Goal: Information Seeking & Learning: Check status

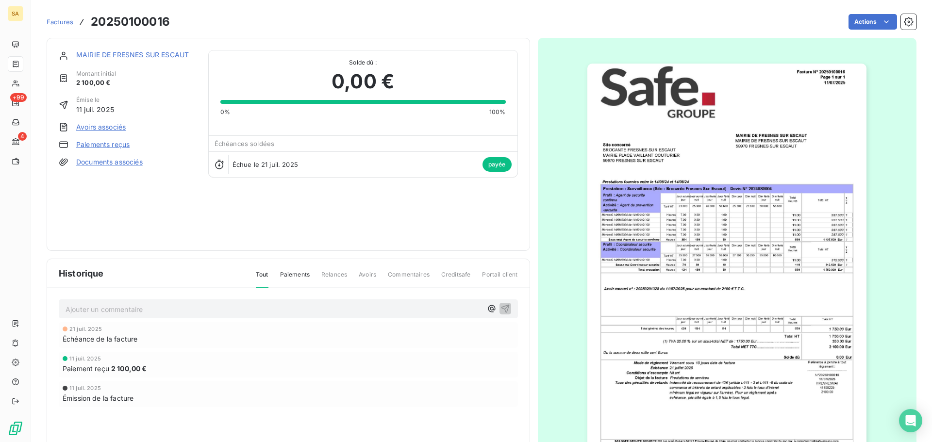
click at [63, 19] on span "Factures" at bounding box center [60, 22] width 27 height 8
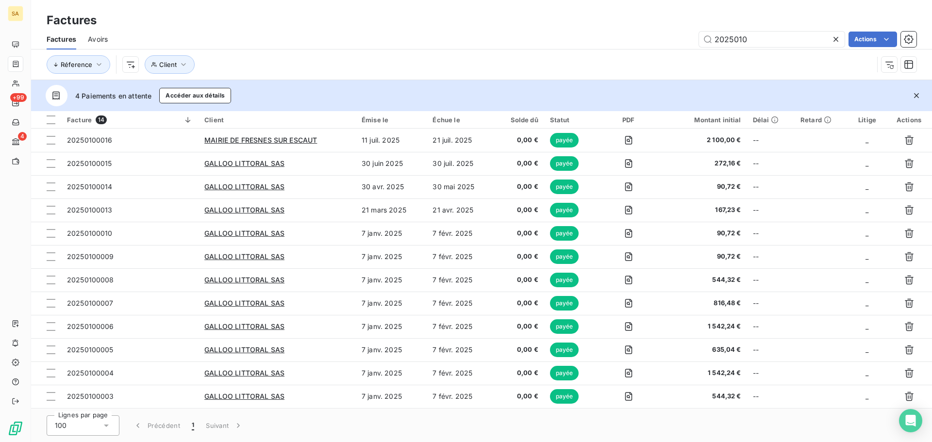
click at [835, 40] on icon at bounding box center [836, 39] width 10 height 10
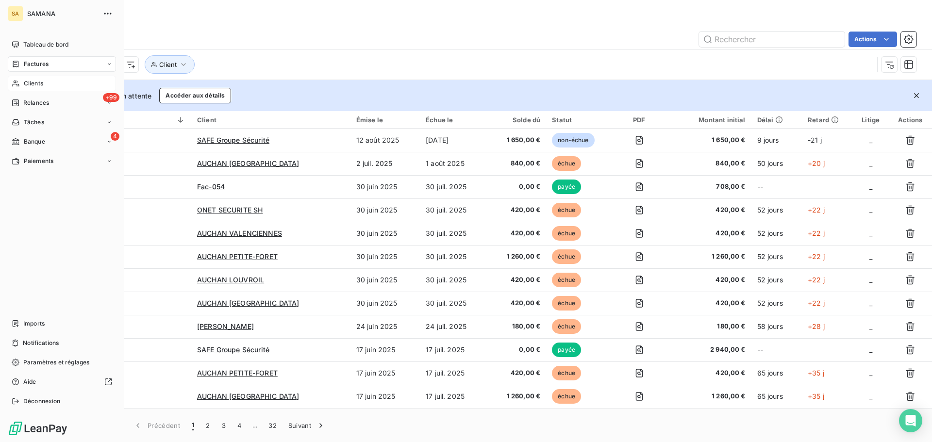
click at [35, 80] on span "Clients" at bounding box center [33, 83] width 19 height 9
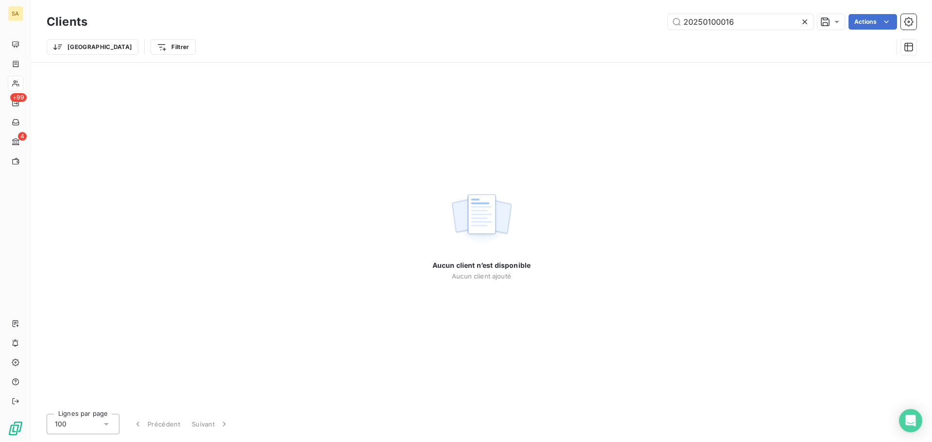
click at [807, 23] on icon at bounding box center [805, 22] width 10 height 10
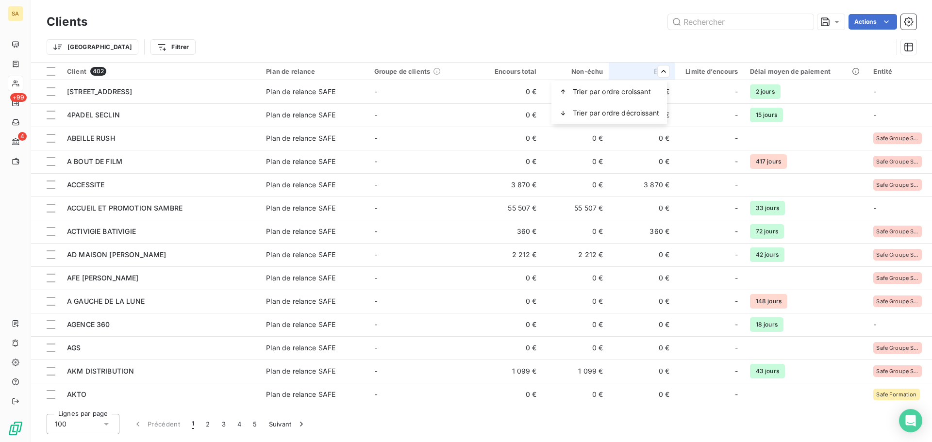
click at [665, 73] on html "SA +99 4 Clients Actions Trier Filtrer Client 402 Plan de relance Groupe de cli…" at bounding box center [466, 221] width 932 height 442
click at [633, 68] on div "Échu" at bounding box center [642, 71] width 55 height 8
click at [651, 87] on span "Trier par ordre croissant" at bounding box center [612, 92] width 78 height 10
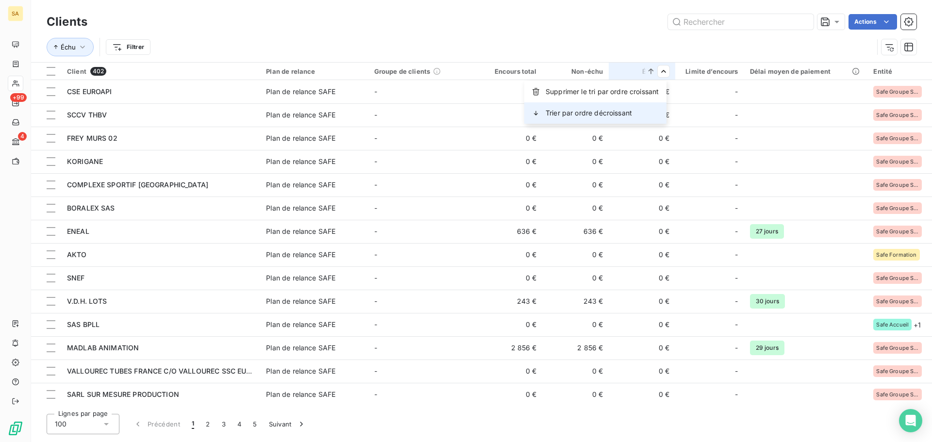
click at [636, 110] on div "Trier par ordre décroissant" at bounding box center [595, 112] width 142 height 21
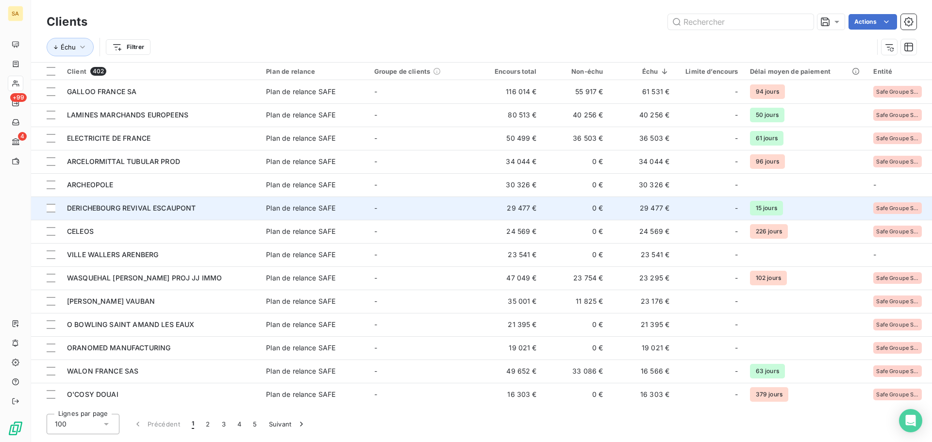
click at [660, 208] on td "29 477 €" at bounding box center [642, 208] width 67 height 23
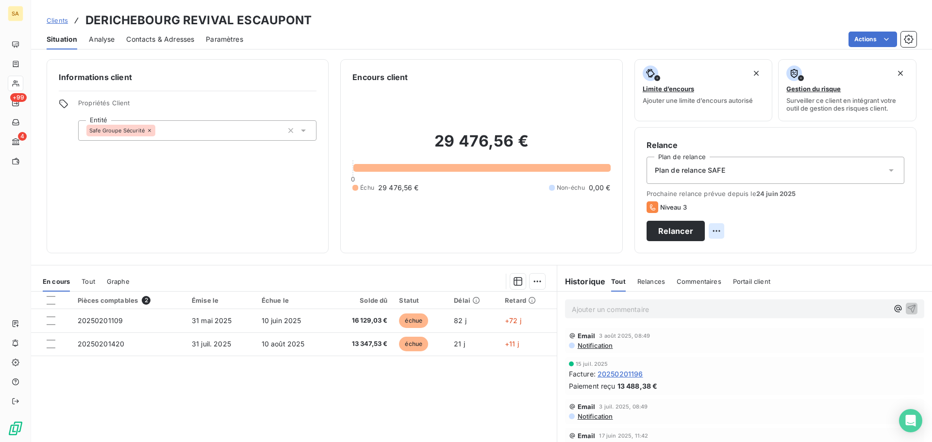
click at [895, 231] on html "SA +99 4 Clients DERICHEBOURG REVIVAL ESCAUPONT Situation Analyse Contacts & Ad…" at bounding box center [466, 221] width 932 height 442
click at [890, 231] on html "SA +99 4 Clients DERICHEBOURG REVIVAL ESCAUPONT Situation Analyse Contacts & Ad…" at bounding box center [466, 221] width 932 height 442
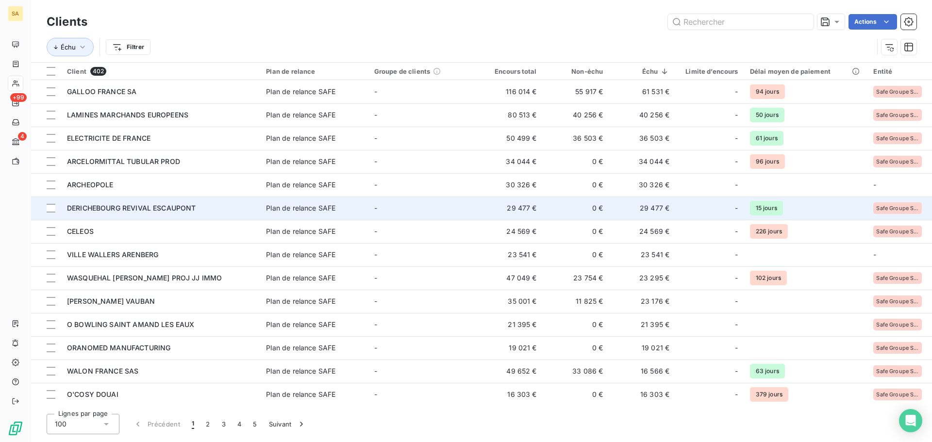
click at [631, 211] on td "29 477 €" at bounding box center [642, 208] width 67 height 23
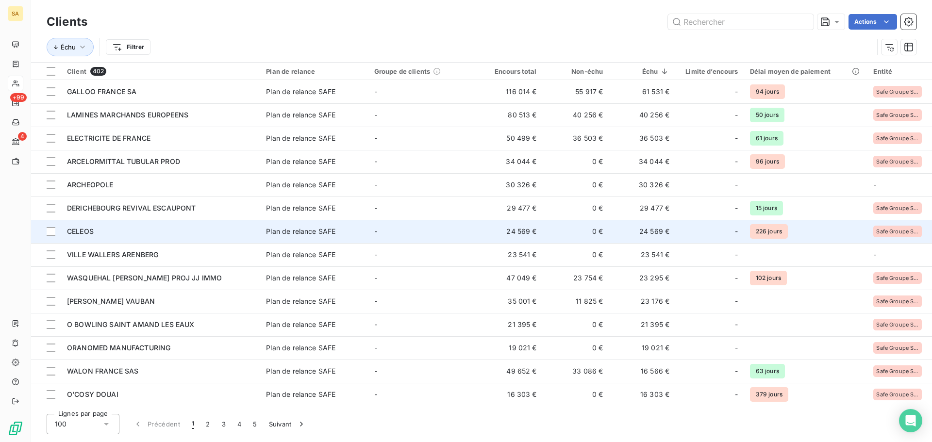
click at [683, 231] on div "-" at bounding box center [709, 232] width 57 height 16
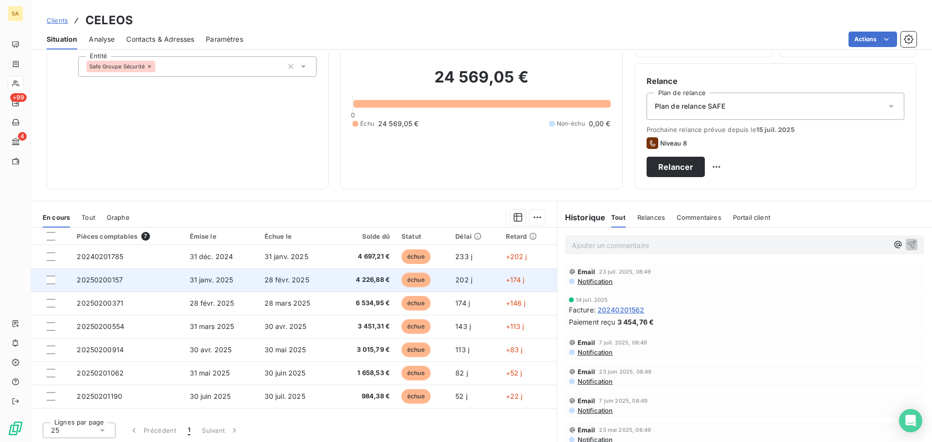
scroll to position [66, 0]
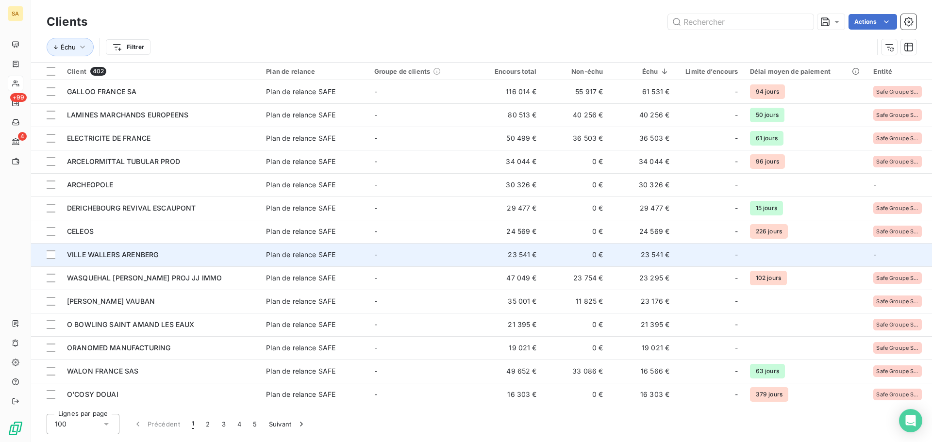
click at [669, 262] on td "23 541 €" at bounding box center [642, 254] width 67 height 23
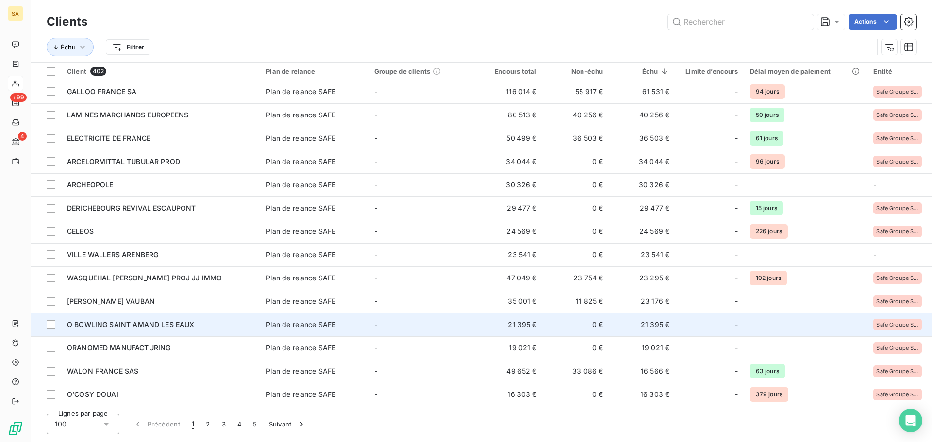
scroll to position [49, 0]
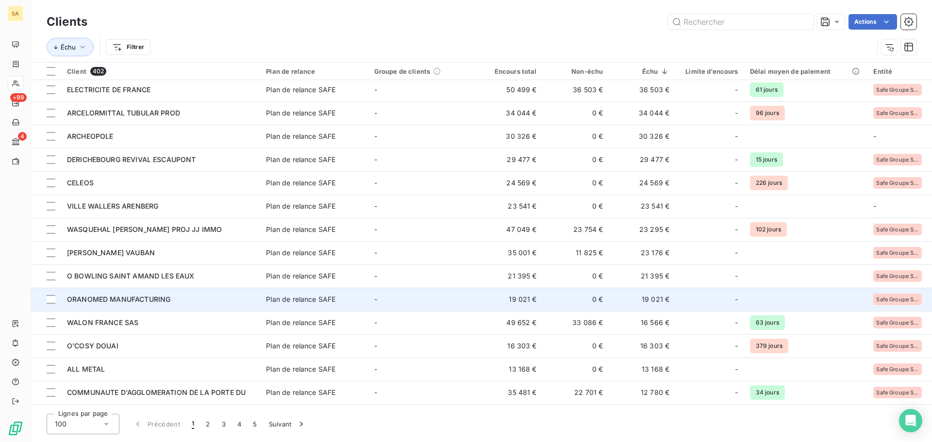
click at [375, 298] on span "-" at bounding box center [375, 299] width 3 height 8
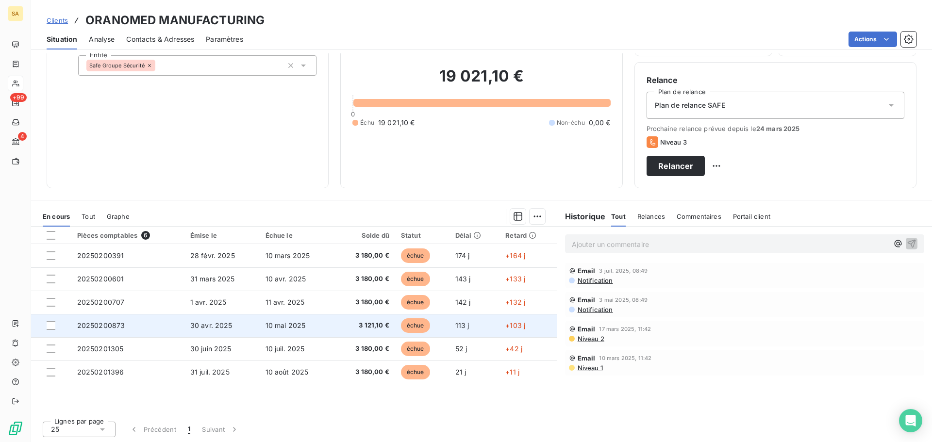
scroll to position [66, 0]
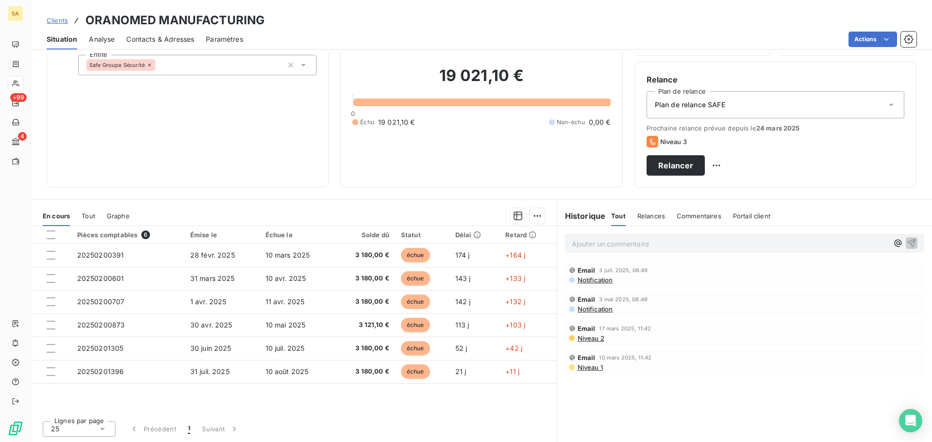
click at [65, 19] on span "Clients" at bounding box center [57, 21] width 21 height 8
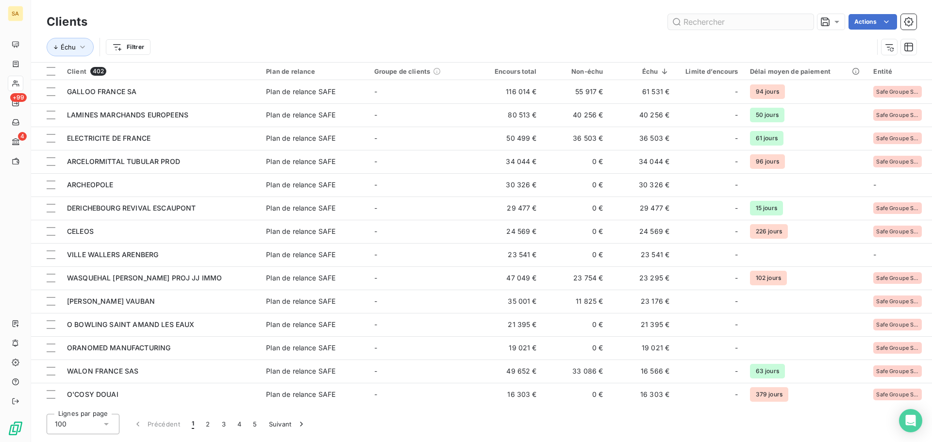
click at [759, 19] on input "text" at bounding box center [741, 22] width 146 height 16
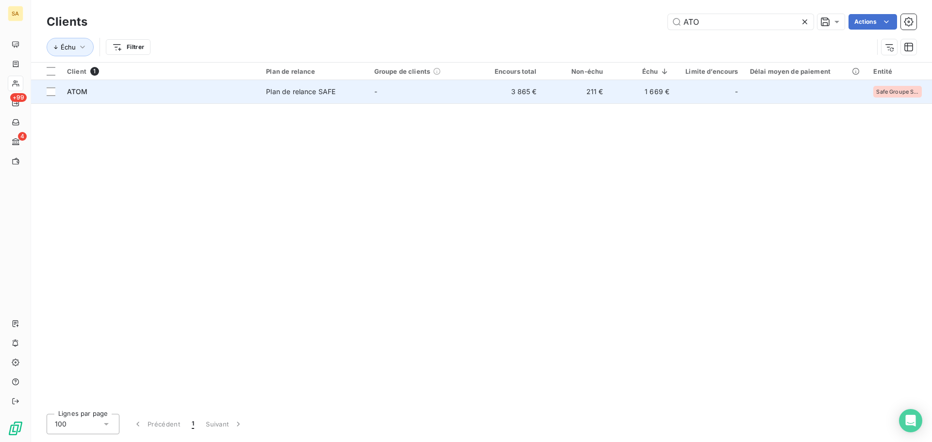
type input "ATO"
click at [127, 94] on div "ATOM" at bounding box center [160, 92] width 187 height 10
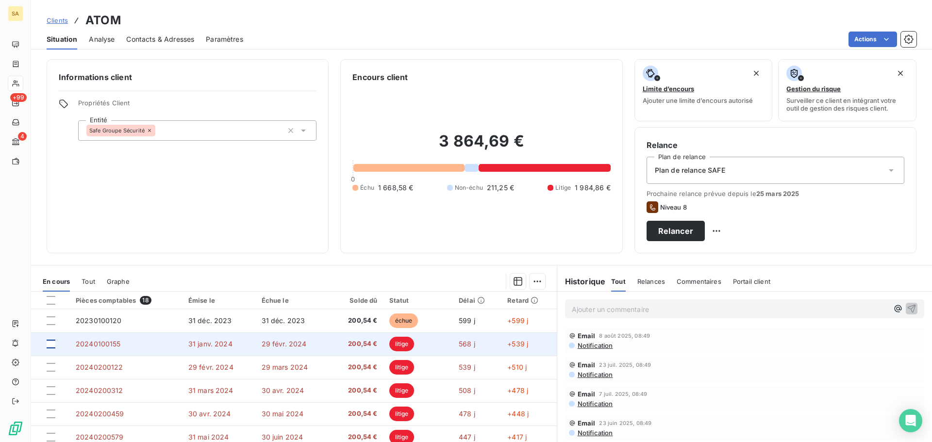
click at [53, 347] on div at bounding box center [51, 344] width 9 height 9
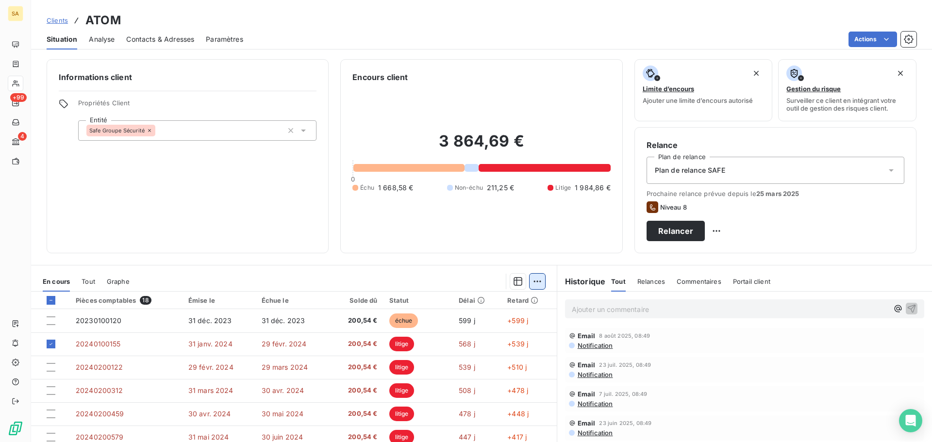
click at [538, 286] on html "SA +99 4 Clients ATOM Situation Analyse Contacts & Adresses Paramètres Actions …" at bounding box center [466, 221] width 932 height 442
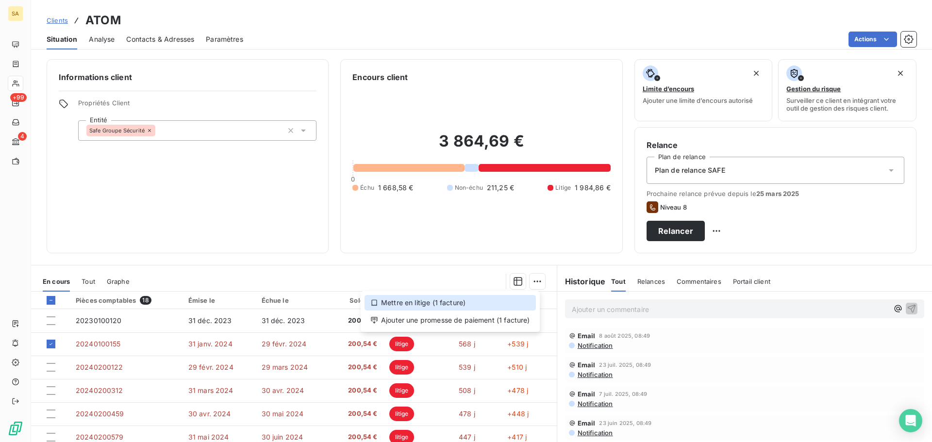
click at [446, 302] on div "Mettre en litige (1 facture)" at bounding box center [450, 303] width 171 height 16
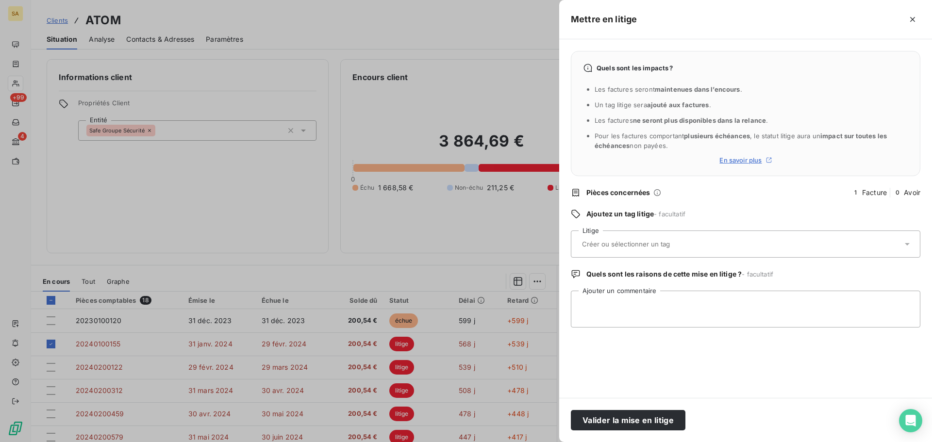
click at [731, 162] on span "En savoir plus" at bounding box center [741, 160] width 42 height 8
click at [751, 161] on span "En savoir plus" at bounding box center [741, 160] width 42 height 8
click at [912, 23] on icon "button" at bounding box center [913, 20] width 10 height 10
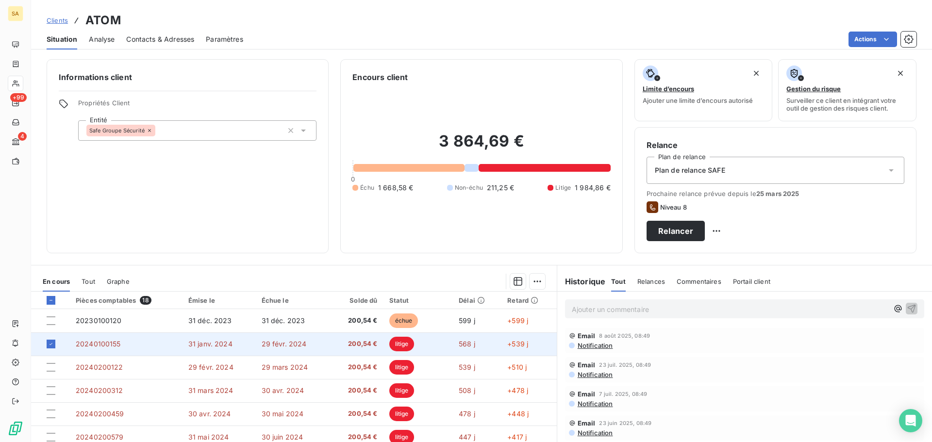
click at [114, 345] on span "20240100155" at bounding box center [98, 344] width 45 height 8
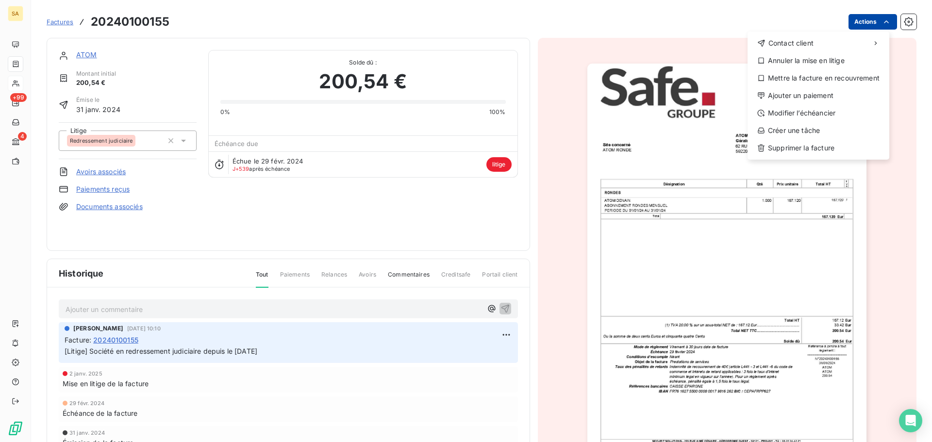
click at [865, 21] on html "SA +99 4 Factures 20240100155 Actions Contact client Annuler la mise en litige …" at bounding box center [466, 221] width 932 height 442
click at [845, 65] on div "Annuler la mise en litige" at bounding box center [819, 61] width 134 height 16
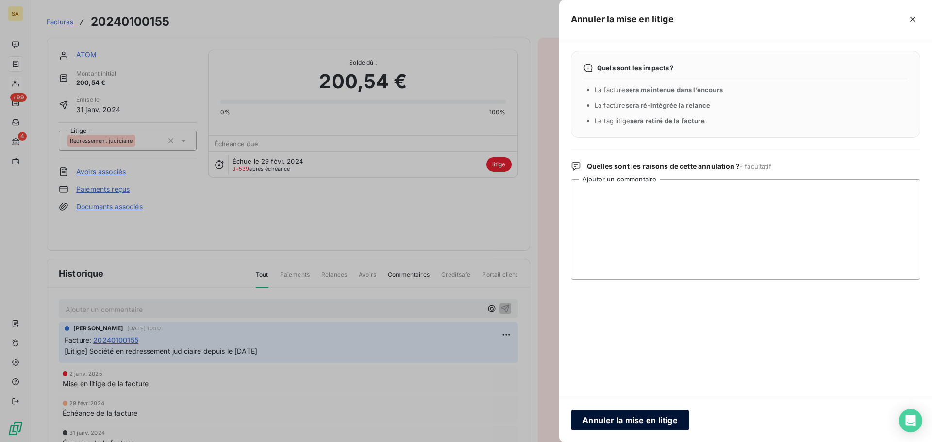
click at [620, 419] on button "Annuler la mise en litige" at bounding box center [630, 420] width 118 height 20
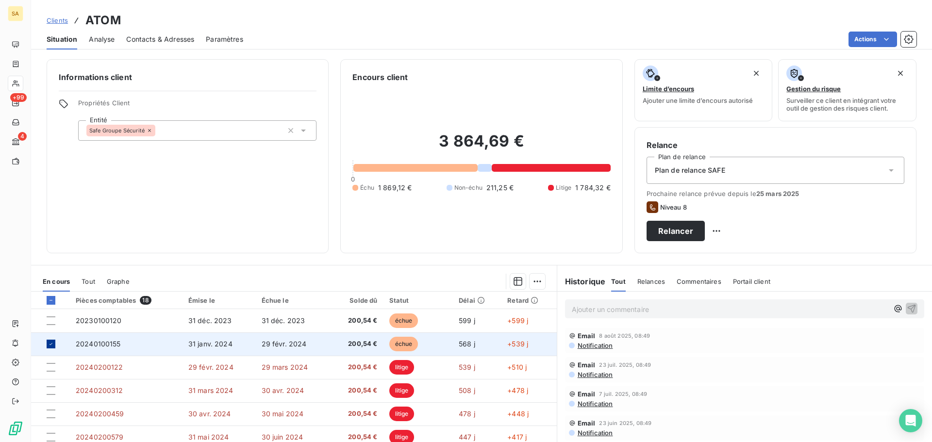
click at [52, 348] on div at bounding box center [51, 344] width 9 height 9
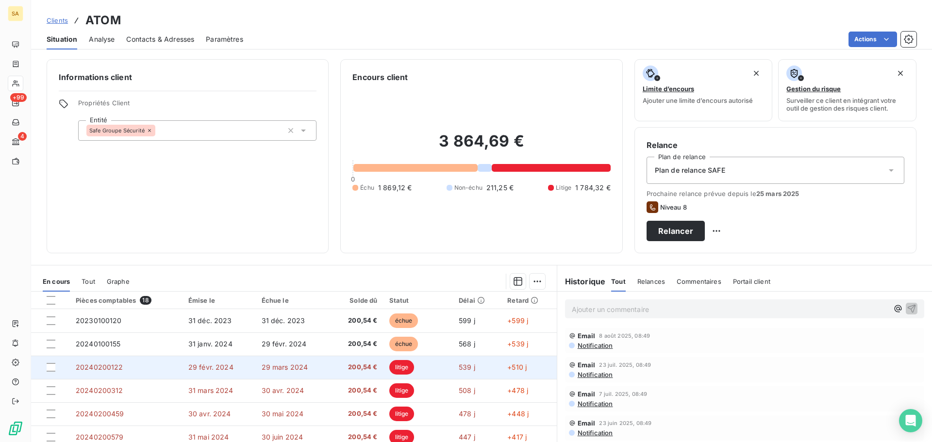
click at [84, 369] on span "20240200122" at bounding box center [100, 367] width 48 height 8
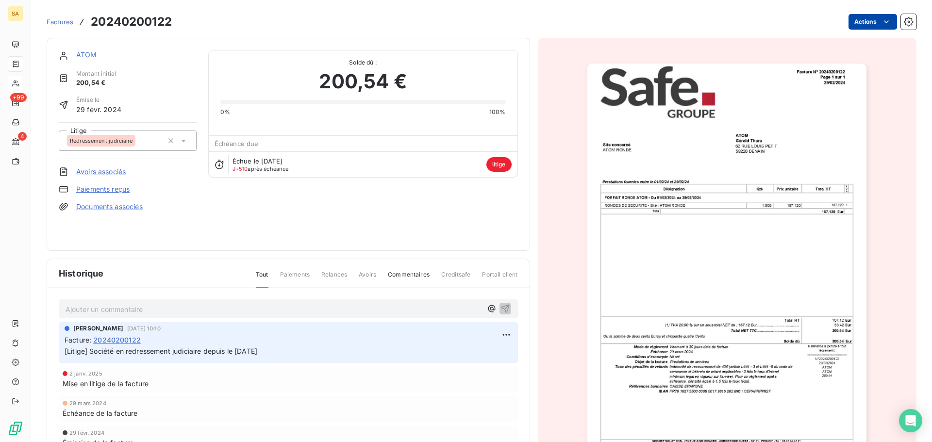
click at [873, 25] on html "SA +99 4 Factures 20240200122 Actions ATOM Montant initial 200,54 € Émise le [D…" at bounding box center [466, 221] width 932 height 442
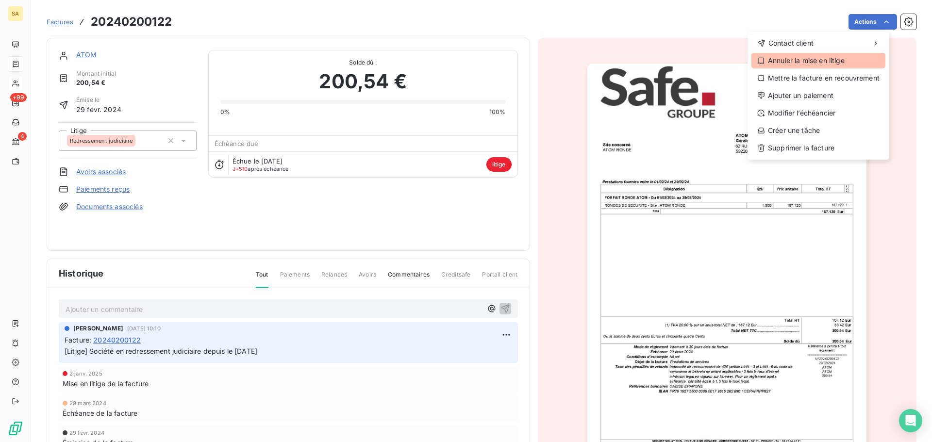
click at [829, 64] on div "Annuler la mise en litige" at bounding box center [819, 61] width 134 height 16
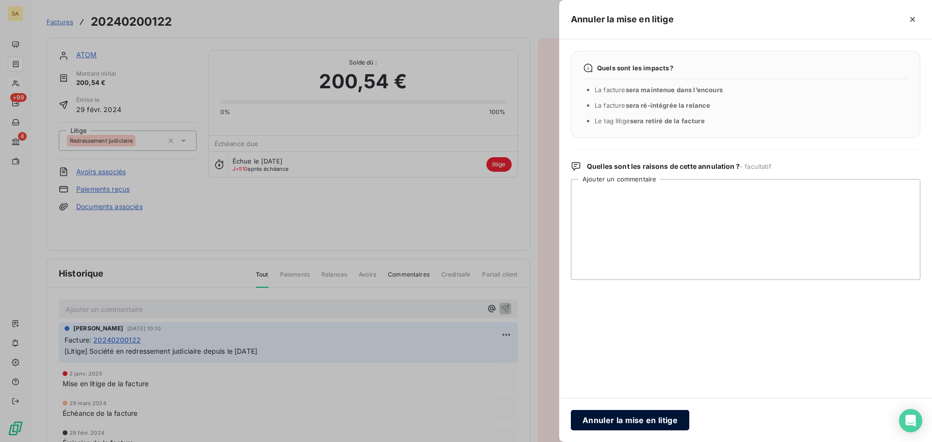
click at [650, 412] on button "Annuler la mise en litige" at bounding box center [630, 420] width 118 height 20
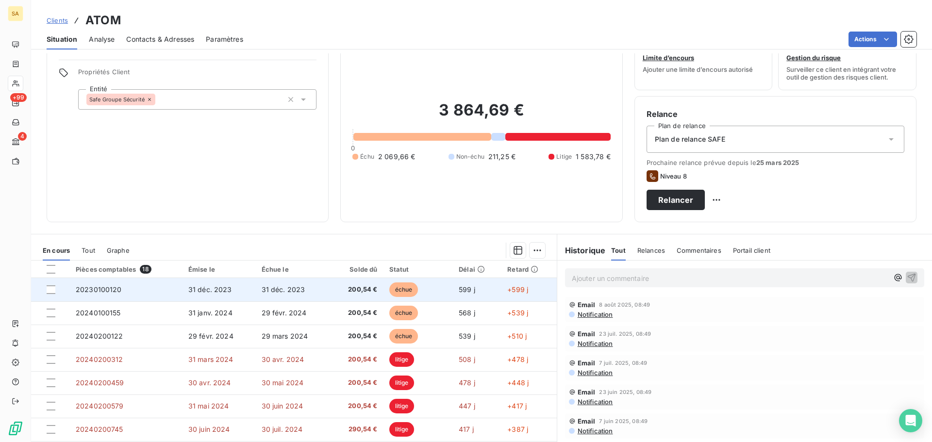
scroll to position [66, 0]
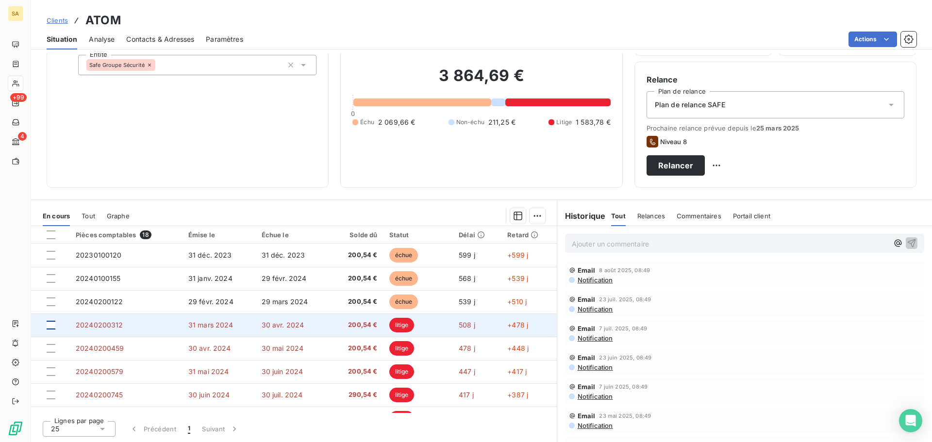
click at [55, 326] on div at bounding box center [51, 325] width 9 height 9
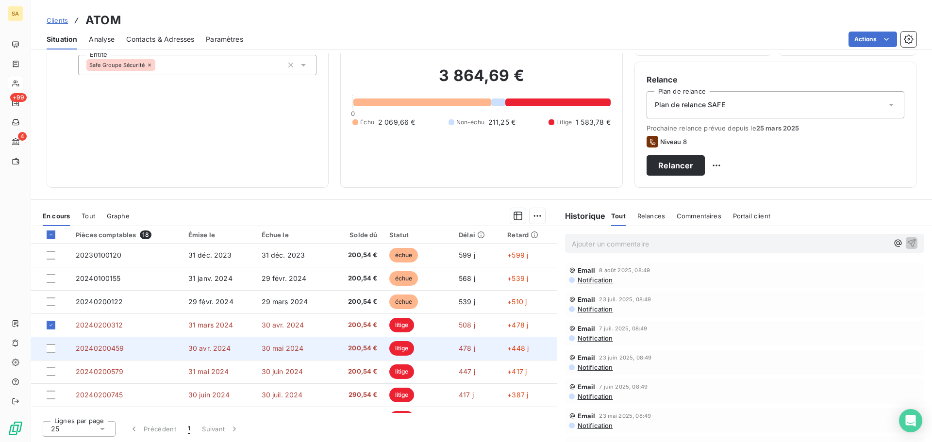
click at [53, 356] on td at bounding box center [50, 348] width 39 height 23
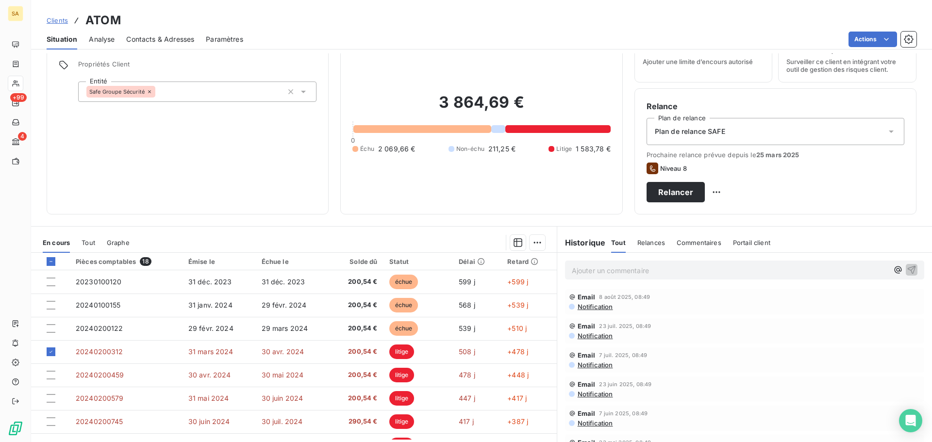
scroll to position [66, 0]
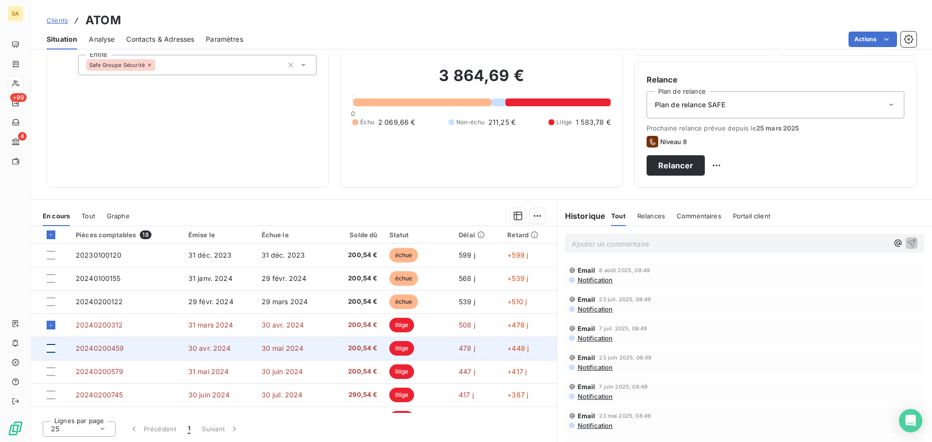
click at [55, 348] on div at bounding box center [51, 348] width 9 height 9
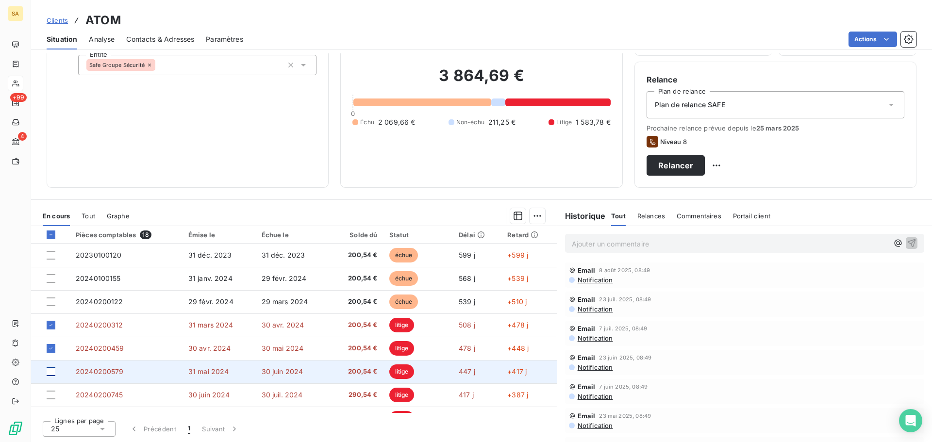
click at [51, 372] on div at bounding box center [51, 372] width 9 height 9
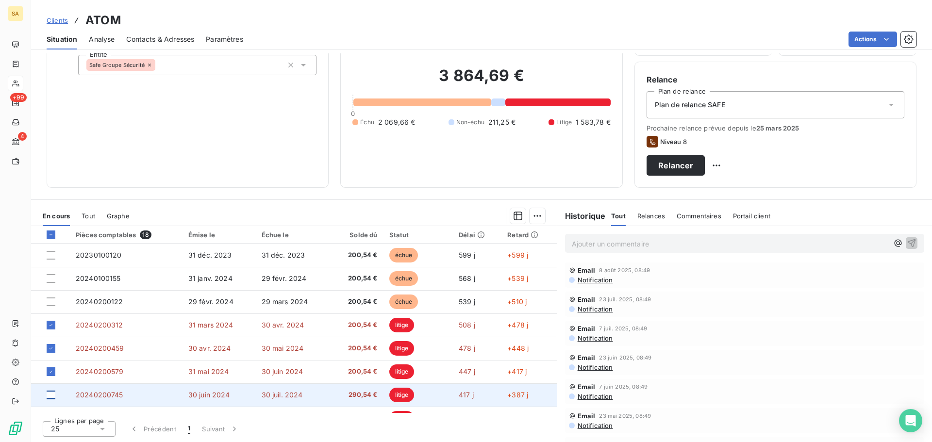
click at [50, 394] on div at bounding box center [51, 395] width 9 height 9
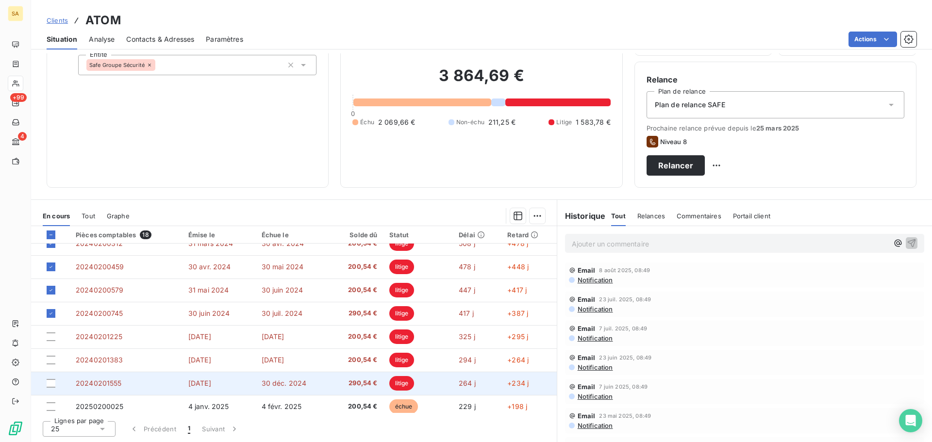
scroll to position [97, 0]
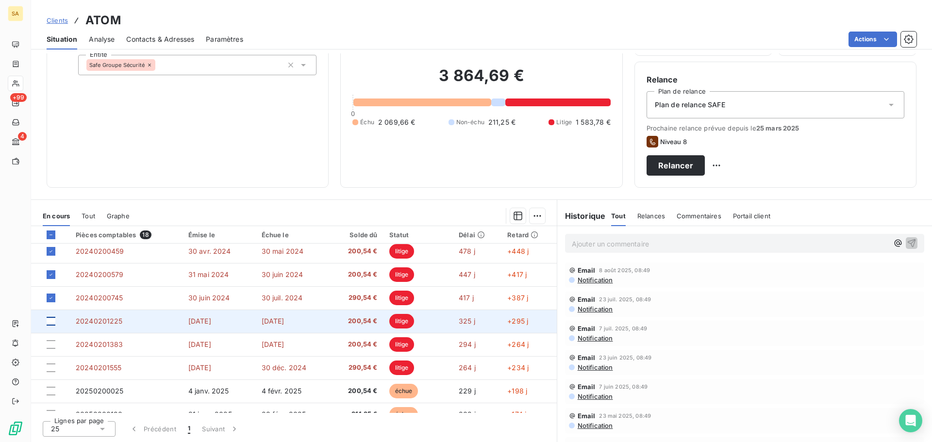
click at [51, 323] on div at bounding box center [51, 321] width 9 height 9
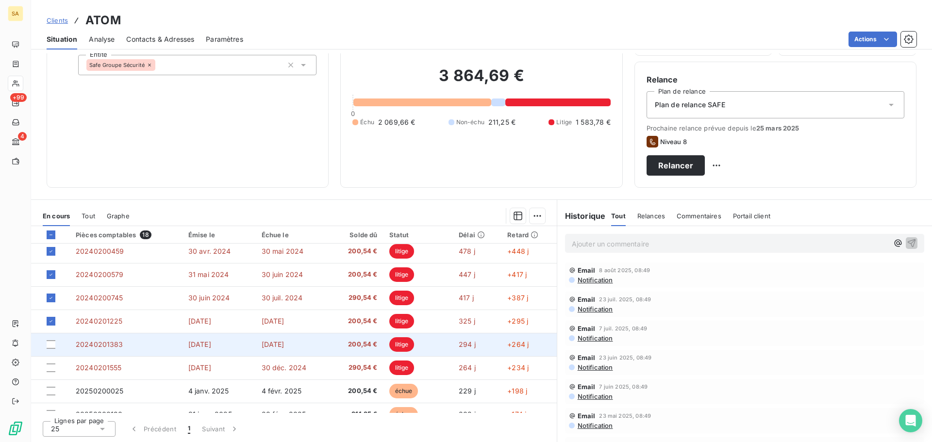
click at [51, 349] on td at bounding box center [50, 344] width 39 height 23
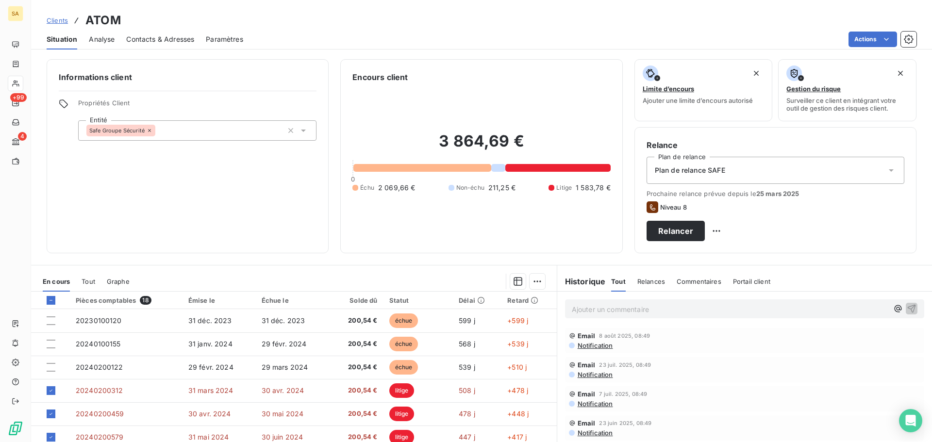
click at [538, 284] on html "SA +99 4 Clients ATOM Situation Analyse Contacts & Adresses Paramètres Actions …" at bounding box center [466, 221] width 932 height 442
click at [528, 281] on html "SA +99 4 Clients ATOM Situation Analyse Contacts & Adresses Paramètres Actions …" at bounding box center [466, 221] width 932 height 442
click at [530, 281] on html "SA +99 4 Clients ATOM Situation Analyse Contacts & Adresses Paramètres Actions …" at bounding box center [466, 221] width 932 height 442
click at [430, 278] on div at bounding box center [343, 282] width 404 height 16
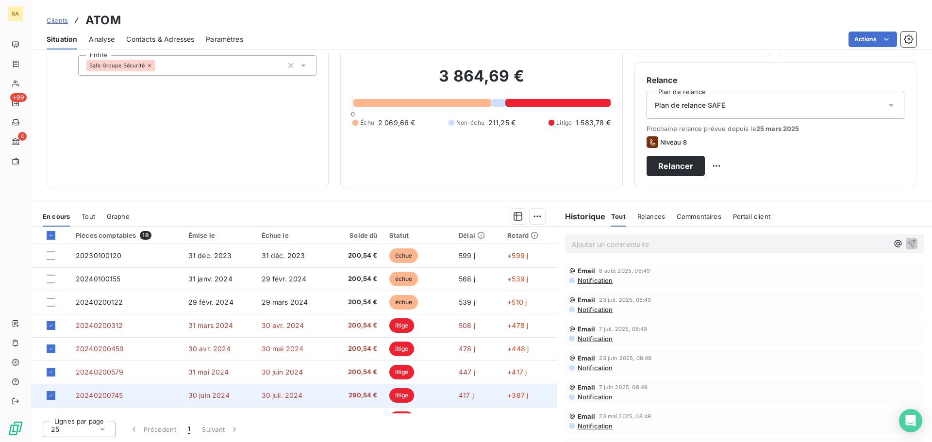
scroll to position [66, 0]
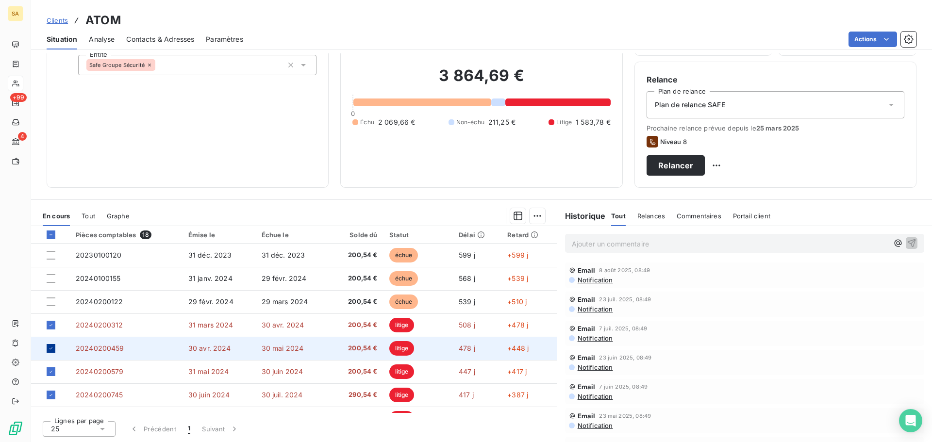
click at [49, 346] on icon at bounding box center [51, 349] width 6 height 6
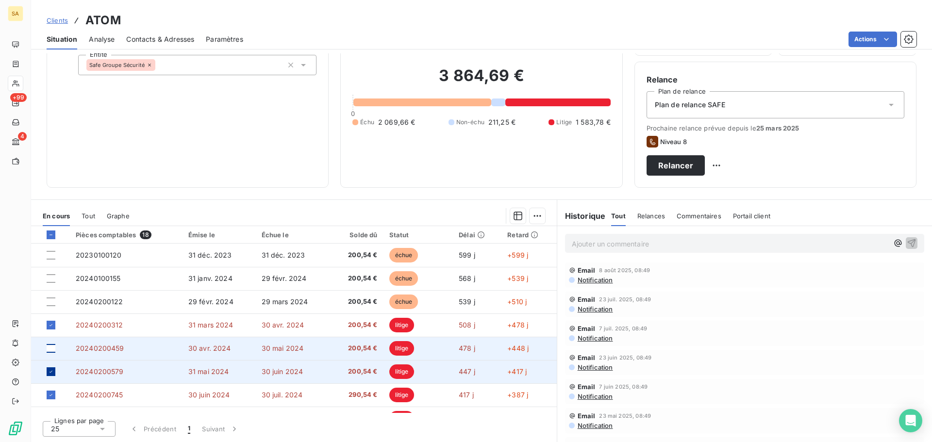
click at [52, 369] on icon at bounding box center [51, 372] width 6 height 6
drag, startPoint x: 52, startPoint y: 395, endPoint x: 55, endPoint y: 366, distance: 29.3
click at [51, 391] on div at bounding box center [51, 395] width 9 height 9
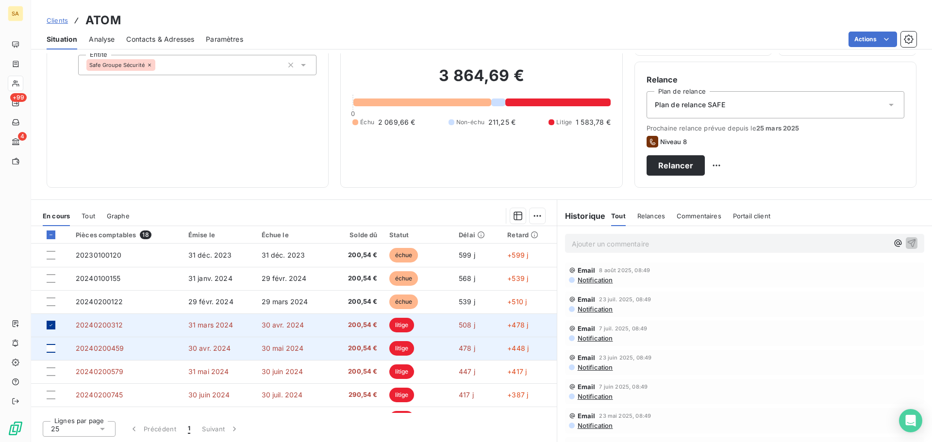
click at [52, 328] on icon at bounding box center [51, 325] width 6 height 6
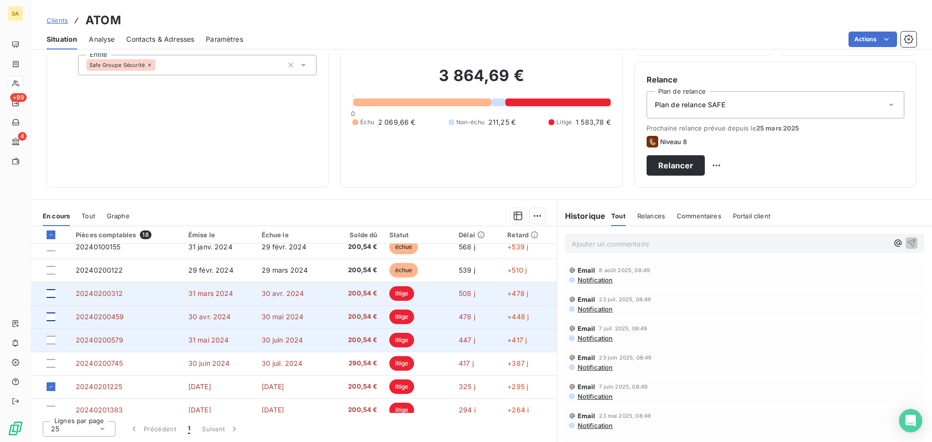
scroll to position [49, 0]
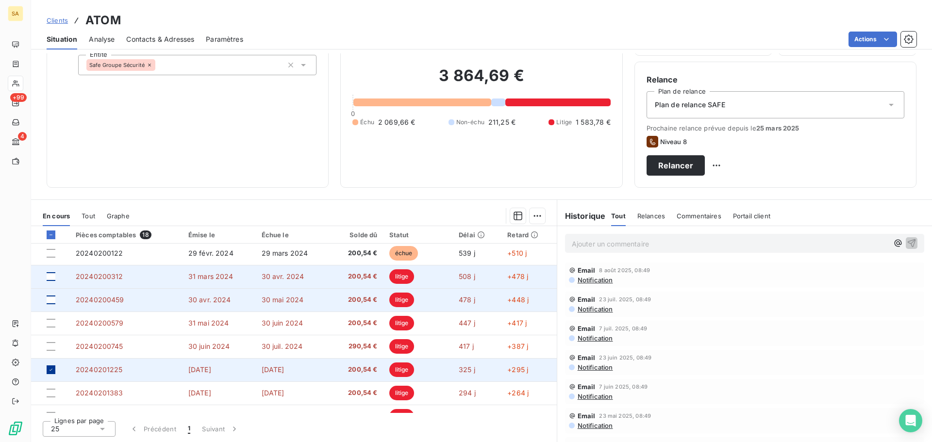
click at [52, 369] on icon at bounding box center [51, 370] width 6 height 6
click at [102, 275] on span "20240200312" at bounding box center [100, 276] width 48 height 8
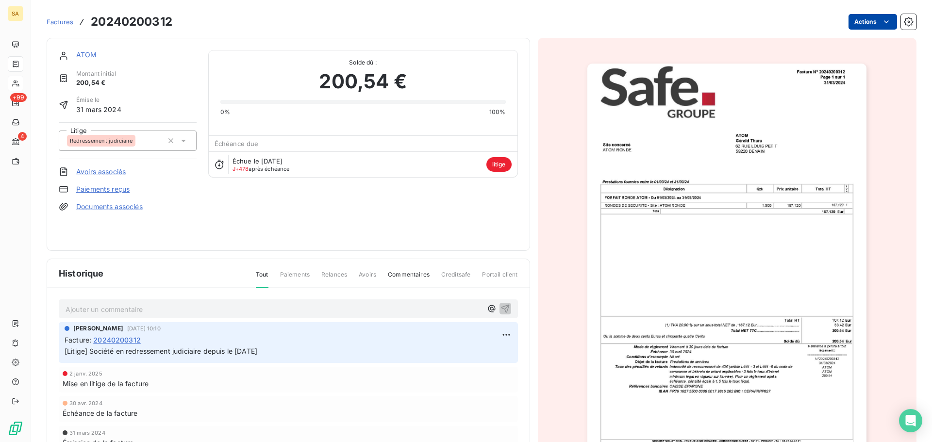
click at [889, 23] on div "Actions" at bounding box center [550, 22] width 733 height 16
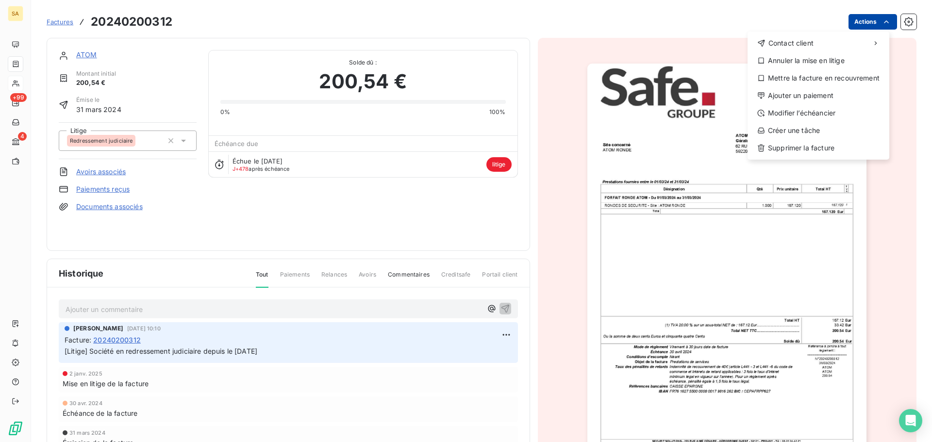
click at [887, 21] on html "SA +99 4 Factures 20240200312 Actions Contact client Annuler la mise en litige …" at bounding box center [466, 221] width 932 height 442
click at [849, 64] on div "Annuler la mise en litige" at bounding box center [819, 61] width 134 height 16
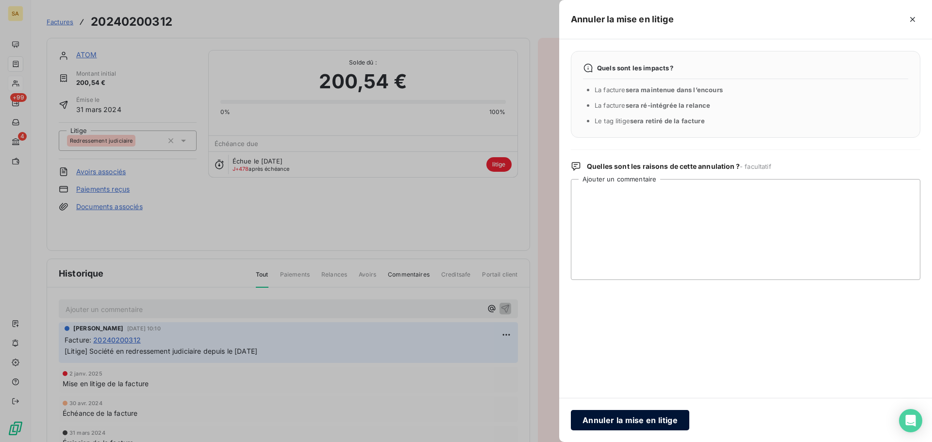
click at [629, 427] on button "Annuler la mise en litige" at bounding box center [630, 420] width 118 height 20
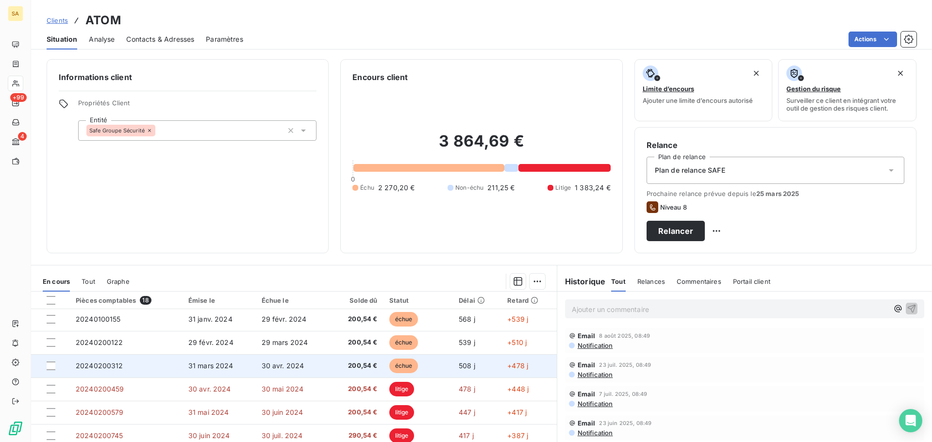
scroll to position [49, 0]
click at [91, 369] on span "20240200459" at bounding box center [100, 365] width 49 height 8
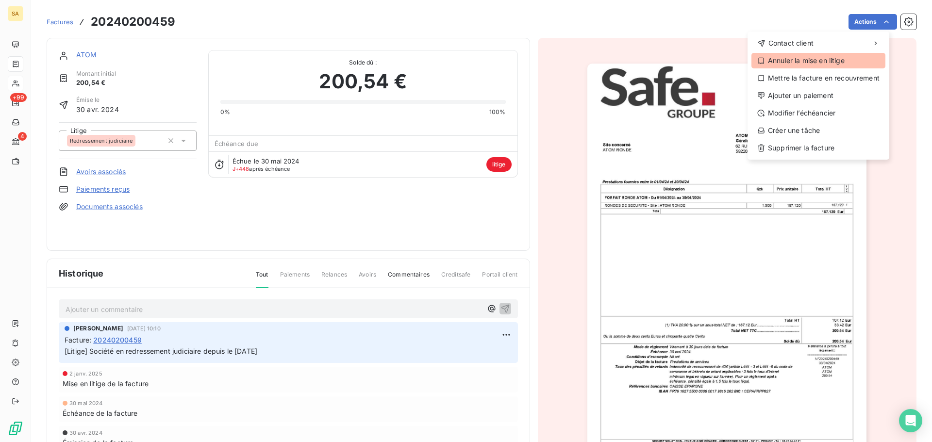
click at [841, 62] on div "Annuler la mise en litige" at bounding box center [819, 61] width 134 height 16
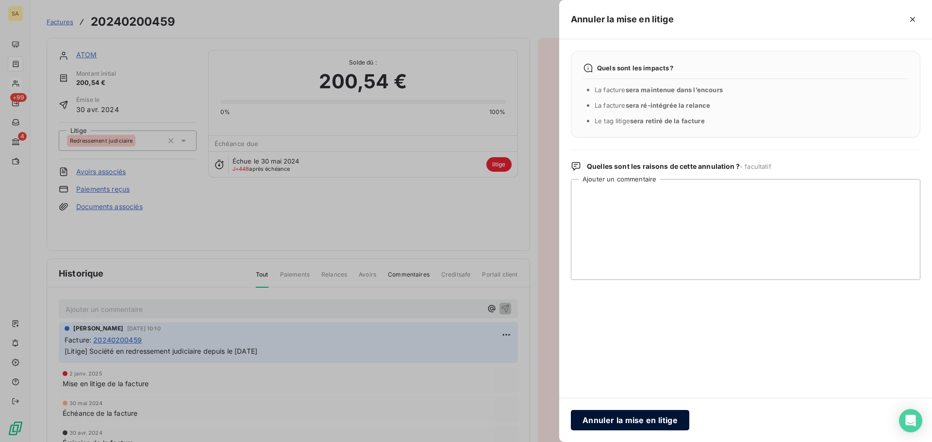
click at [618, 417] on button "Annuler la mise en litige" at bounding box center [630, 420] width 118 height 20
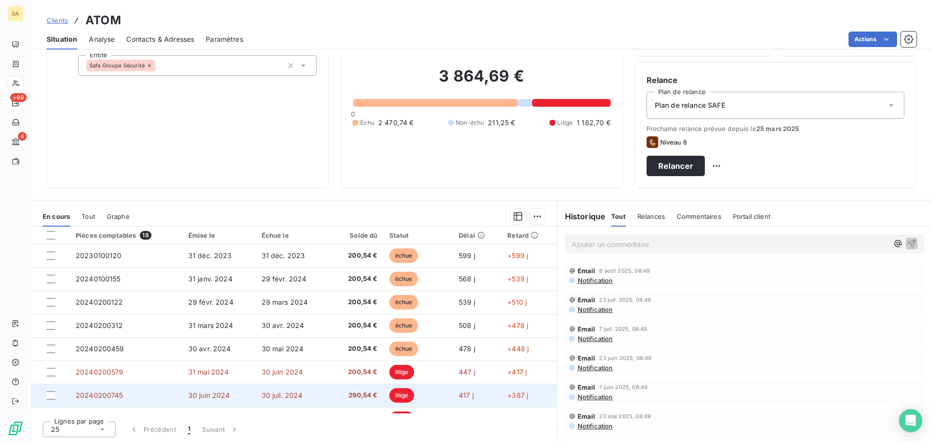
scroll to position [66, 0]
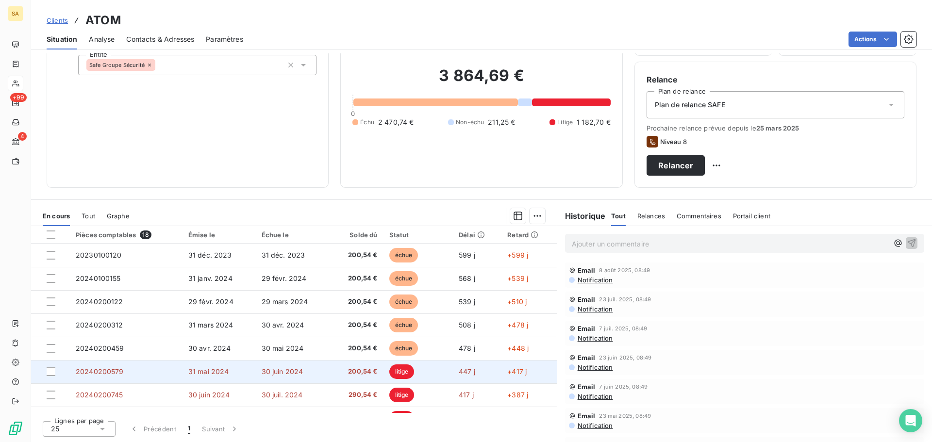
click at [95, 371] on span "20240200579" at bounding box center [100, 372] width 48 height 8
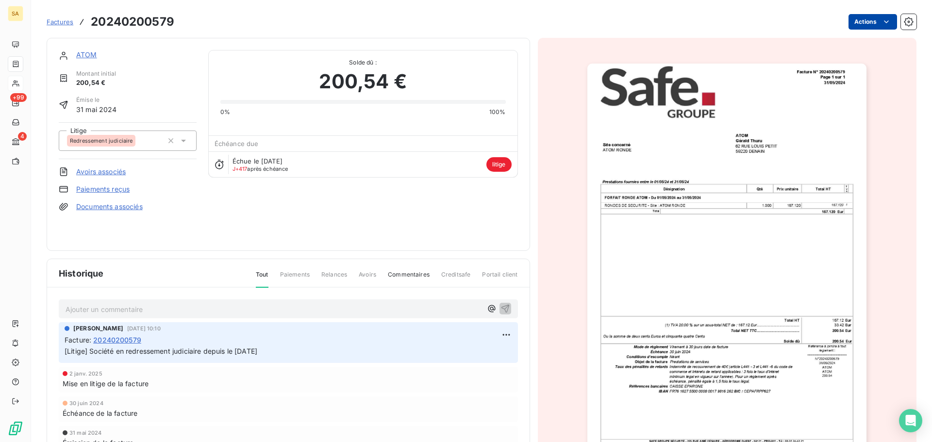
click at [865, 22] on html "SA +99 4 Factures 20240200579 Actions ATOM Montant initial 200,54 € Émise le [D…" at bounding box center [466, 221] width 932 height 442
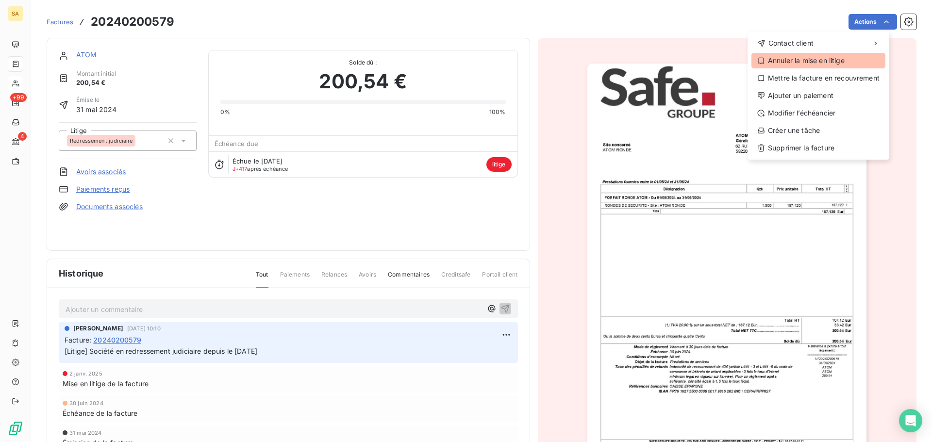
click at [838, 60] on div "Annuler la mise en litige" at bounding box center [819, 61] width 134 height 16
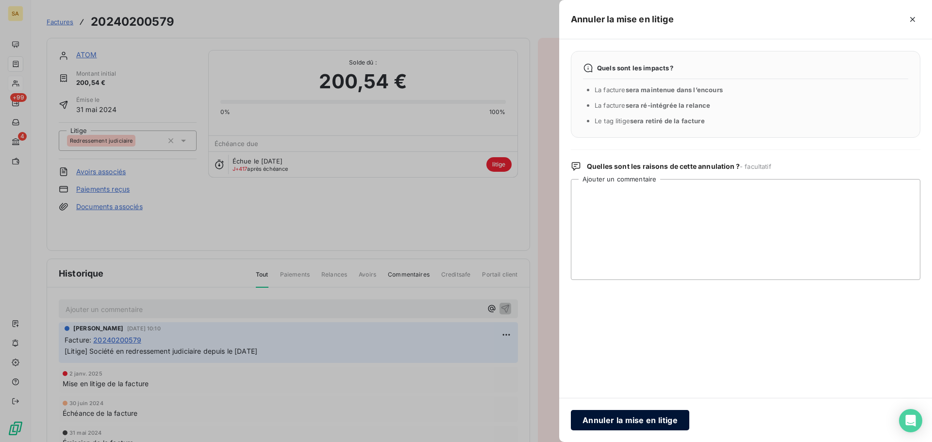
click at [670, 425] on button "Annuler la mise en litige" at bounding box center [630, 420] width 118 height 20
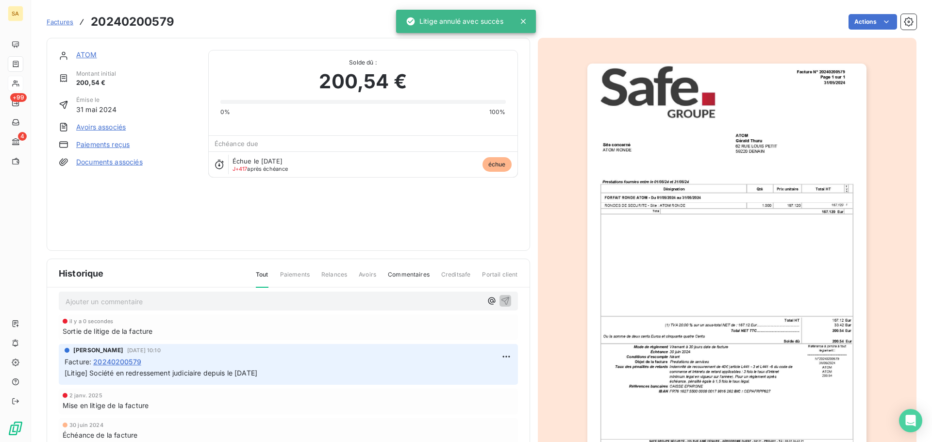
scroll to position [19, 0]
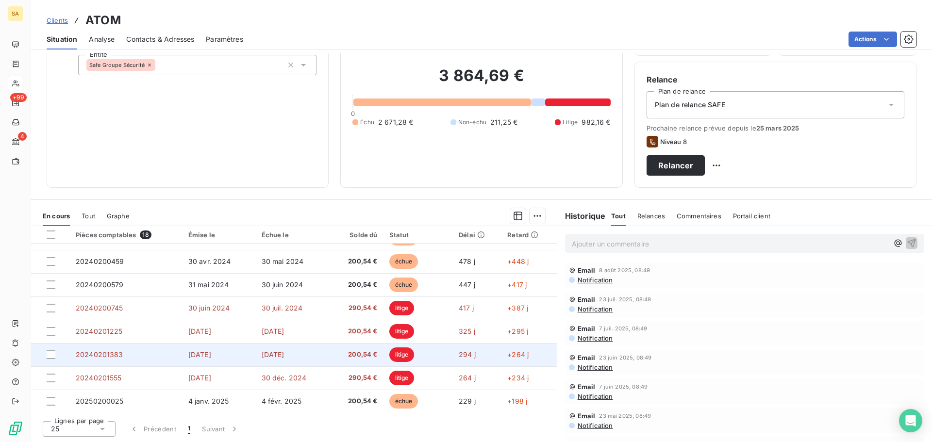
scroll to position [97, 0]
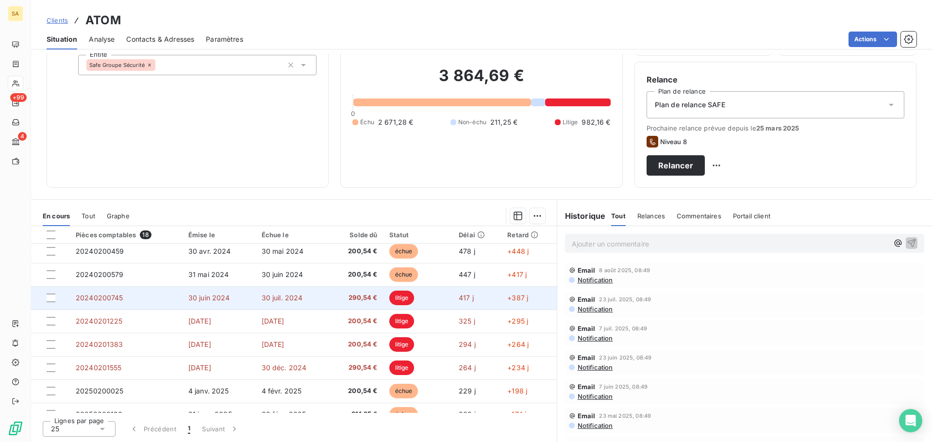
click at [104, 297] on span "20240200745" at bounding box center [100, 298] width 48 height 8
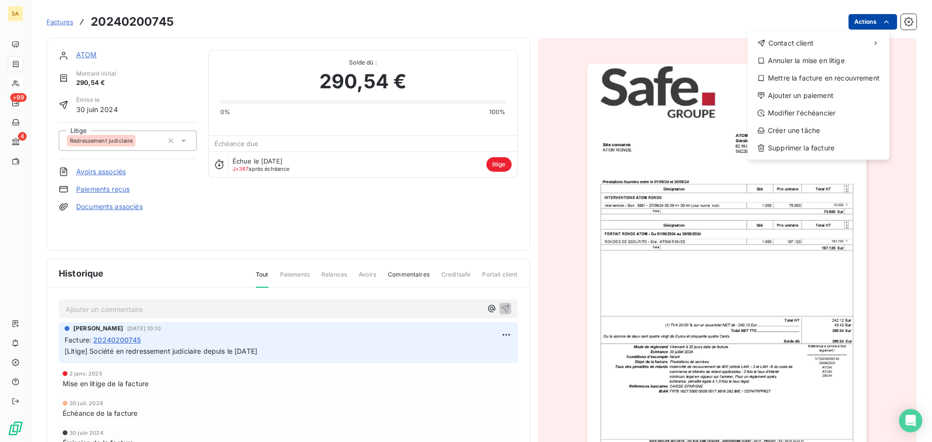
click at [857, 18] on html "SA +99 4 Factures 20240200745 Actions Contact client Annuler la mise en litige …" at bounding box center [466, 221] width 932 height 442
click at [830, 62] on div "Annuler la mise en litige" at bounding box center [819, 61] width 134 height 16
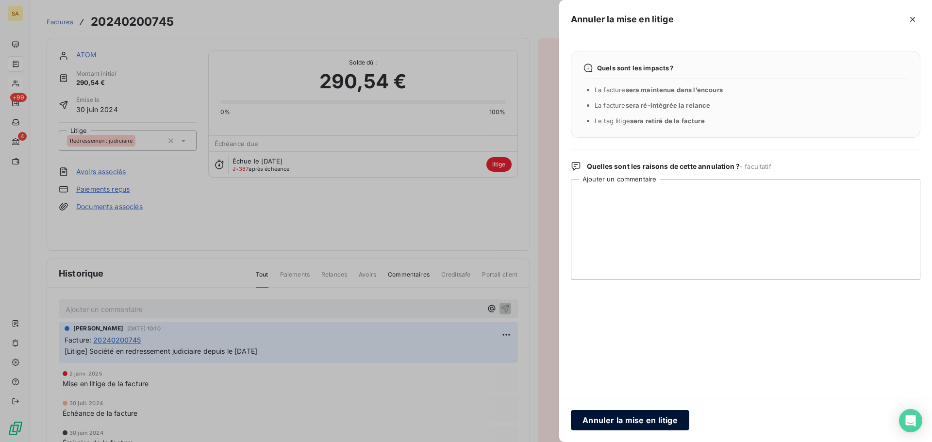
click at [626, 421] on button "Annuler la mise en litige" at bounding box center [630, 420] width 118 height 20
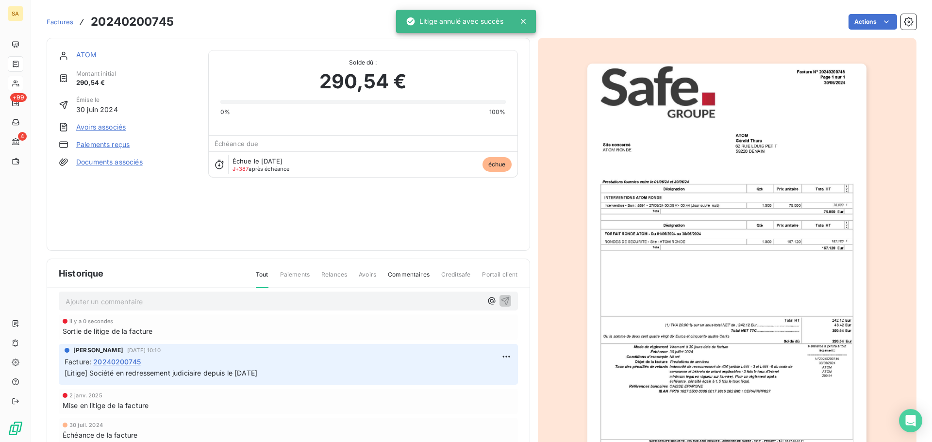
scroll to position [19, 0]
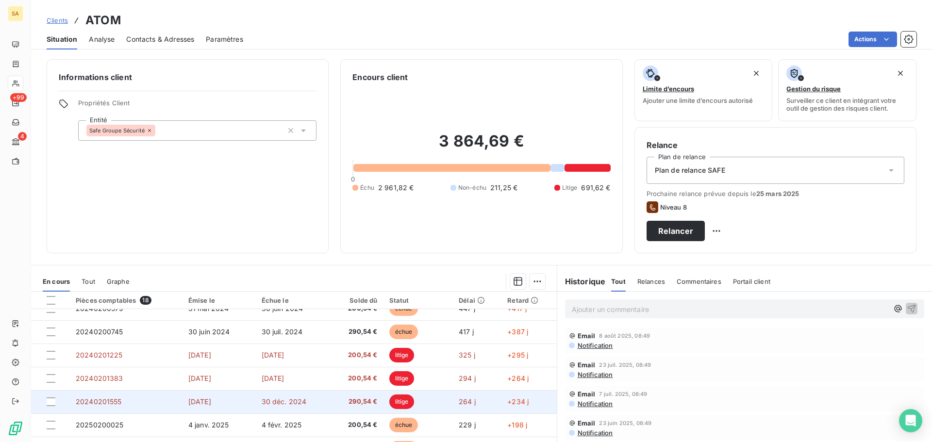
scroll to position [146, 0]
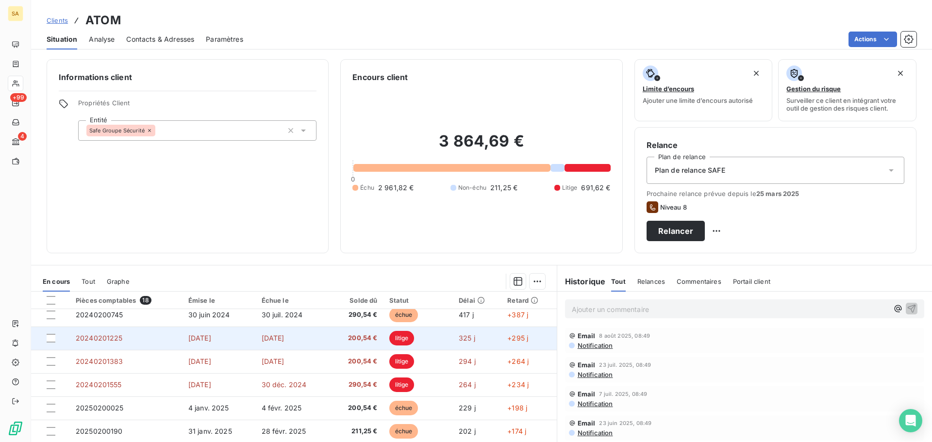
click at [88, 341] on span "20240201225" at bounding box center [99, 338] width 47 height 8
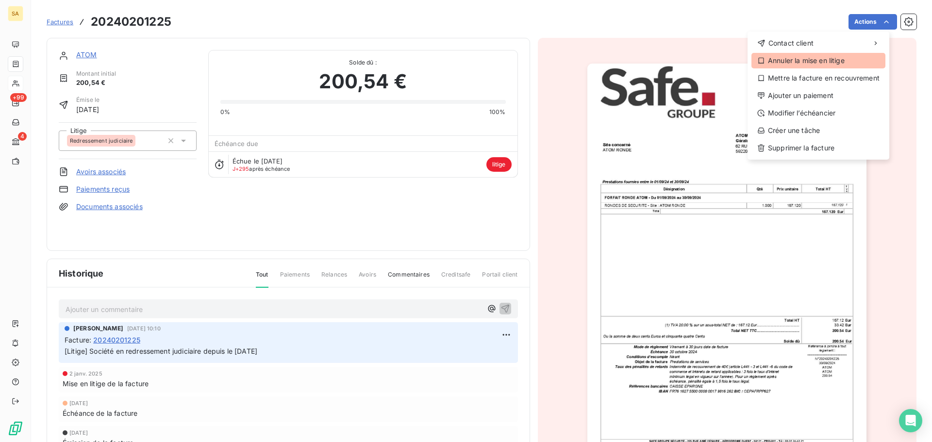
click at [809, 58] on div "Annuler la mise en litige" at bounding box center [819, 61] width 134 height 16
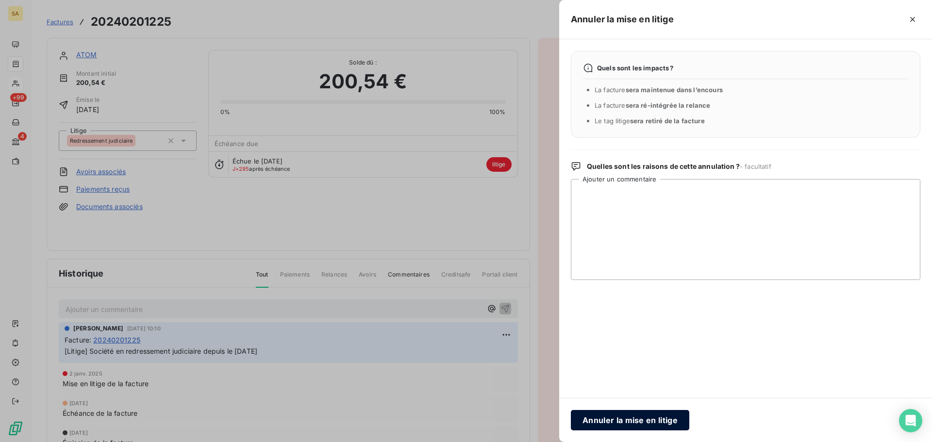
click at [634, 417] on button "Annuler la mise en litige" at bounding box center [630, 420] width 118 height 20
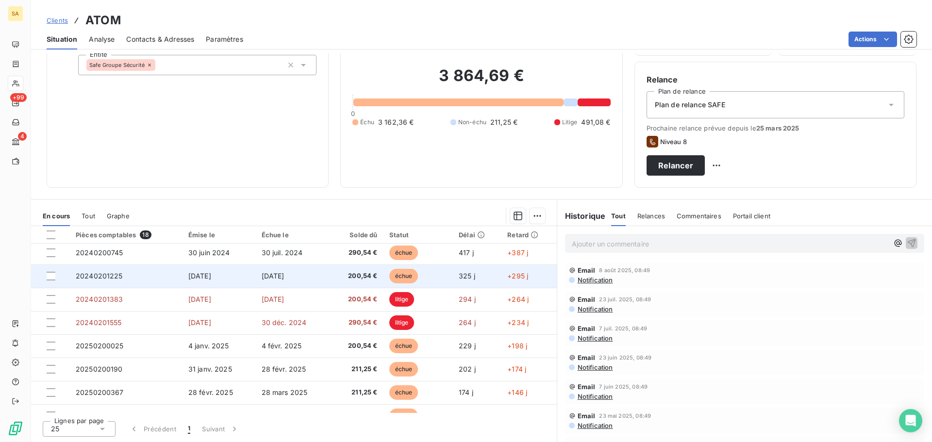
scroll to position [146, 0]
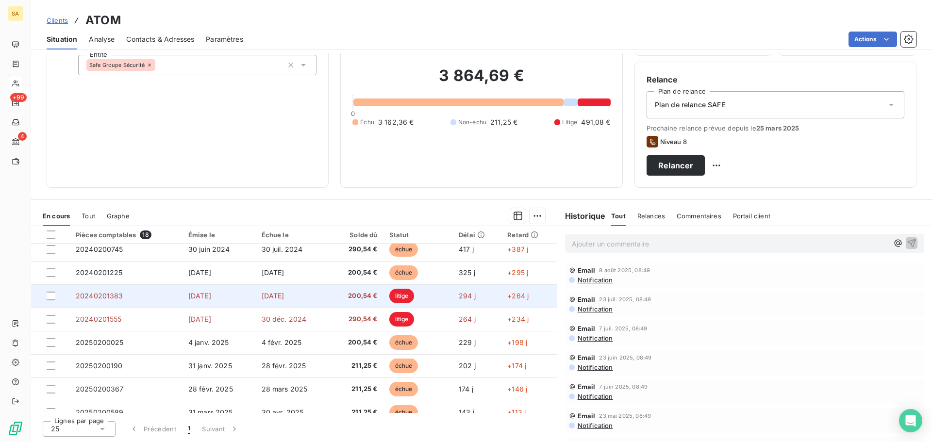
click at [106, 301] on td "20240201383" at bounding box center [126, 296] width 113 height 23
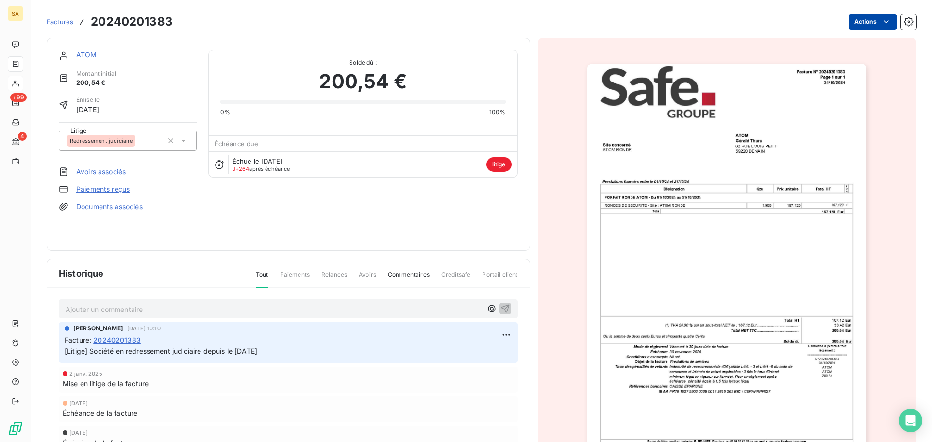
click at [865, 22] on html "SA +99 4 Factures 20240201383 Actions ATOM Montant initial 200,54 € Émise le [D…" at bounding box center [466, 221] width 932 height 442
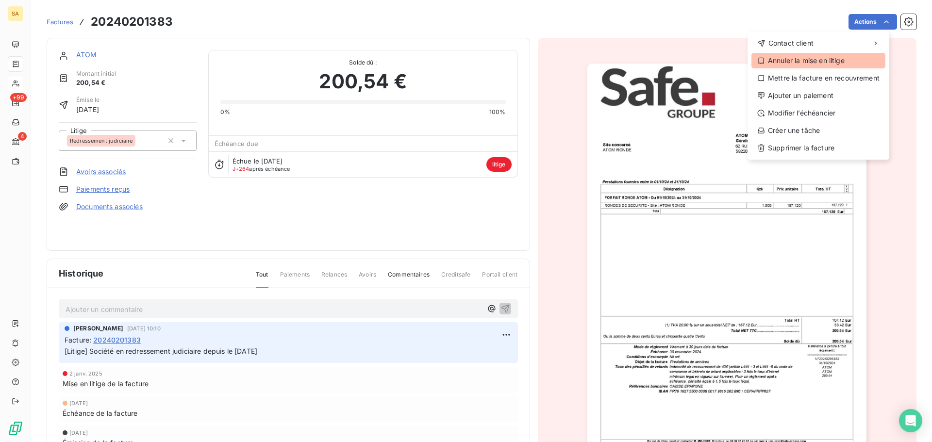
click at [814, 59] on div "Annuler la mise en litige" at bounding box center [819, 61] width 134 height 16
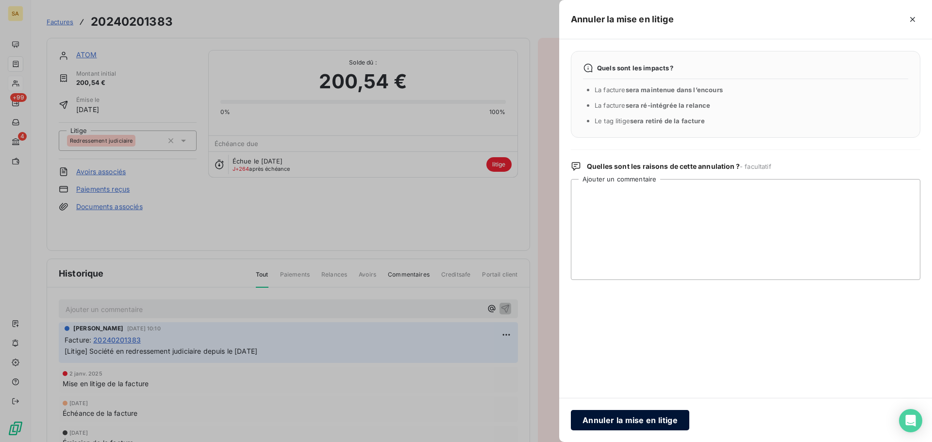
click at [628, 417] on button "Annuler la mise en litige" at bounding box center [630, 420] width 118 height 20
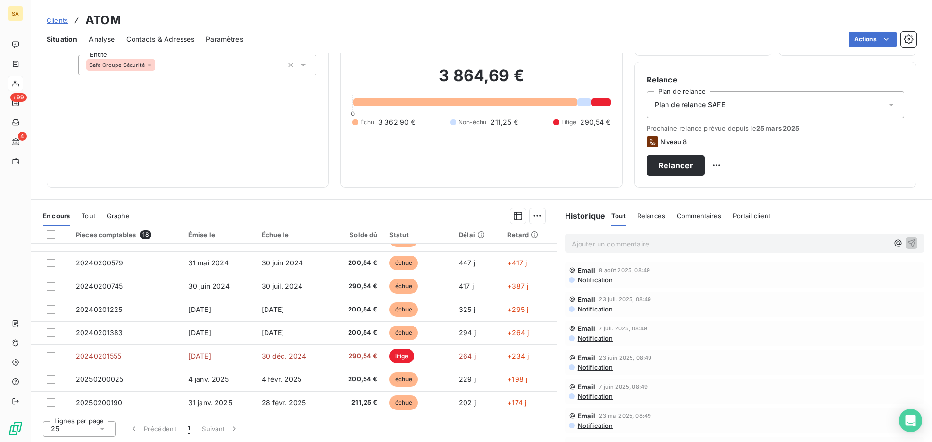
scroll to position [194, 0]
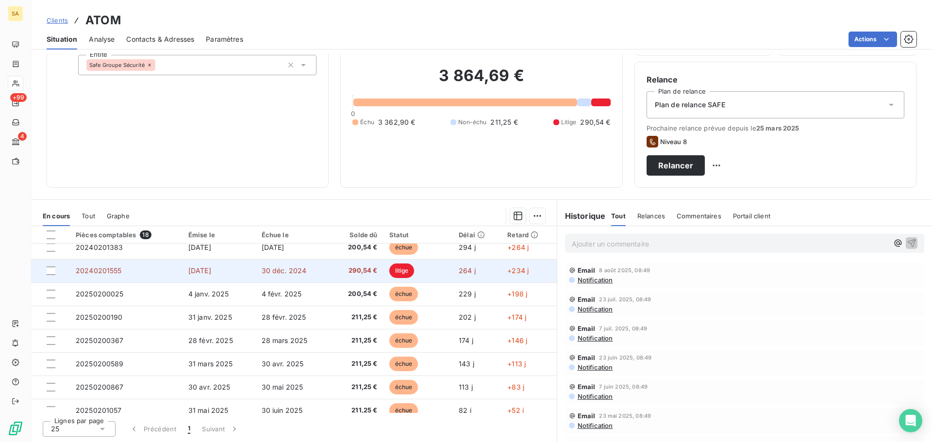
click at [118, 273] on span "20240201555" at bounding box center [99, 271] width 46 height 8
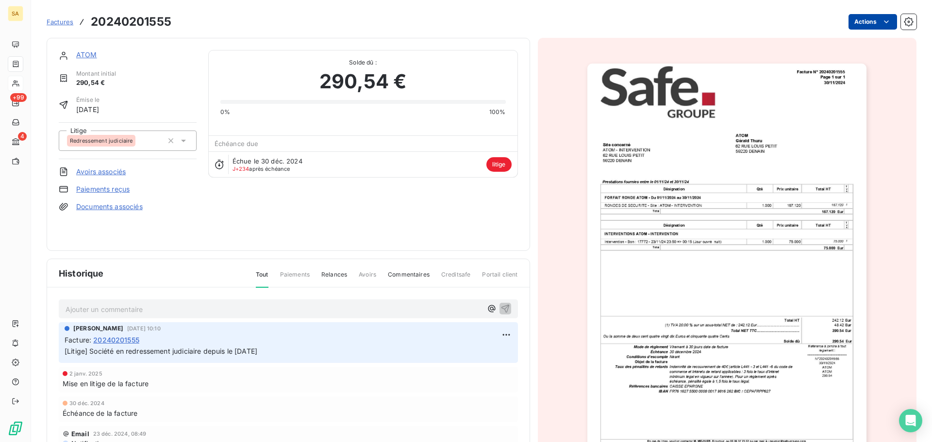
click at [865, 16] on html "SA +99 4 Factures 20240201555 Actions ATOM Montant initial 290,54 € Émise le [D…" at bounding box center [466, 221] width 932 height 442
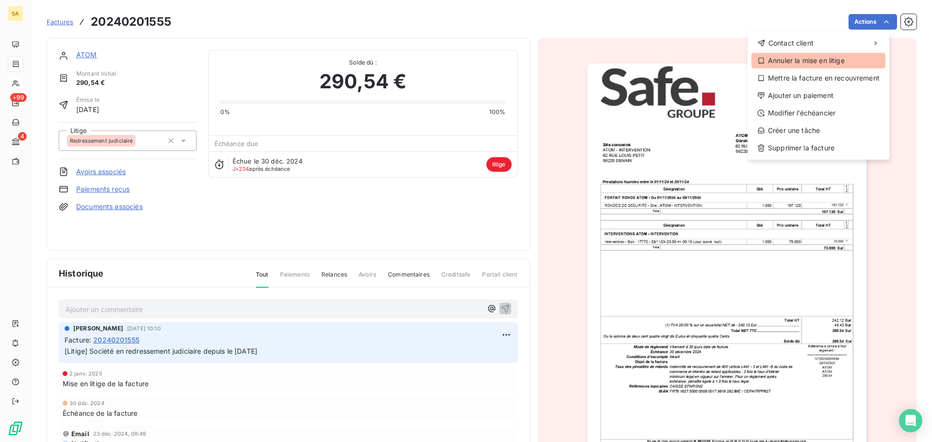
click at [829, 58] on div "Annuler la mise en litige" at bounding box center [819, 61] width 134 height 16
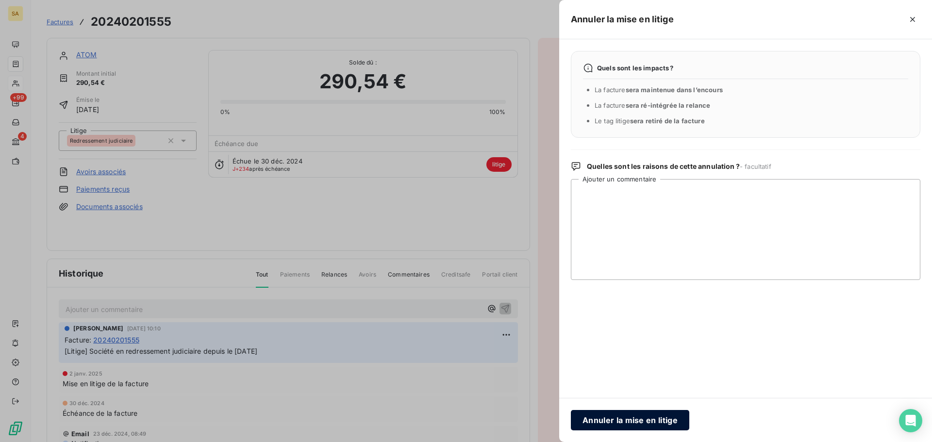
click at [633, 420] on button "Annuler la mise en litige" at bounding box center [630, 420] width 118 height 20
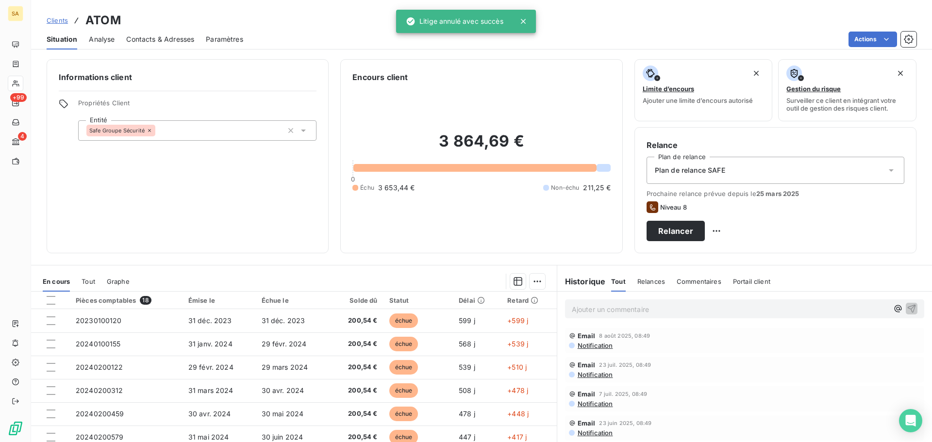
click at [107, 42] on span "Analyse" at bounding box center [102, 39] width 26 height 10
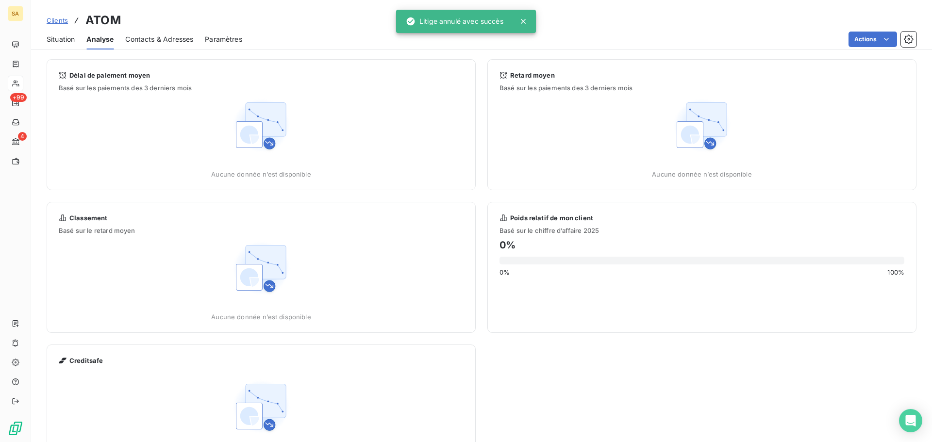
click at [149, 41] on span "Contacts & Adresses" at bounding box center [159, 39] width 68 height 10
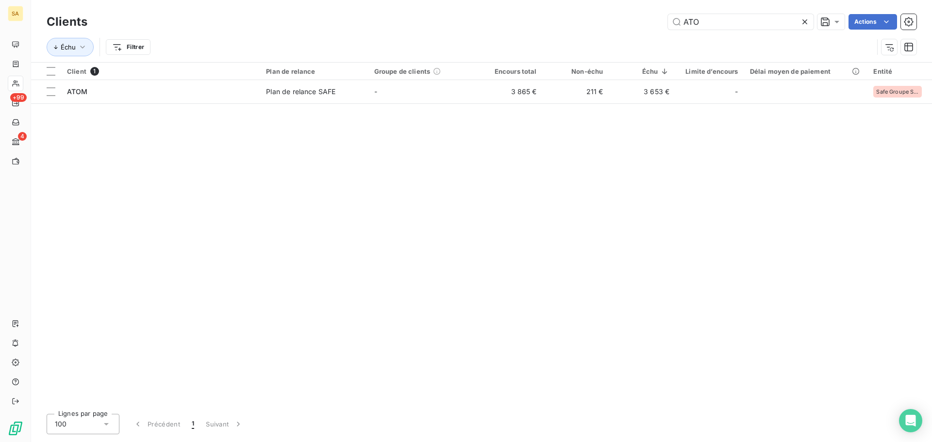
click at [803, 21] on icon at bounding box center [805, 21] width 5 height 5
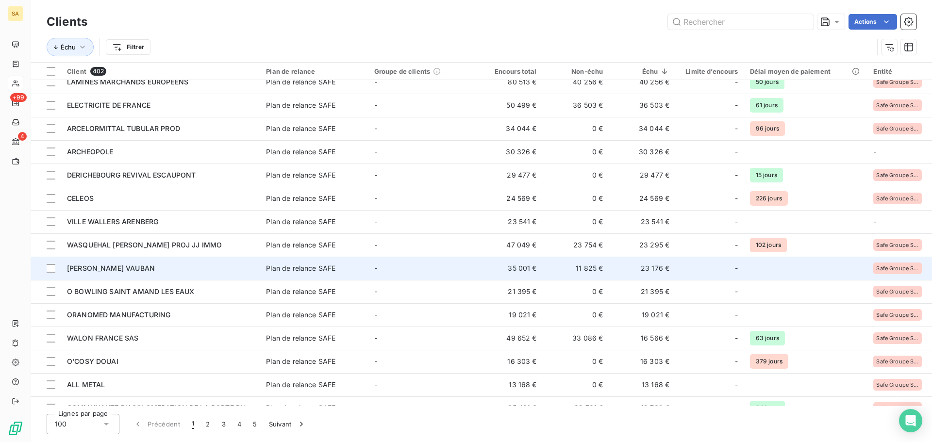
scroll to position [49, 0]
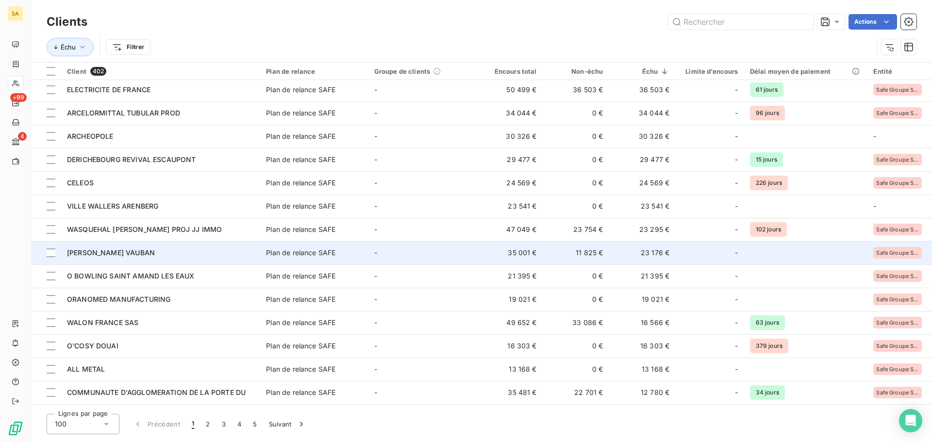
click at [664, 252] on td "23 176 €" at bounding box center [642, 252] width 67 height 23
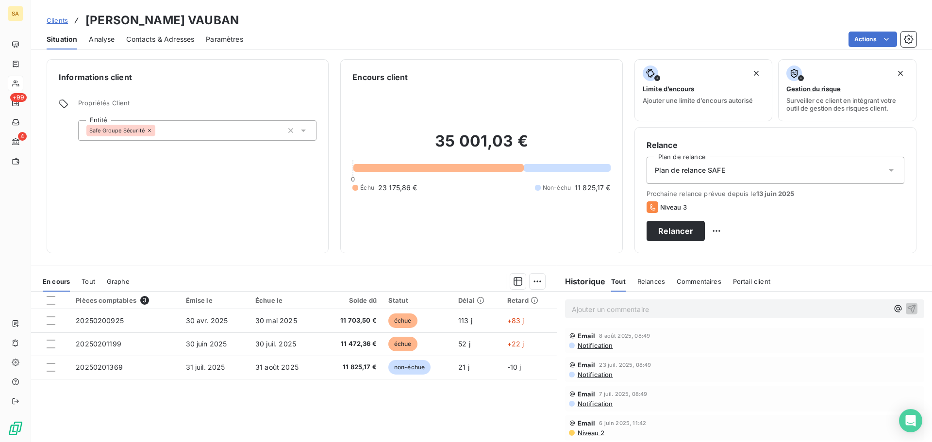
click at [183, 37] on span "Contacts & Adresses" at bounding box center [160, 39] width 68 height 10
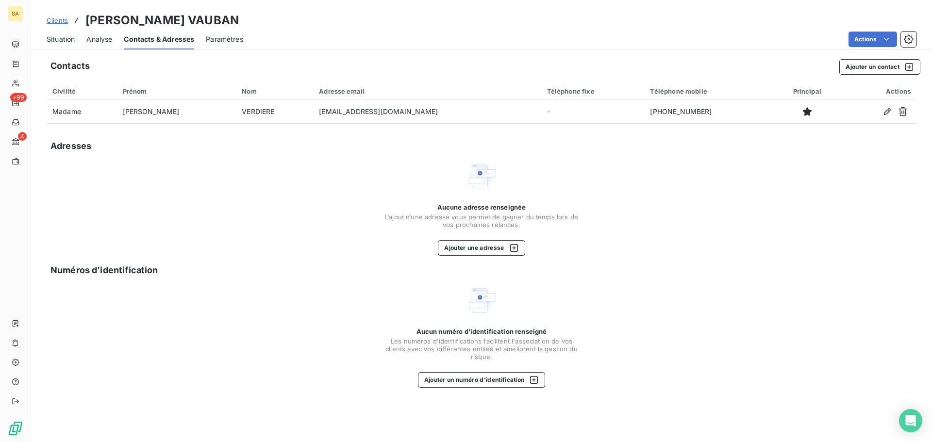
click at [56, 38] on span "Situation" at bounding box center [61, 39] width 28 height 10
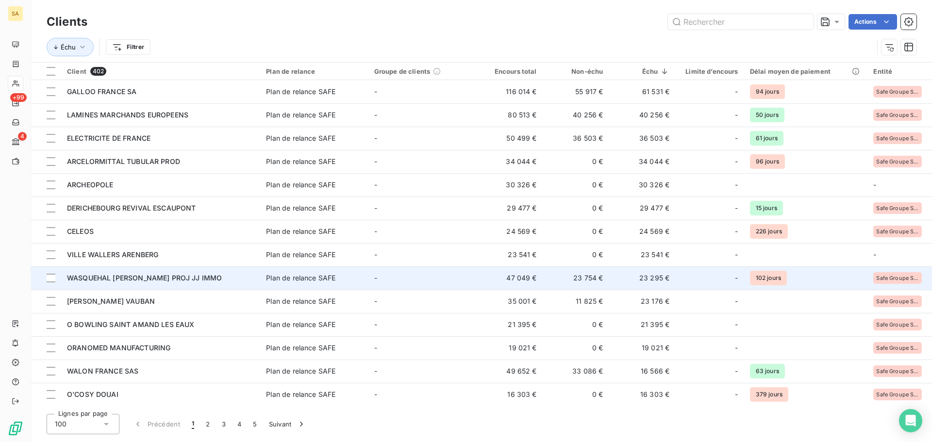
click at [682, 276] on div "-" at bounding box center [709, 278] width 57 height 16
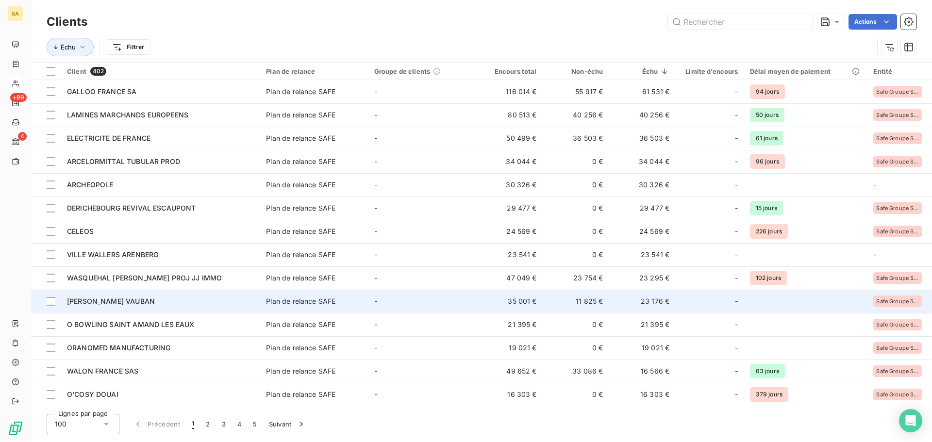
scroll to position [49, 0]
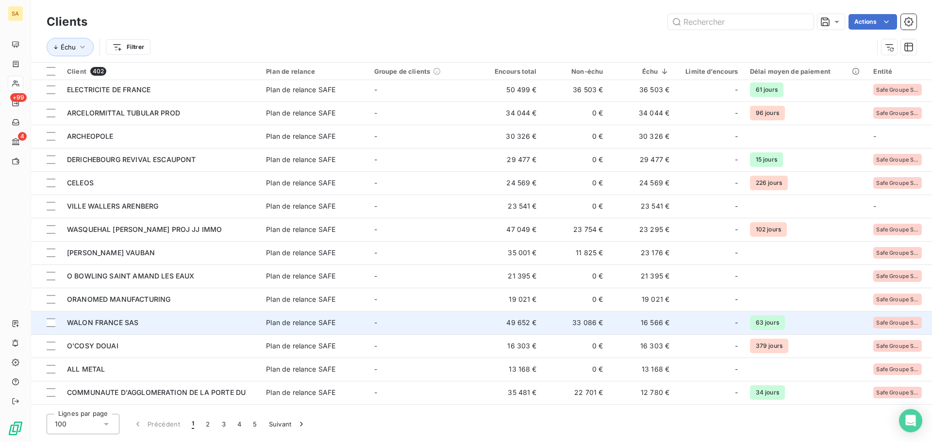
click at [645, 326] on td "16 566 €" at bounding box center [642, 322] width 67 height 23
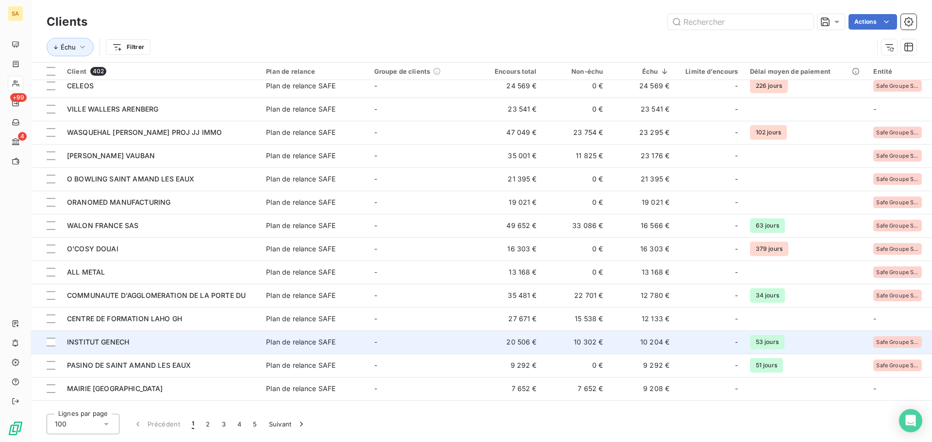
scroll to position [194, 0]
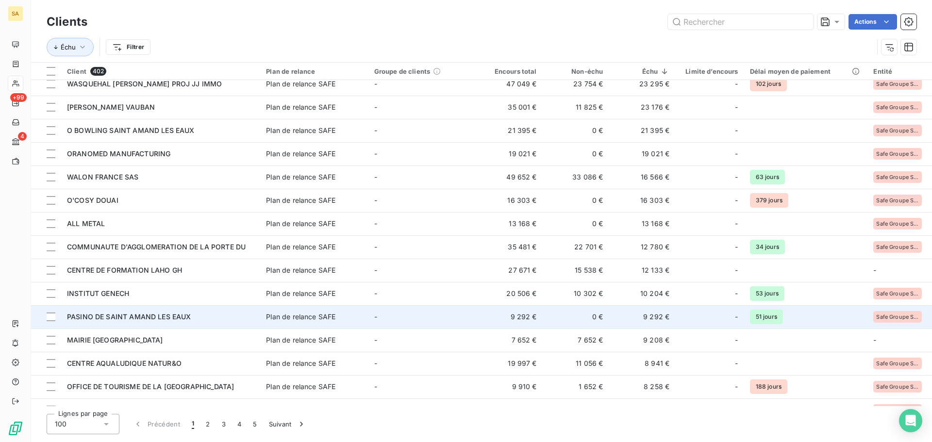
click at [659, 314] on td "9 292 €" at bounding box center [642, 316] width 67 height 23
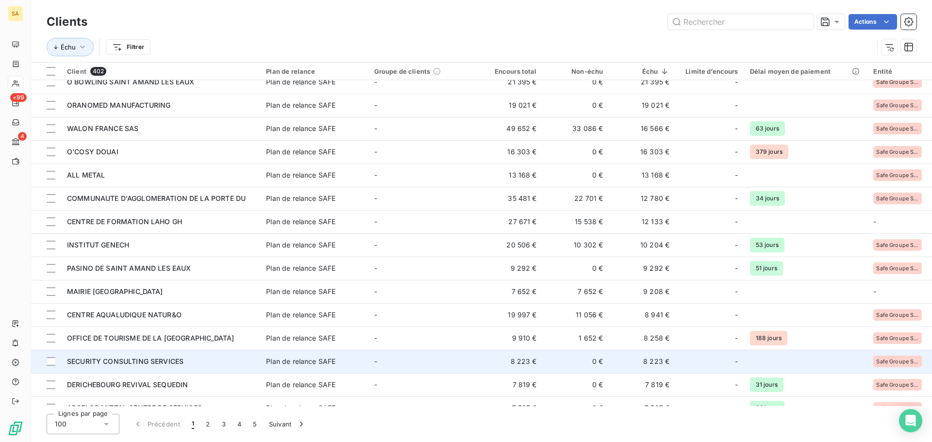
scroll to position [291, 0]
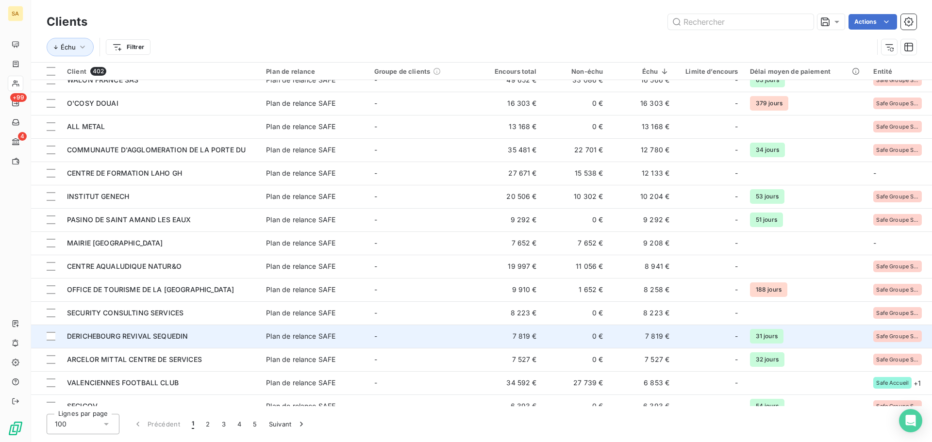
click at [670, 340] on td "7 819 €" at bounding box center [642, 336] width 67 height 23
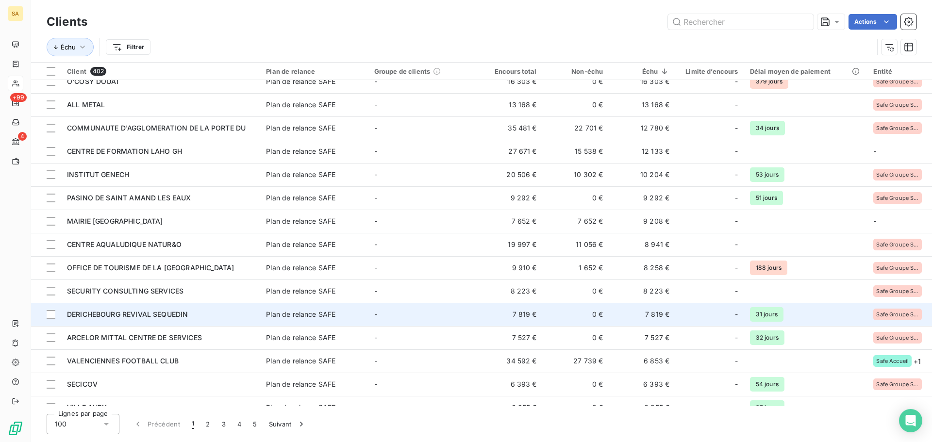
scroll to position [340, 0]
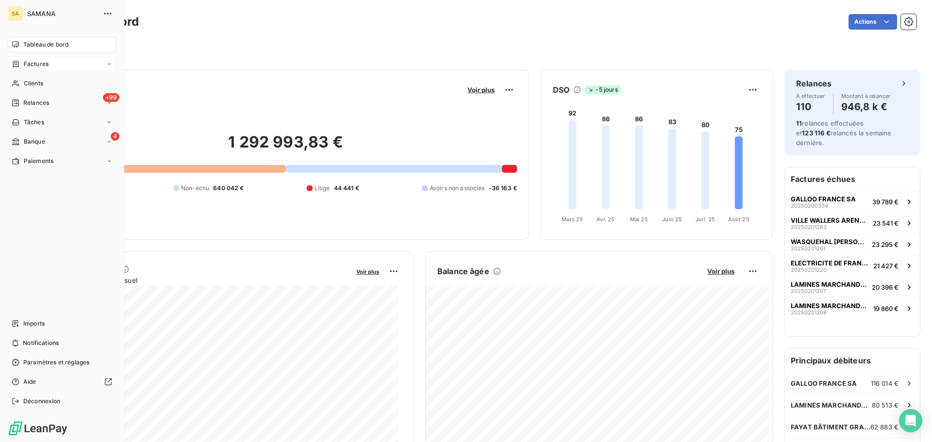
click at [26, 67] on span "Factures" at bounding box center [36, 64] width 25 height 9
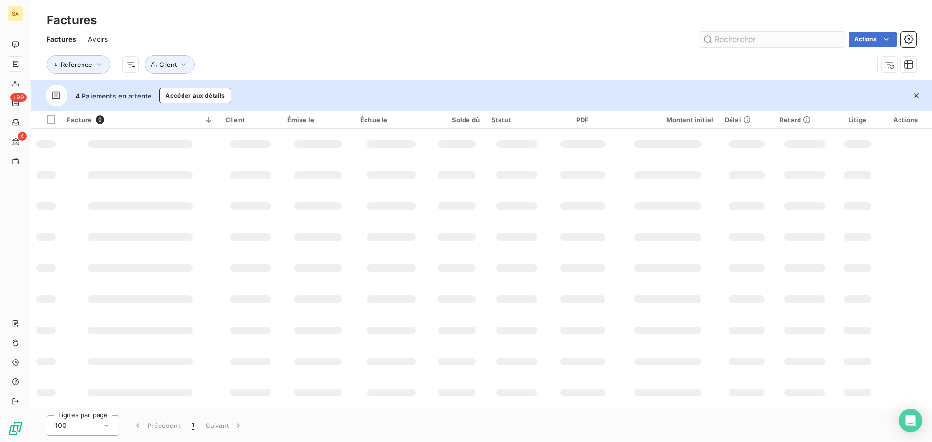
click at [742, 38] on input "text" at bounding box center [772, 40] width 146 height 16
type input "20230100123"
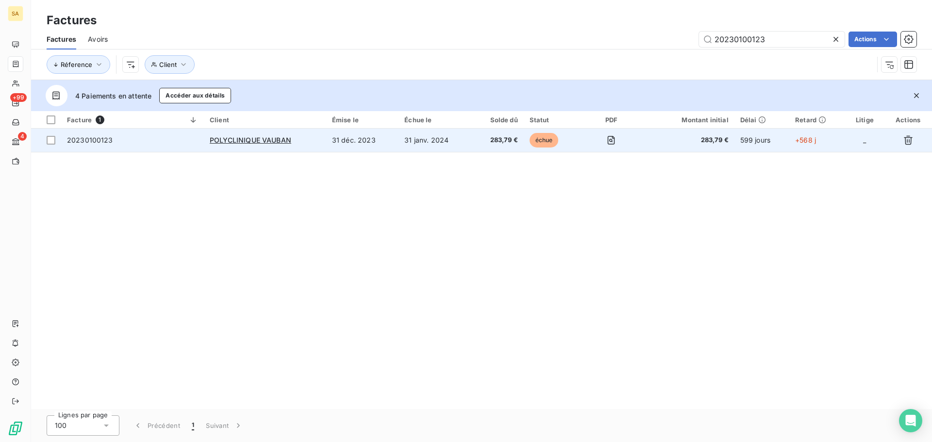
click at [96, 141] on span "20230100123" at bounding box center [90, 140] width 46 height 8
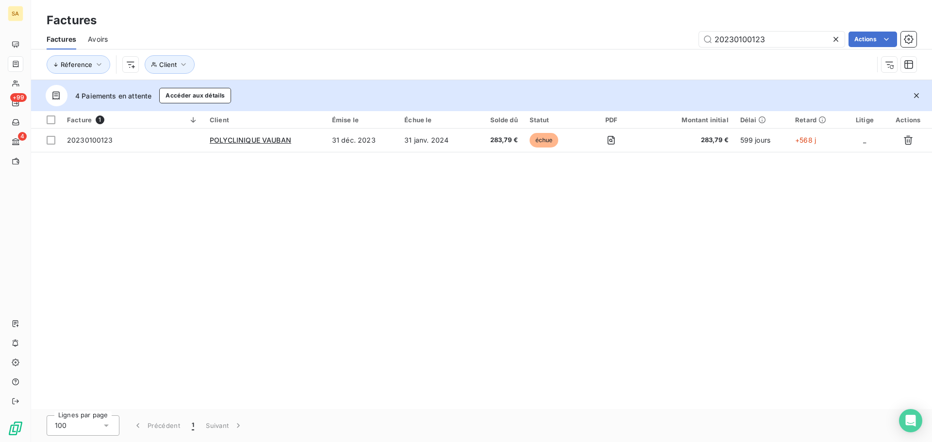
drag, startPoint x: 780, startPoint y: 41, endPoint x: 331, endPoint y: 35, distance: 448.7
click at [331, 35] on div "20230100123 Actions" at bounding box center [517, 40] width 797 height 16
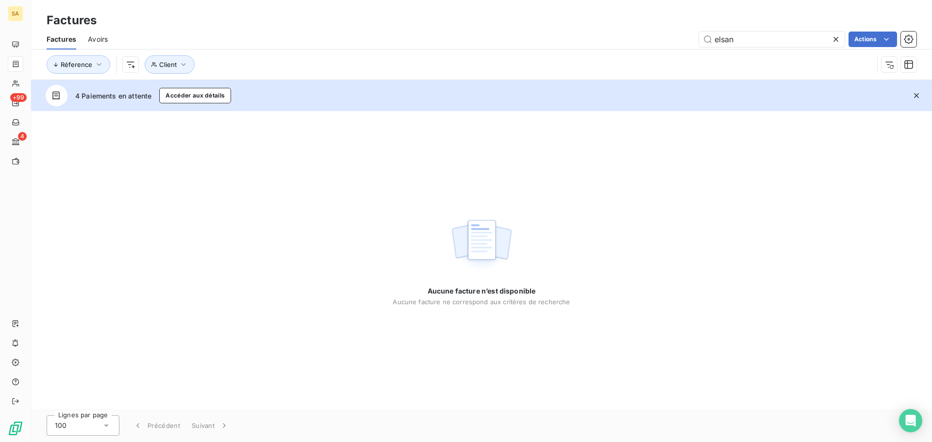
type input "elsan"
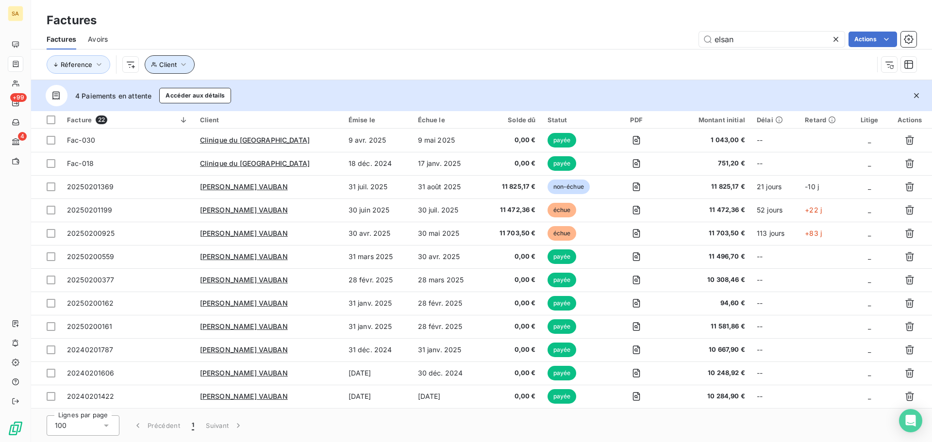
click at [168, 62] on span "Client" at bounding box center [167, 65] width 17 height 8
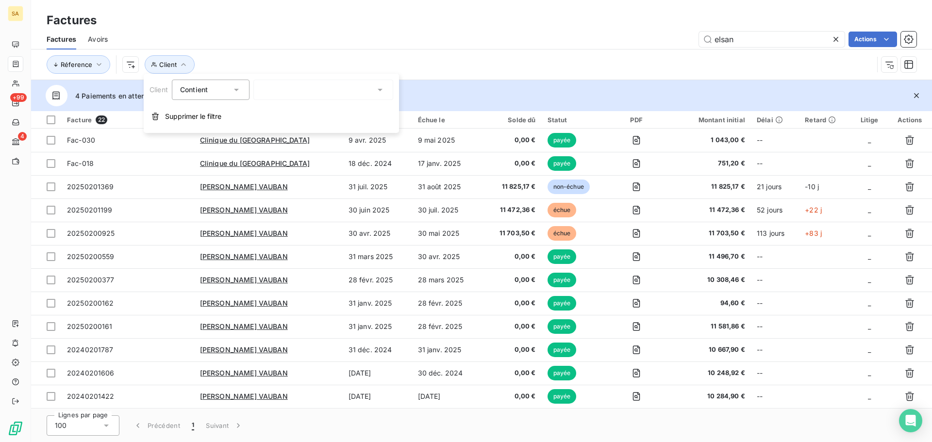
drag, startPoint x: 175, startPoint y: 115, endPoint x: 156, endPoint y: 98, distance: 25.4
click at [174, 115] on span "Supprimer le filtre" at bounding box center [193, 117] width 56 height 10
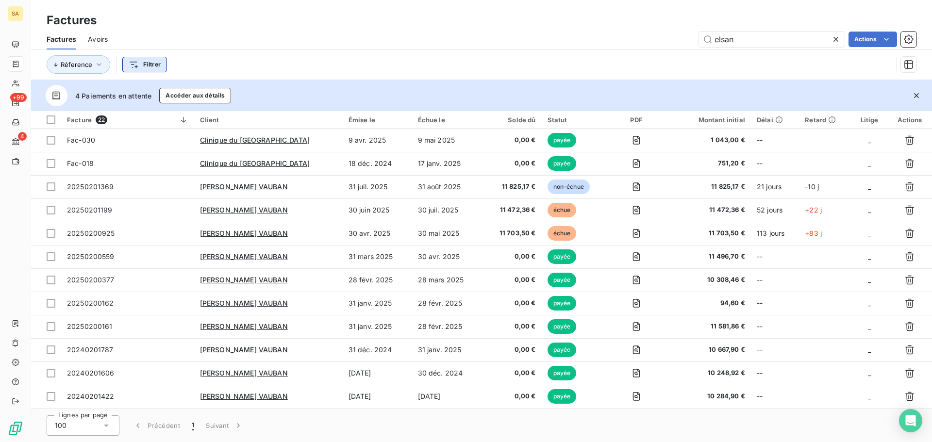
click at [139, 65] on html "SA +99 4 Factures Factures Avoirs elsan Actions Réference Filtrer 4 Paiements e…" at bounding box center [466, 221] width 932 height 442
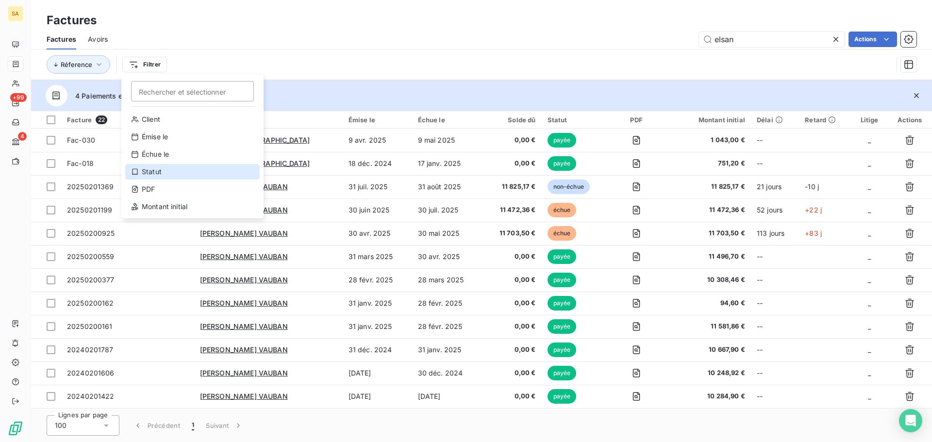
click at [179, 172] on div "Statut" at bounding box center [192, 172] width 134 height 16
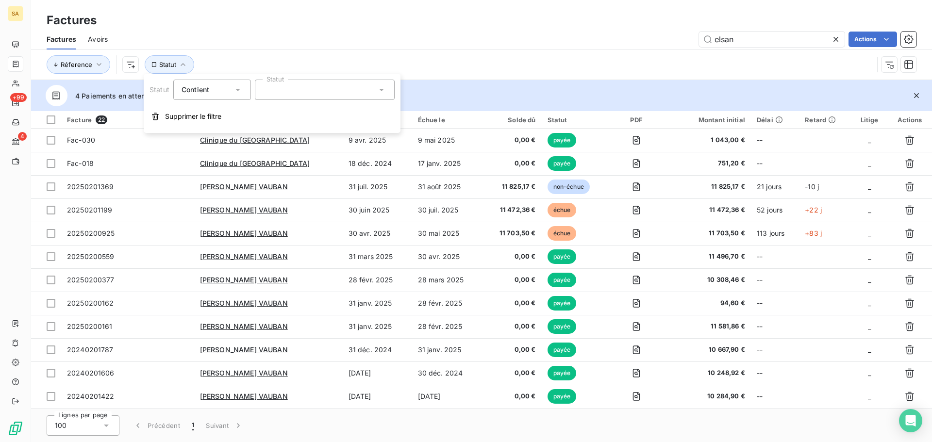
click at [388, 87] on div at bounding box center [325, 90] width 140 height 20
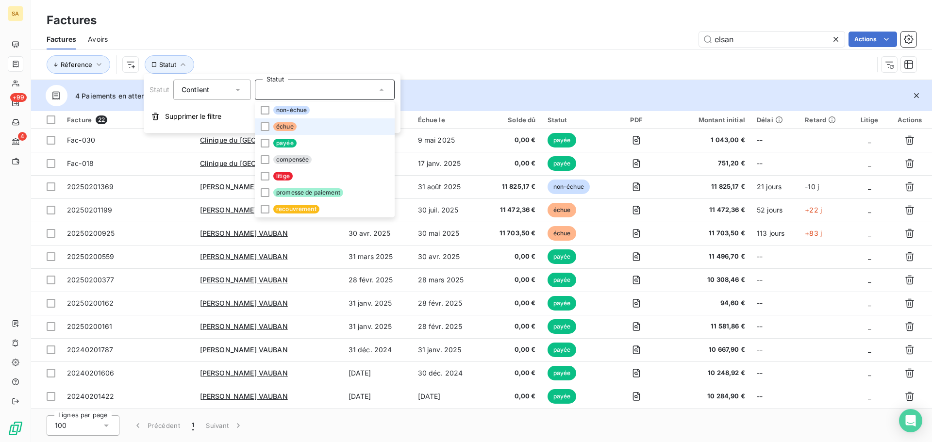
click at [321, 130] on li "échue" at bounding box center [325, 126] width 140 height 17
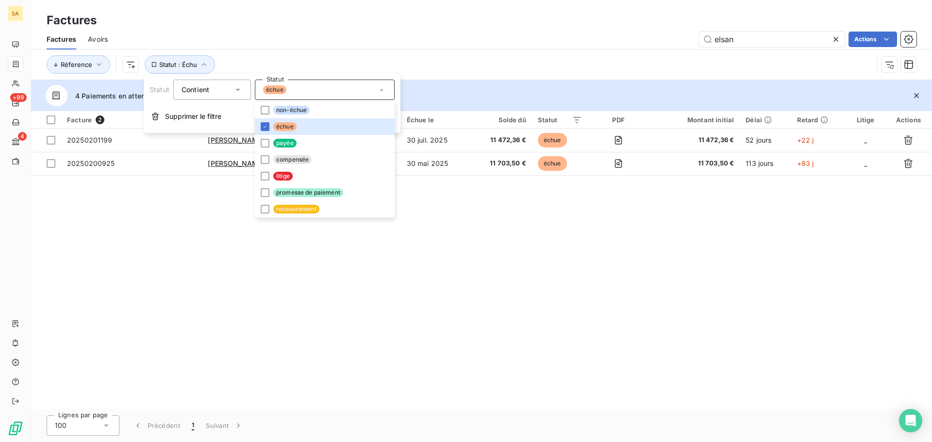
click at [494, 69] on div "Réference Statut : Échu" at bounding box center [460, 64] width 827 height 18
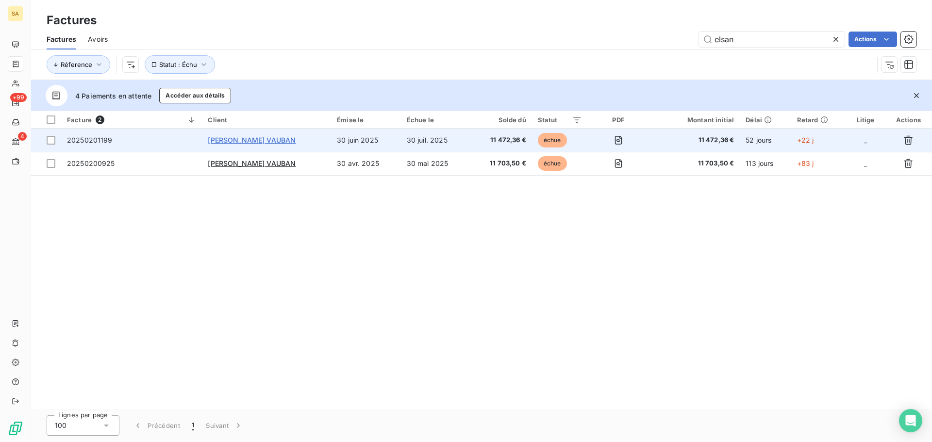
click at [255, 139] on span "[PERSON_NAME] VAUBAN" at bounding box center [252, 140] width 88 height 8
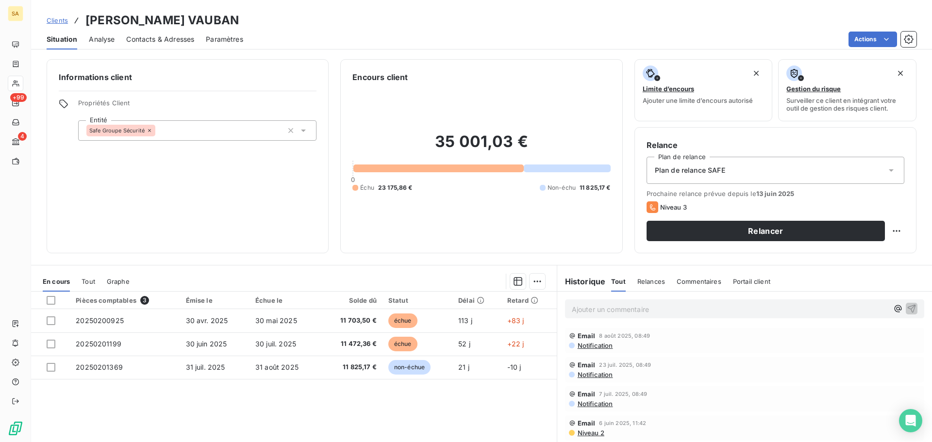
click at [156, 35] on span "Contacts & Adresses" at bounding box center [160, 39] width 68 height 10
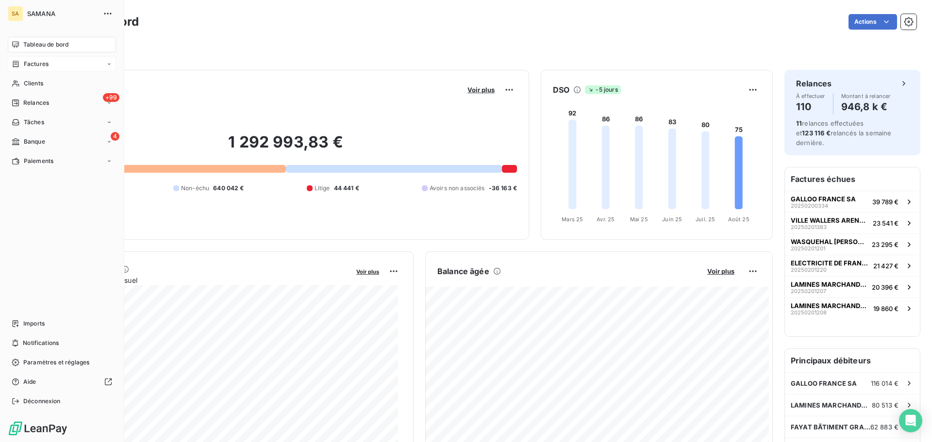
click at [36, 63] on span "Factures" at bounding box center [36, 64] width 25 height 9
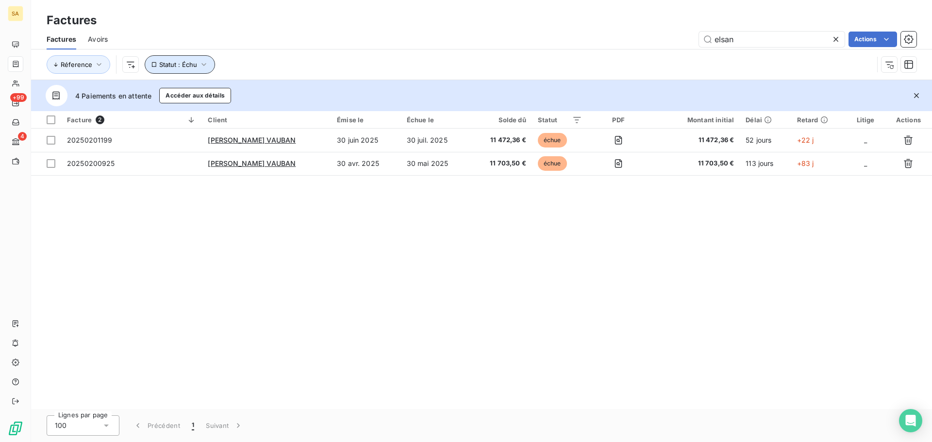
click at [177, 67] on span "Statut : Échu" at bounding box center [178, 65] width 38 height 8
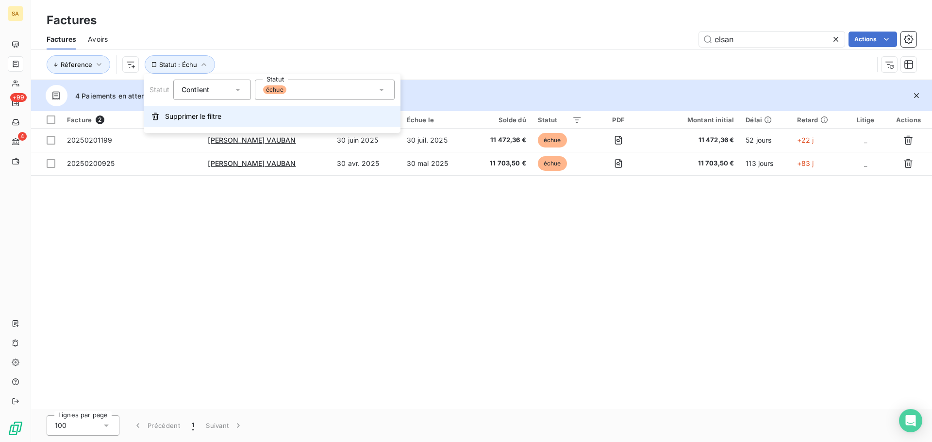
click at [179, 118] on span "Supprimer le filtre" at bounding box center [193, 117] width 56 height 10
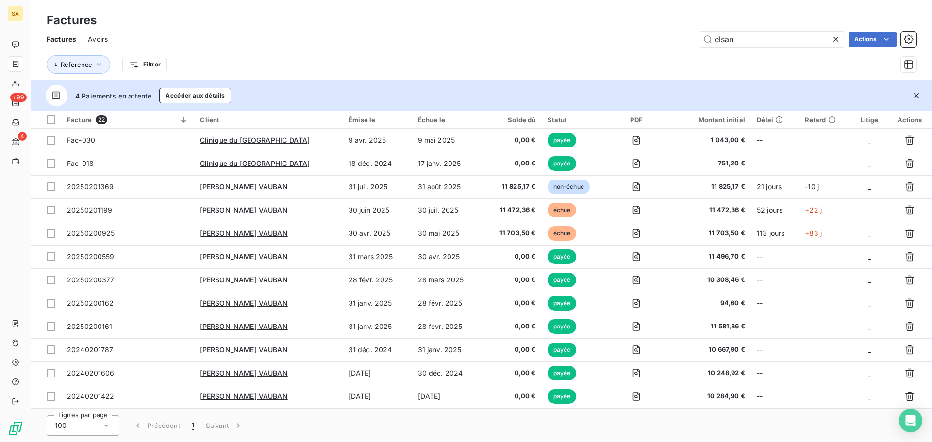
click at [103, 37] on span "Avoirs" at bounding box center [98, 39] width 20 height 10
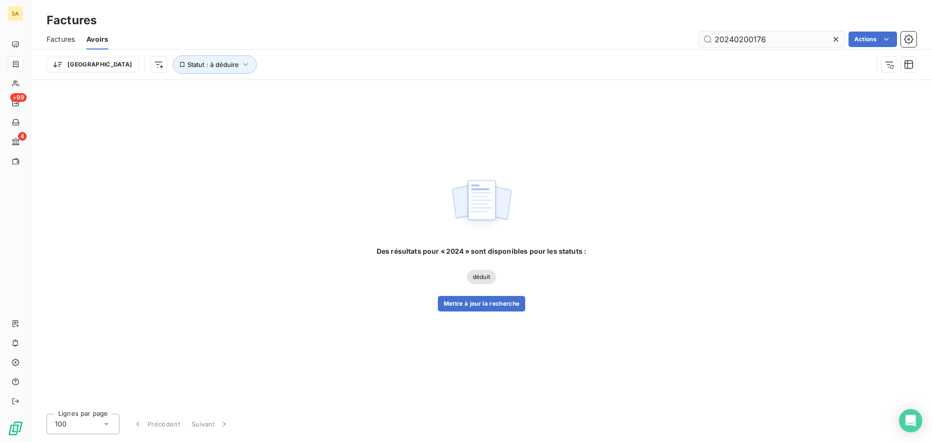
type input "20240200176"
drag, startPoint x: 182, startPoint y: 76, endPoint x: 175, endPoint y: 73, distance: 7.7
click at [181, 75] on div "Trier Statut : à déduire" at bounding box center [482, 65] width 870 height 30
click at [187, 67] on span "Statut : à déduire" at bounding box center [212, 65] width 51 height 8
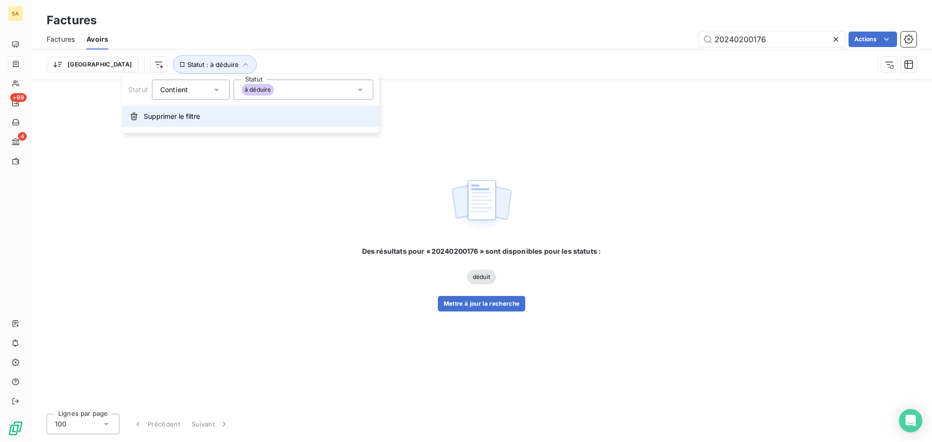
click at [151, 119] on span "Supprimer le filtre" at bounding box center [172, 117] width 56 height 10
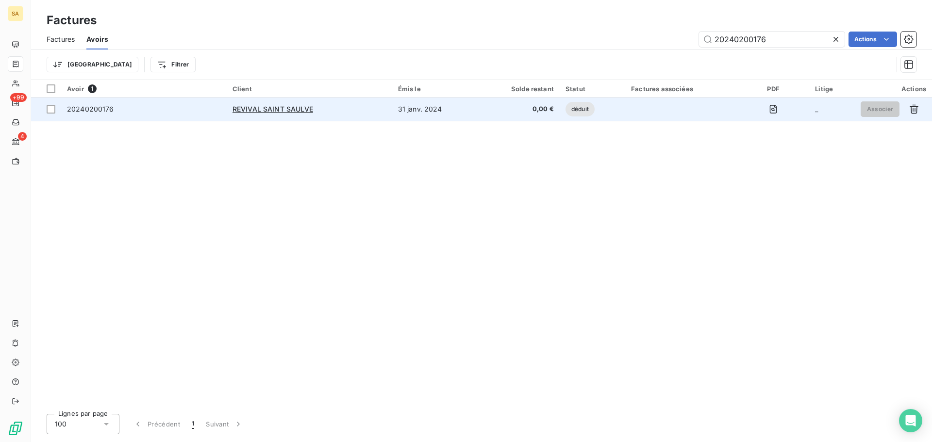
click at [98, 110] on span "20240200176" at bounding box center [90, 109] width 47 height 8
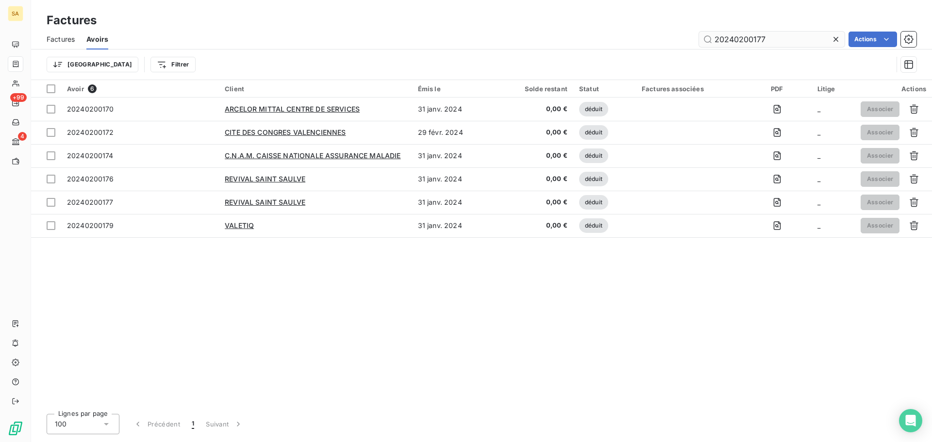
type input "20240200177"
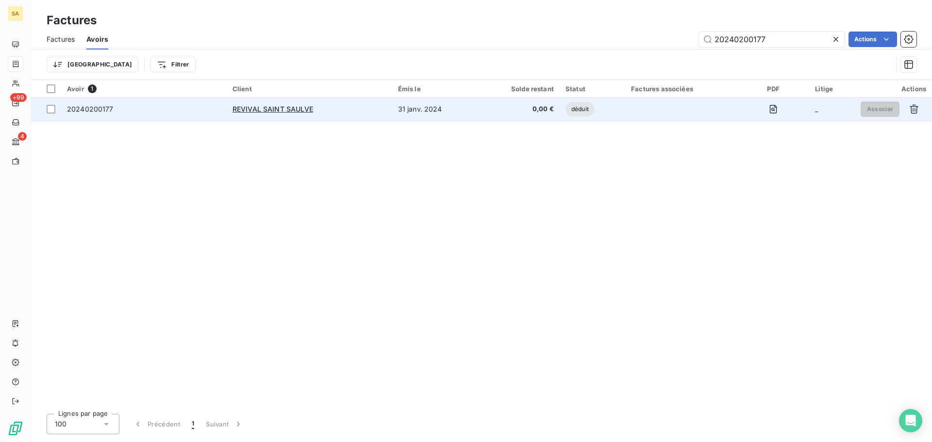
click at [94, 115] on td "20240200177" at bounding box center [144, 109] width 166 height 23
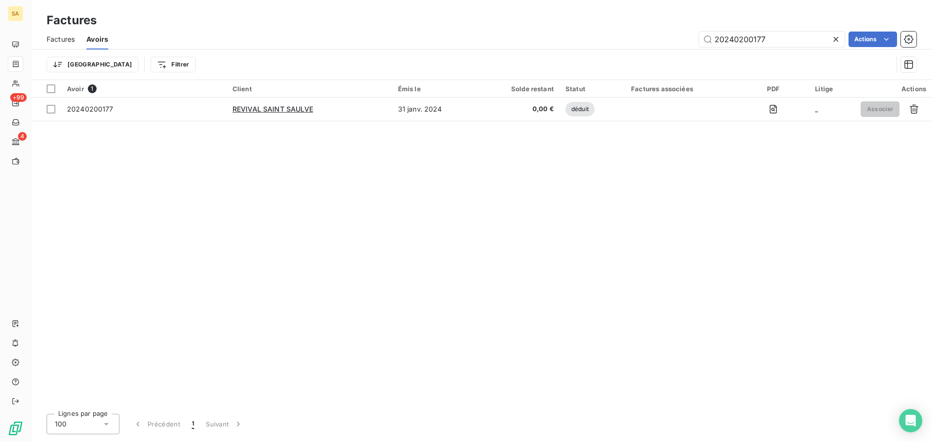
click at [68, 42] on span "Factures" at bounding box center [61, 39] width 28 height 10
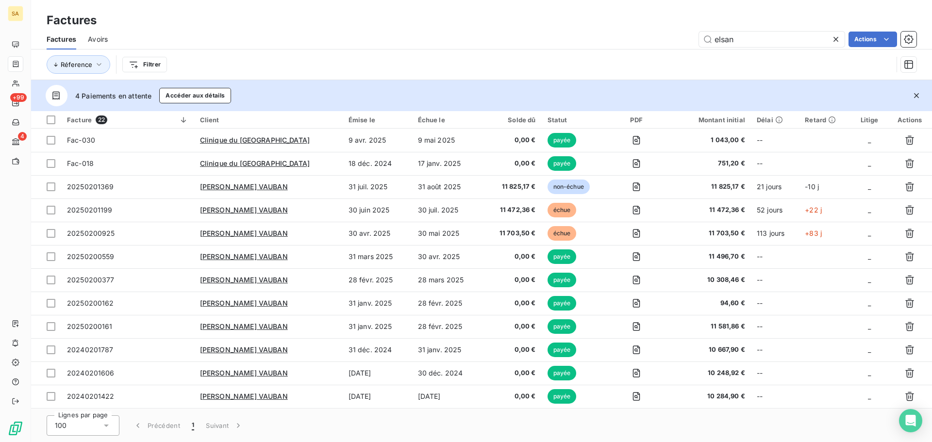
drag, startPoint x: 740, startPoint y: 46, endPoint x: 590, endPoint y: 50, distance: 150.1
click at [593, 53] on div "Factures Avoirs elsan Actions Réference Filtrer" at bounding box center [481, 54] width 901 height 50
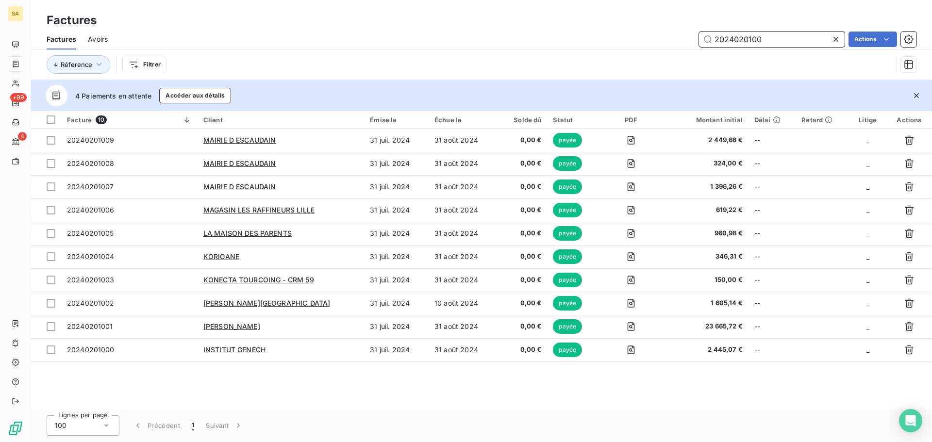
drag, startPoint x: 790, startPoint y: 36, endPoint x: 407, endPoint y: 26, distance: 383.7
click at [407, 26] on div "Factures Factures Avoirs 2024020100 Actions Réference Filtrer" at bounding box center [481, 40] width 901 height 80
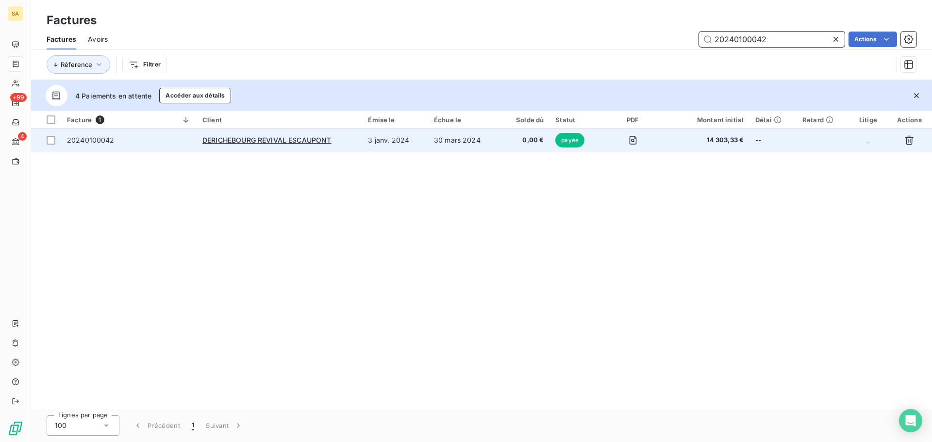
type input "20240100042"
click at [90, 136] on span "20240100042" at bounding box center [91, 140] width 48 height 8
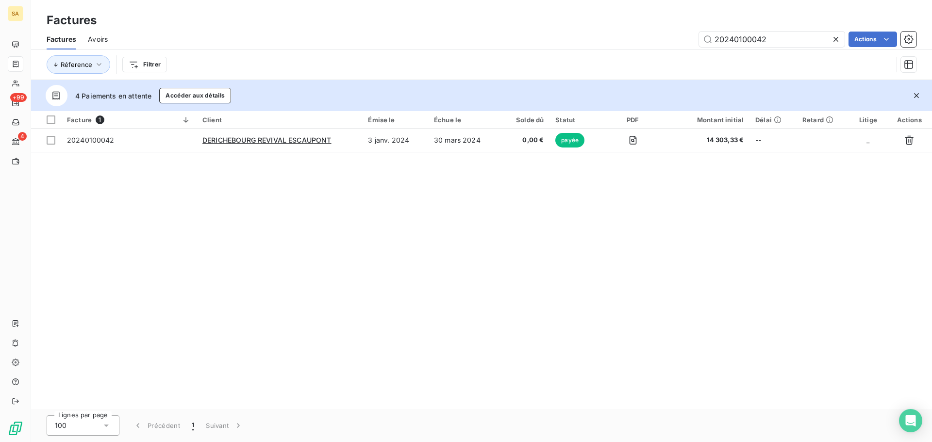
click at [99, 40] on span "Avoirs" at bounding box center [98, 39] width 20 height 10
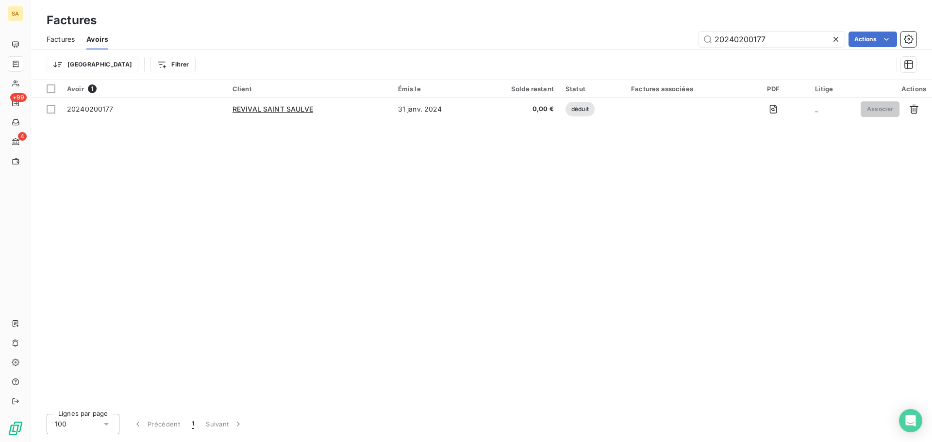
drag, startPoint x: 792, startPoint y: 42, endPoint x: 468, endPoint y: 41, distance: 323.8
click at [468, 41] on div "20240200177 Actions" at bounding box center [518, 40] width 797 height 16
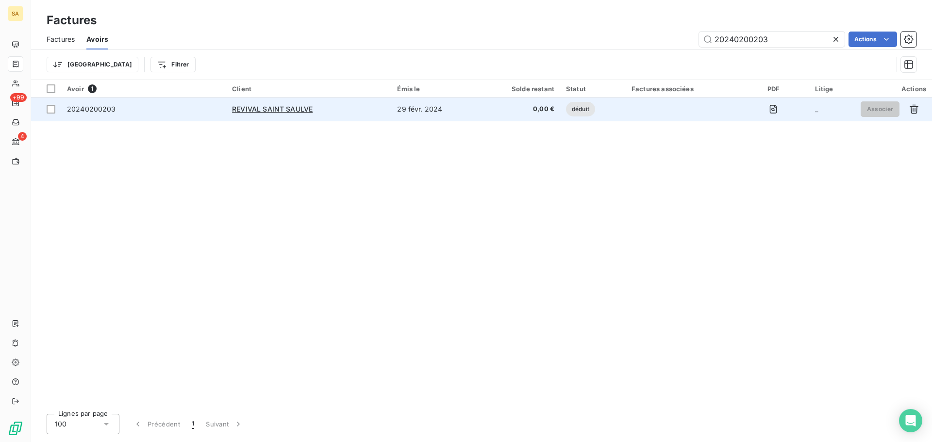
type input "20240200203"
click at [110, 112] on span "20240200203" at bounding box center [91, 109] width 49 height 8
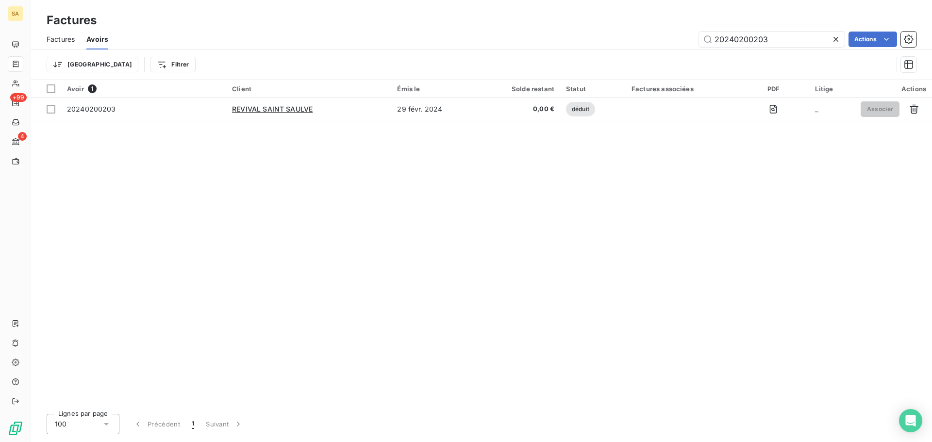
drag, startPoint x: 789, startPoint y: 40, endPoint x: 357, endPoint y: 36, distance: 431.6
click at [357, 36] on div "20240200203 Actions" at bounding box center [518, 40] width 797 height 16
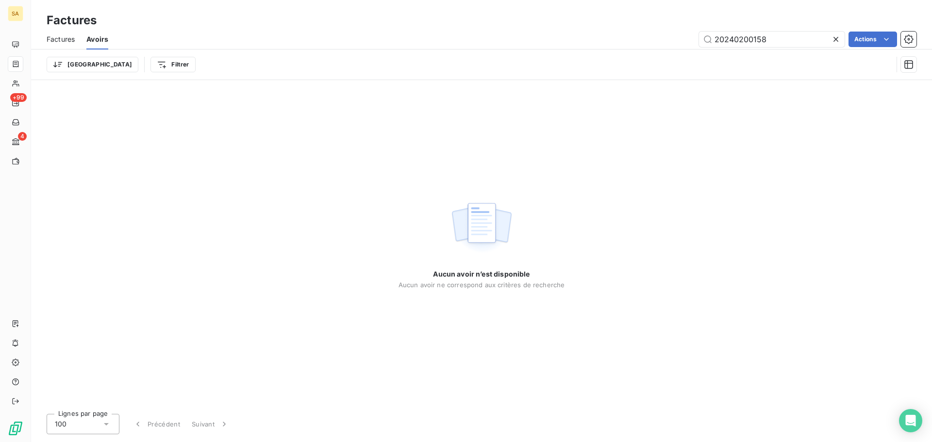
type input "20240200158"
click at [791, 45] on div "Factures Avoirs 20240200158 Actions" at bounding box center [481, 39] width 901 height 20
drag, startPoint x: 791, startPoint y: 41, endPoint x: 471, endPoint y: 16, distance: 320.5
click at [471, 16] on div "Factures Factures Avoirs 20240200158 Actions Trier Filtrer" at bounding box center [481, 40] width 901 height 80
drag, startPoint x: 56, startPoint y: 39, endPoint x: 81, endPoint y: 44, distance: 24.8
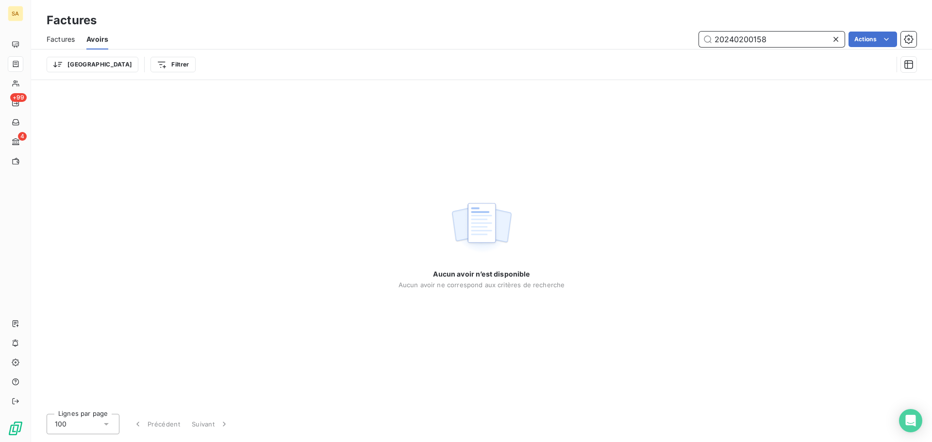
click at [57, 40] on span "Factures" at bounding box center [61, 39] width 28 height 10
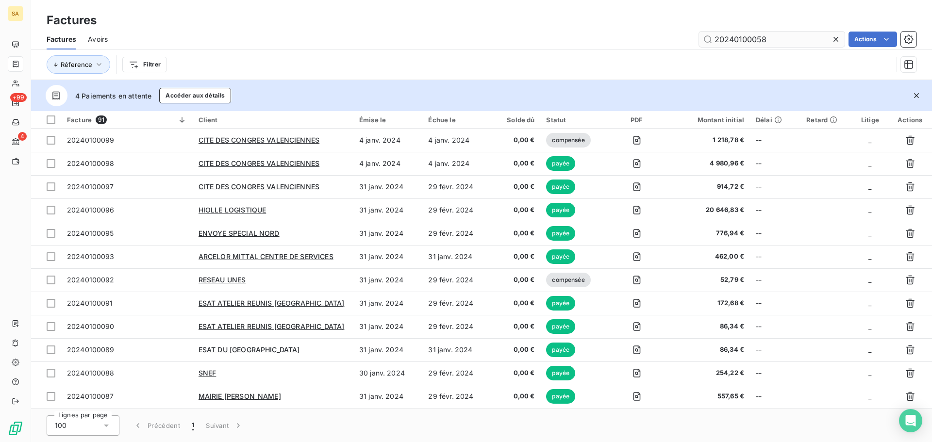
type input "20240100058"
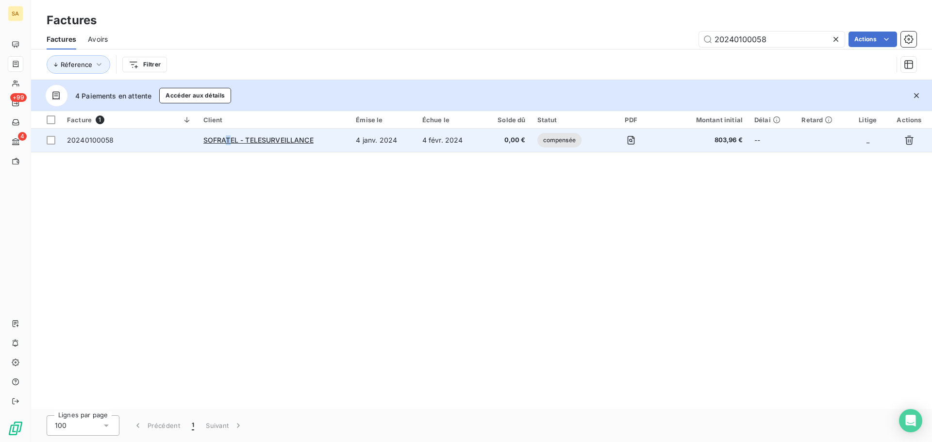
click at [229, 146] on td "SOFRATEL - TELESURVEILLANCE" at bounding box center [274, 140] width 153 height 23
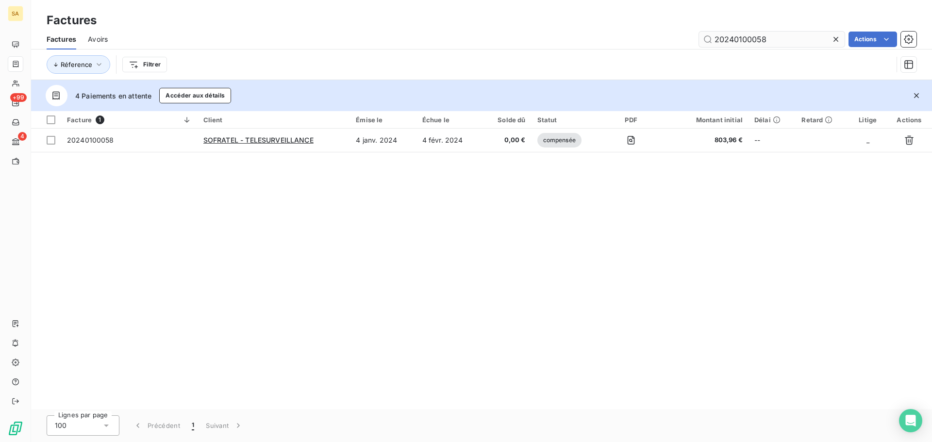
click at [740, 37] on input "20240100058" at bounding box center [772, 40] width 146 height 16
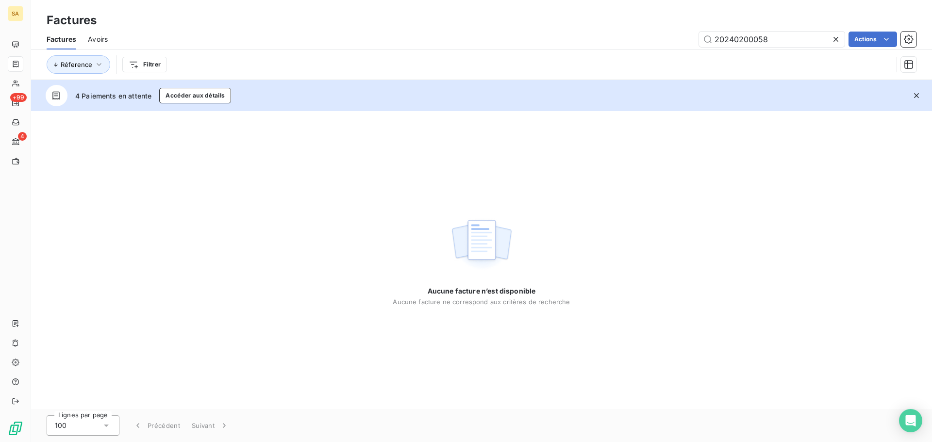
type input "20240200058"
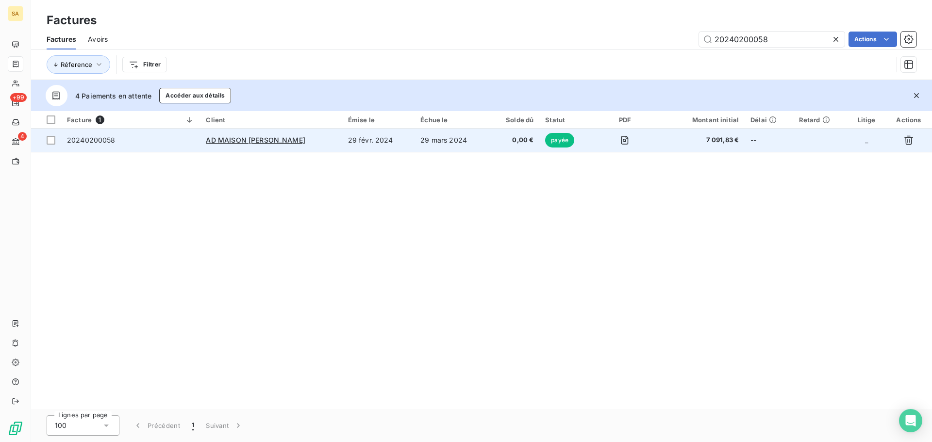
click at [82, 134] on td "20240200058" at bounding box center [130, 140] width 139 height 23
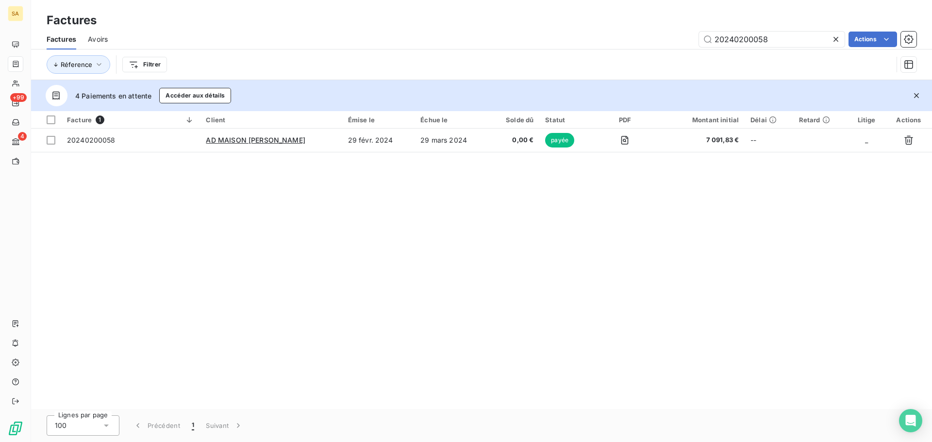
drag, startPoint x: 777, startPoint y: 37, endPoint x: 194, endPoint y: 38, distance: 582.6
click at [194, 38] on div "20240200058 Actions" at bounding box center [517, 40] width 797 height 16
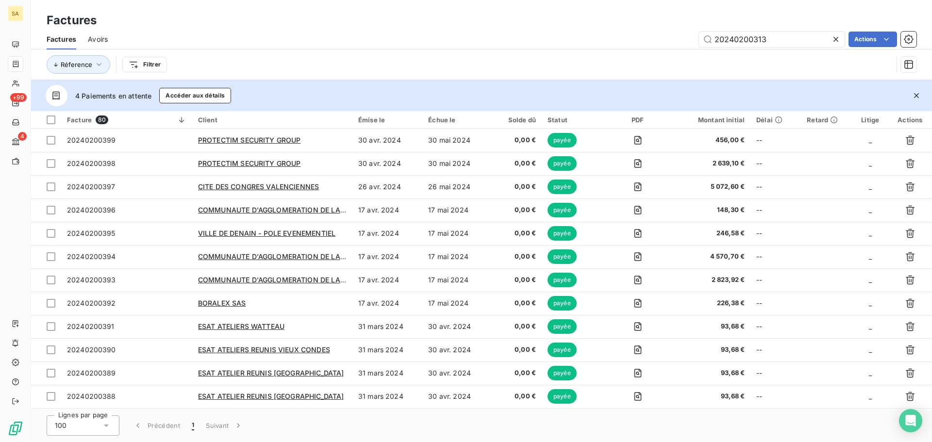
type input "20240200313"
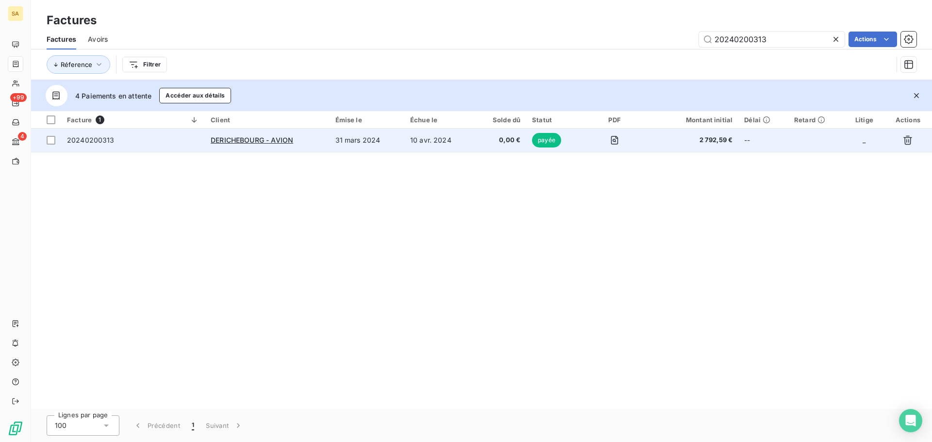
click at [99, 144] on span "20240200313" at bounding box center [91, 140] width 48 height 8
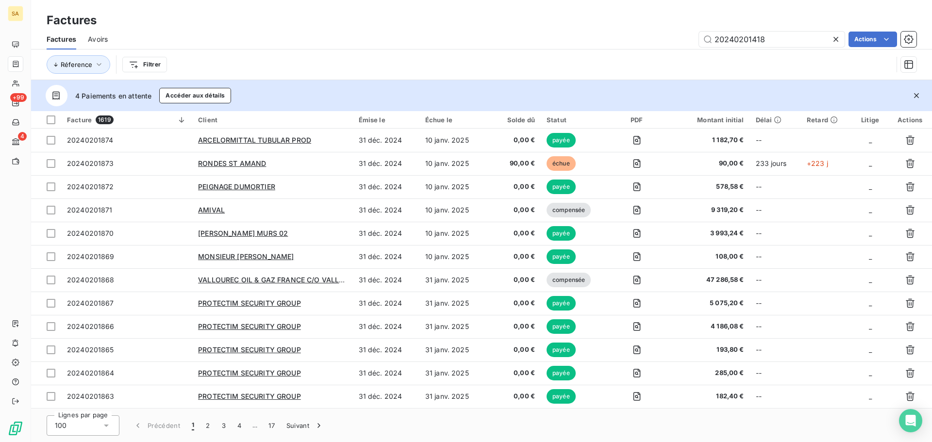
type input "20240201418"
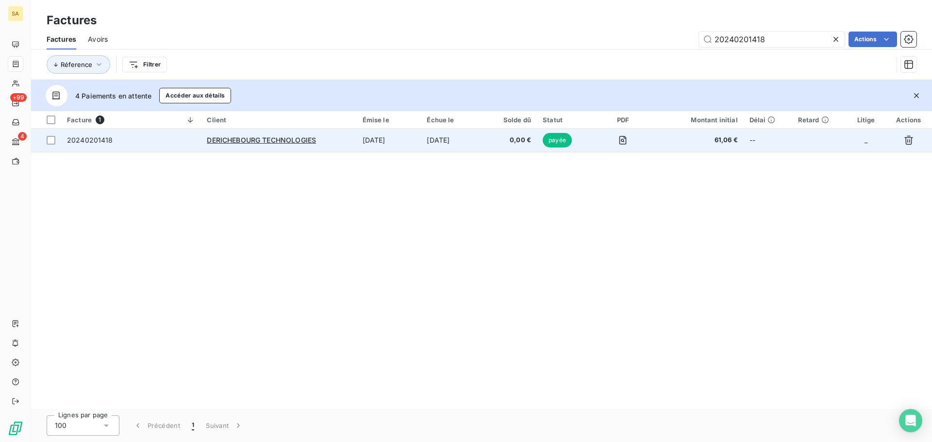
click at [108, 143] on span "20240201418" at bounding box center [90, 140] width 46 height 8
click at [84, 139] on span "20240201418" at bounding box center [90, 140] width 46 height 8
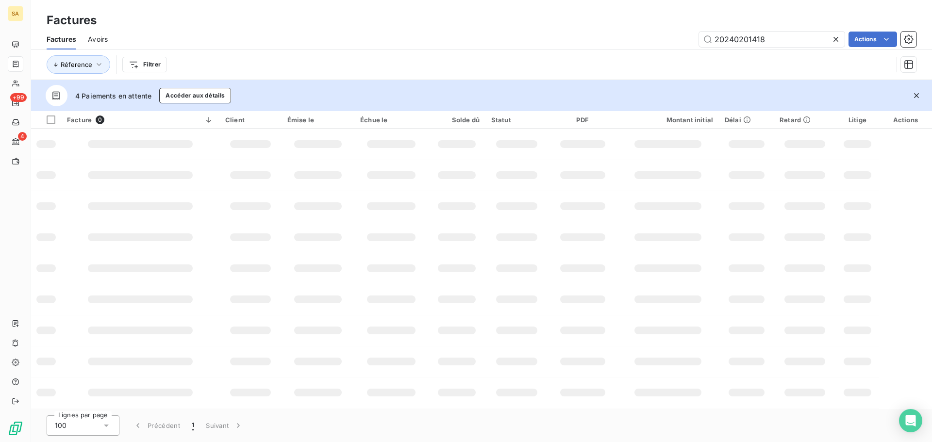
drag, startPoint x: 779, startPoint y: 40, endPoint x: 437, endPoint y: 39, distance: 342.3
click at [437, 39] on div "20240201418 Actions" at bounding box center [517, 40] width 797 height 16
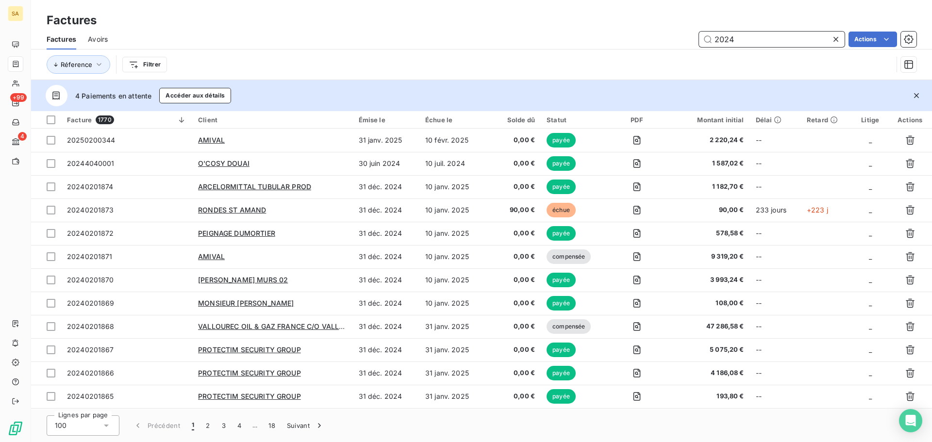
drag, startPoint x: 739, startPoint y: 41, endPoint x: 539, endPoint y: 38, distance: 200.0
click at [541, 37] on div "2024 Actions" at bounding box center [517, 40] width 797 height 16
paste input "0100202"
type input "20240100202"
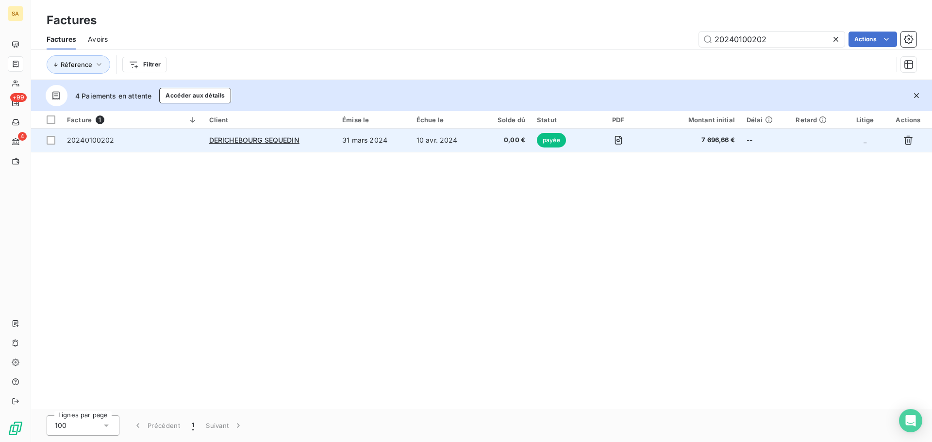
click at [107, 141] on span "20240100202" at bounding box center [91, 140] width 48 height 8
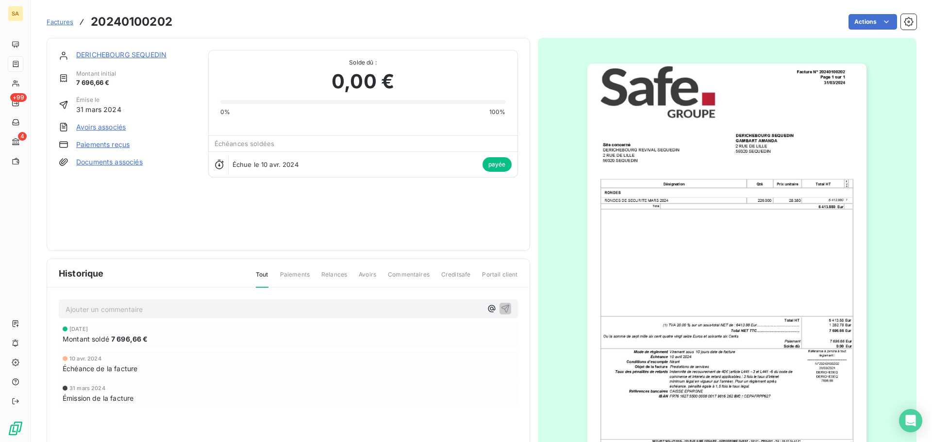
click at [93, 144] on link "Paiements reçus" at bounding box center [102, 145] width 53 height 10
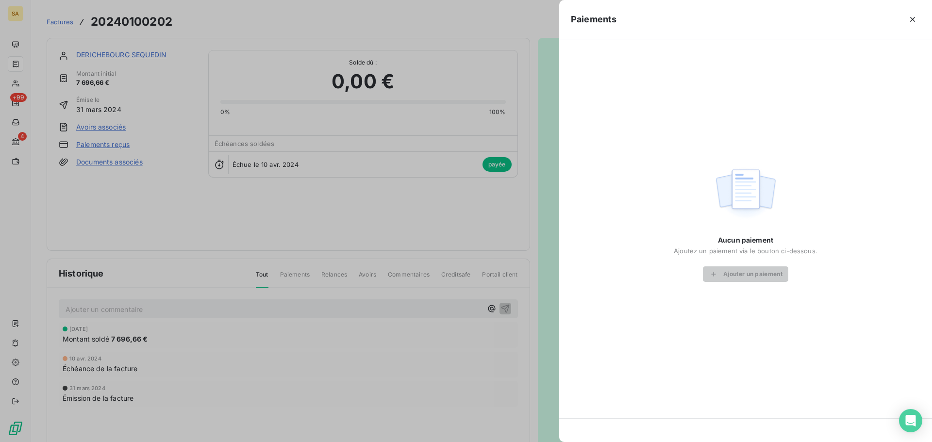
click at [145, 188] on div at bounding box center [466, 221] width 932 height 442
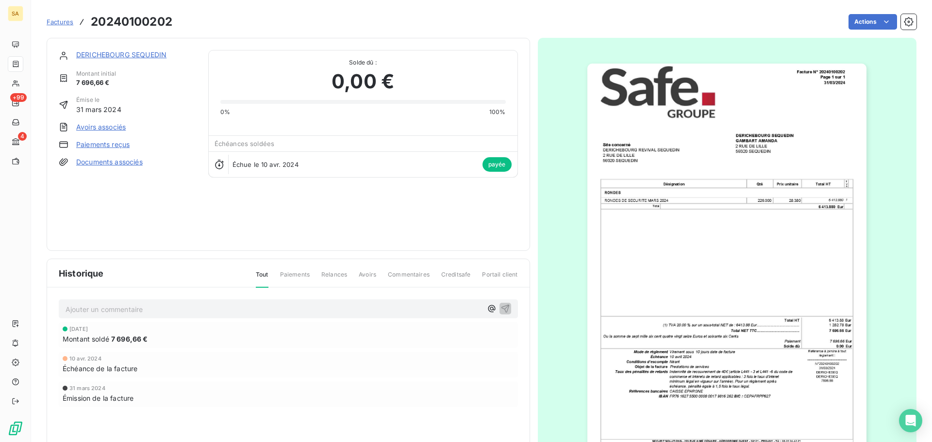
click at [98, 146] on link "Paiements reçus" at bounding box center [102, 145] width 53 height 10
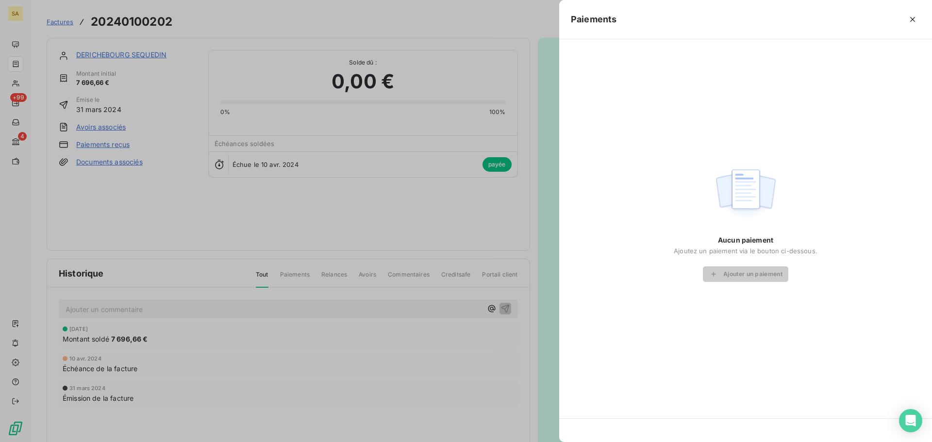
click at [147, 284] on div at bounding box center [466, 221] width 932 height 442
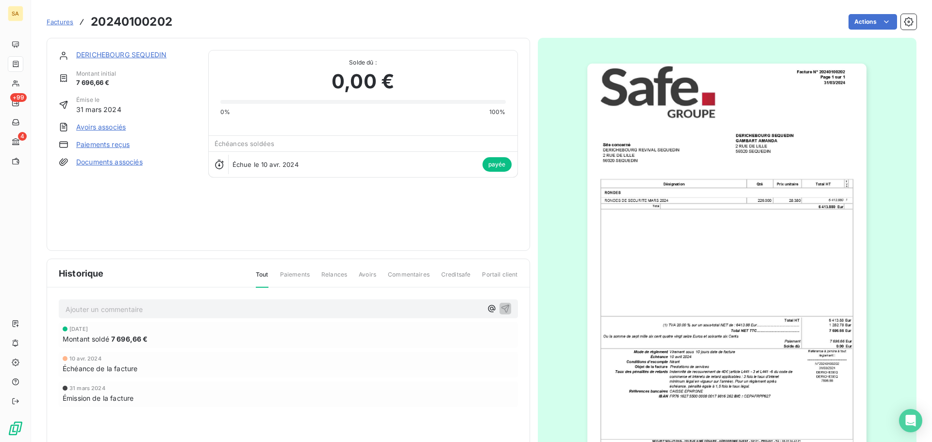
click at [111, 331] on div "17 oct. 2024" at bounding box center [289, 329] width 452 height 6
click at [146, 340] on span "7 696,66 €" at bounding box center [129, 339] width 37 height 10
click at [84, 333] on div "17 oct. 2024 Montant soldé 7 696,66 €" at bounding box center [289, 335] width 452 height 18
click at [141, 330] on div "17 oct. 2024" at bounding box center [289, 329] width 452 height 6
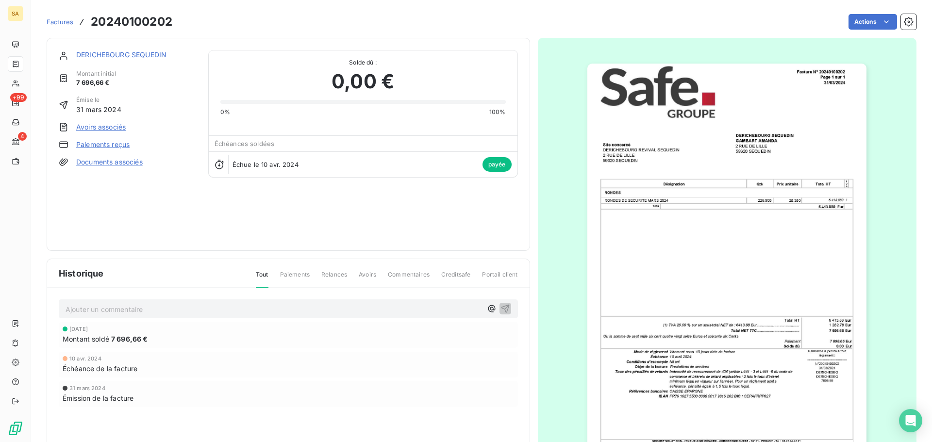
drag, startPoint x: 153, startPoint y: 336, endPoint x: 147, endPoint y: 337, distance: 6.4
click at [150, 337] on div "Montant soldé 7 696,66 €" at bounding box center [289, 339] width 452 height 10
click at [882, 21] on html "SA +99 4 Factures 20240100202 Actions Contact client Créer une tâche Supprimer …" at bounding box center [466, 221] width 932 height 442
click at [97, 130] on link "Avoirs associés" at bounding box center [101, 127] width 50 height 10
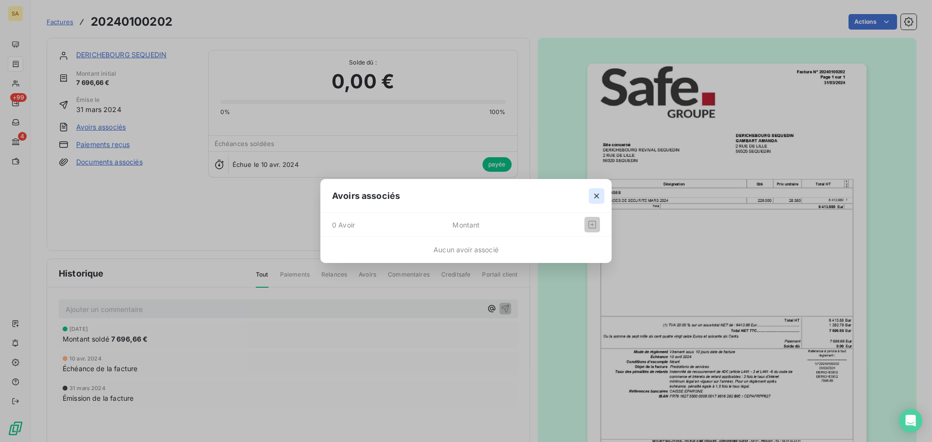
click at [596, 196] on icon "button" at bounding box center [597, 196] width 10 height 10
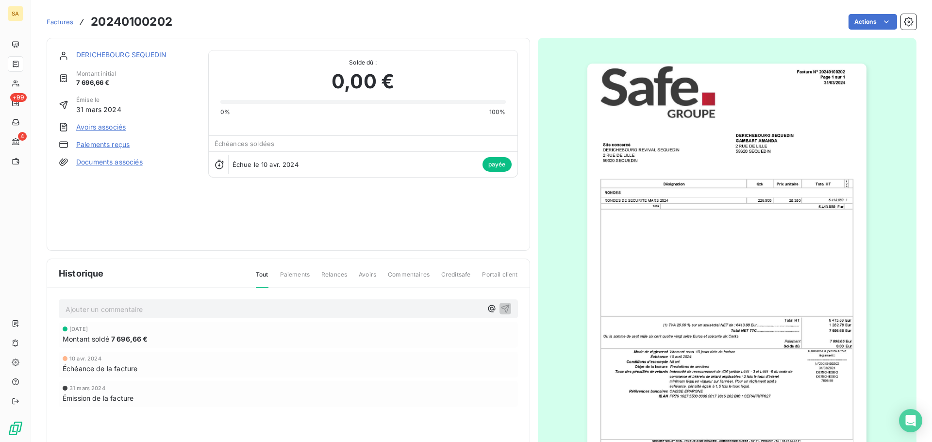
click at [115, 142] on link "Paiements reçus" at bounding box center [102, 145] width 53 height 10
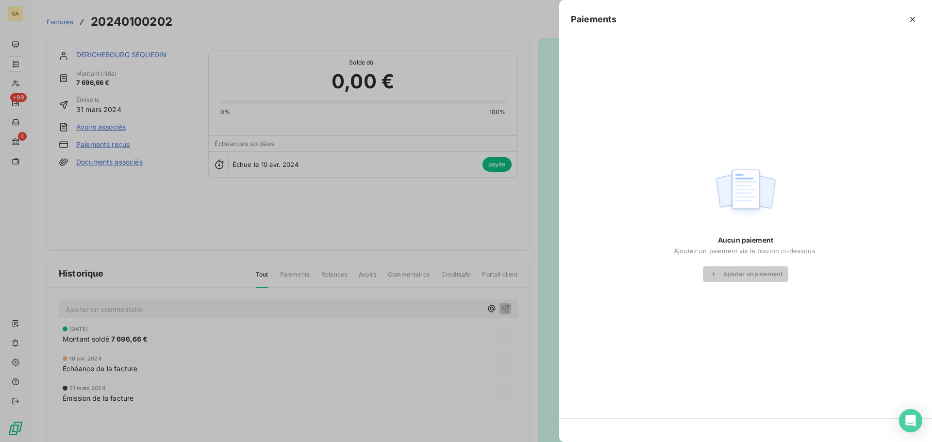
click at [152, 199] on div at bounding box center [466, 221] width 932 height 442
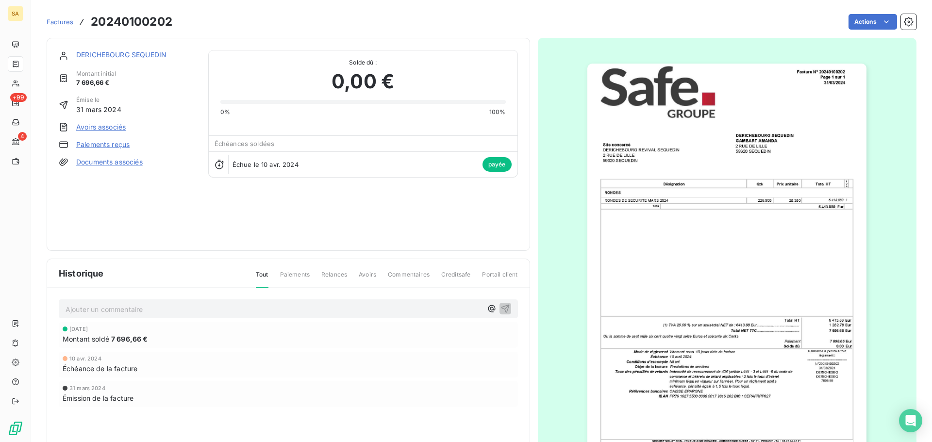
click at [329, 307] on p "Ajouter un commentaire ﻿" at bounding box center [274, 309] width 417 height 12
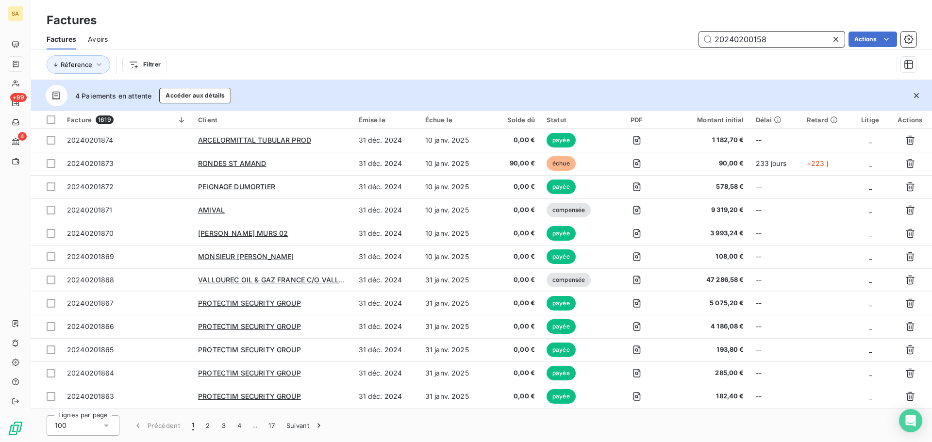
type input "20240200158"
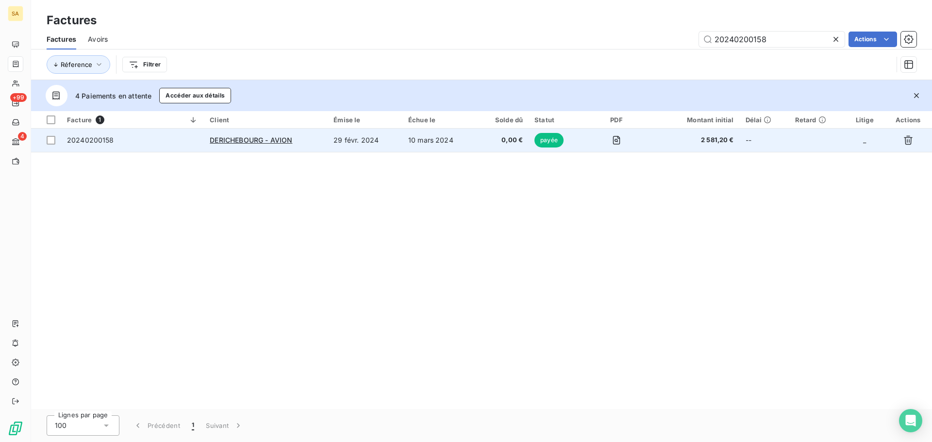
click at [117, 141] on span "20240200158" at bounding box center [132, 140] width 131 height 10
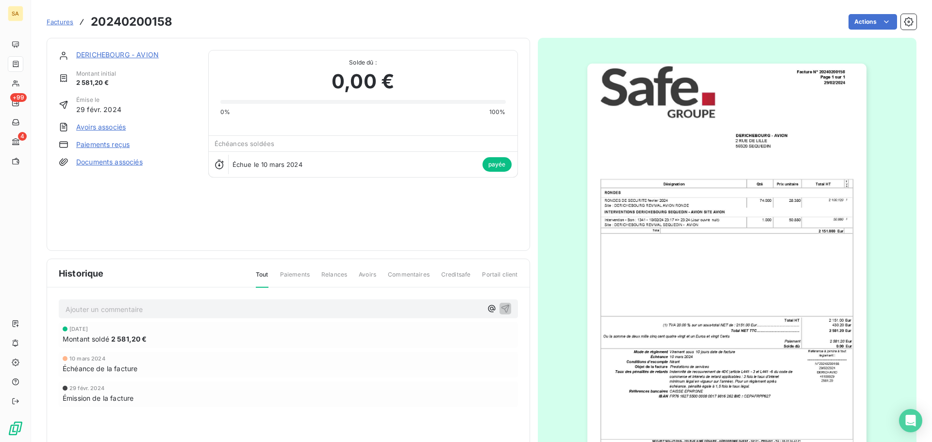
click at [127, 335] on span "2 581,20 €" at bounding box center [129, 339] width 36 height 10
click at [108, 146] on link "Paiements reçus" at bounding box center [102, 145] width 53 height 10
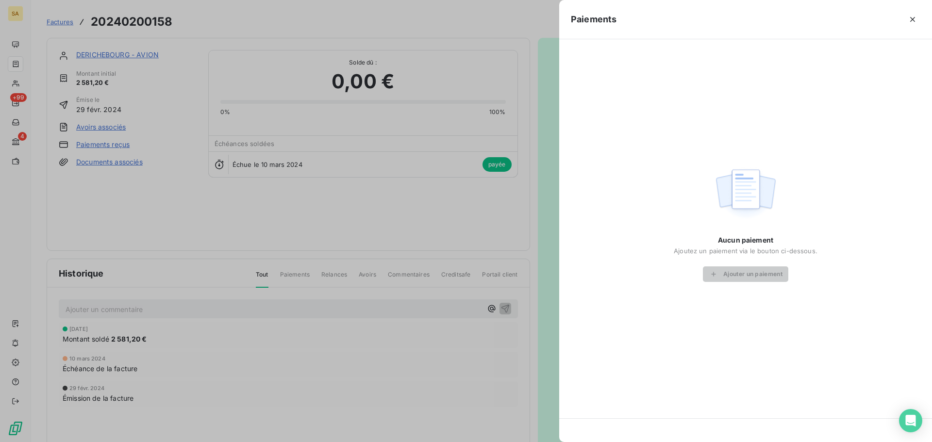
click at [109, 146] on div at bounding box center [466, 221] width 932 height 442
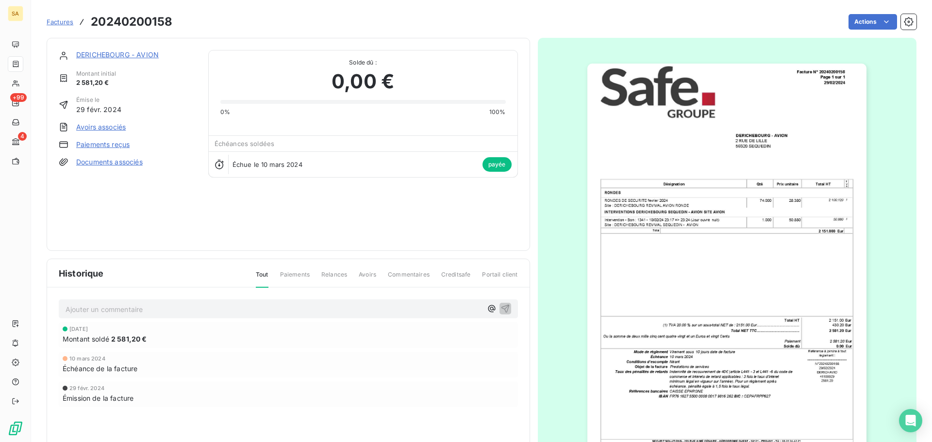
click at [160, 308] on p "Ajouter un commentaire ﻿" at bounding box center [274, 309] width 417 height 12
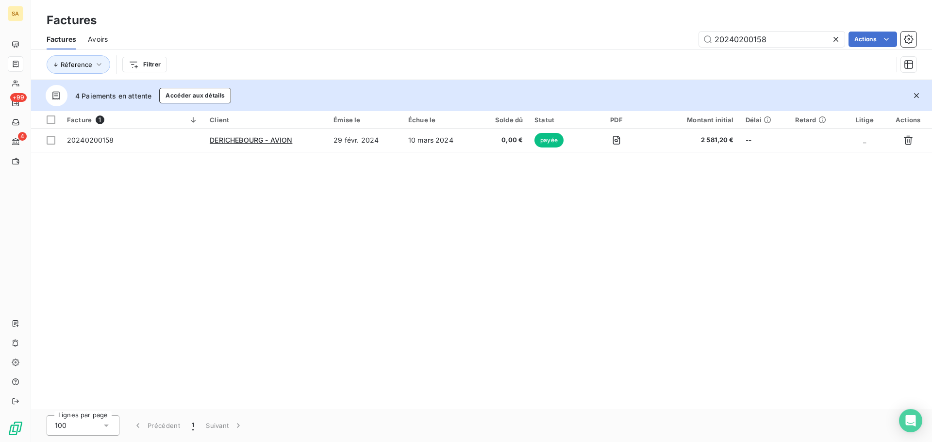
drag, startPoint x: 800, startPoint y: 38, endPoint x: 0, endPoint y: 27, distance: 799.7
click at [0, 26] on div "SA +99 4 Factures Factures Avoirs 20240200158 Actions Réference Filtrer 4 Paiem…" at bounding box center [466, 221] width 932 height 442
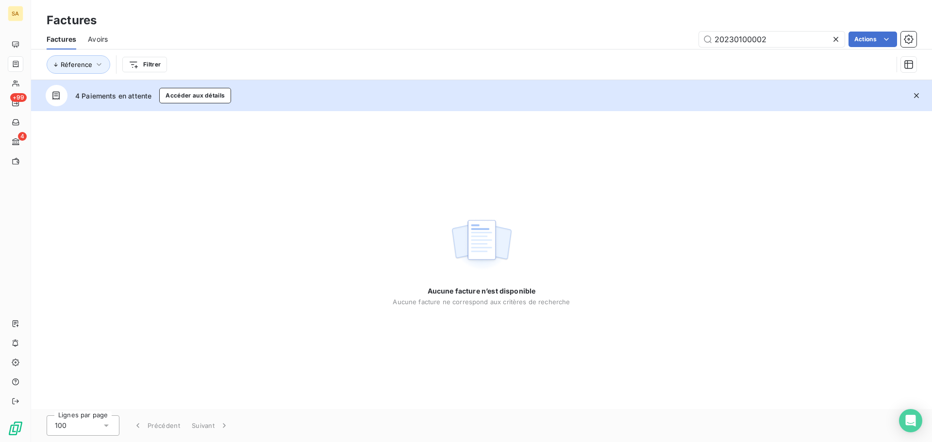
click at [312, 163] on div "Aucune facture n’est disponible Aucune facture ne correspond aux critères de re…" at bounding box center [481, 260] width 901 height 298
drag, startPoint x: 785, startPoint y: 40, endPoint x: 294, endPoint y: 37, distance: 490.9
click at [294, 37] on div "20230100002 Actions" at bounding box center [517, 40] width 797 height 16
paste input "200030"
drag, startPoint x: 776, startPoint y: 36, endPoint x: 366, endPoint y: 64, distance: 411.2
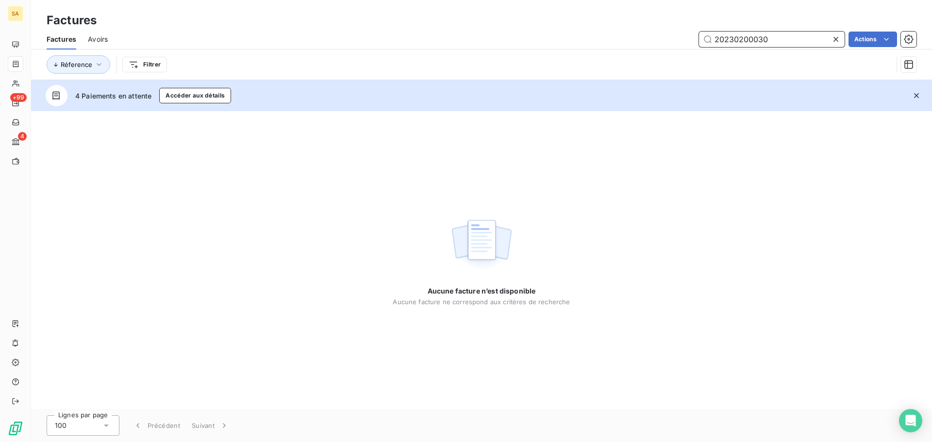
click at [367, 62] on div "Factures Avoirs 20230200030 Actions Réference Filtrer" at bounding box center [481, 54] width 901 height 50
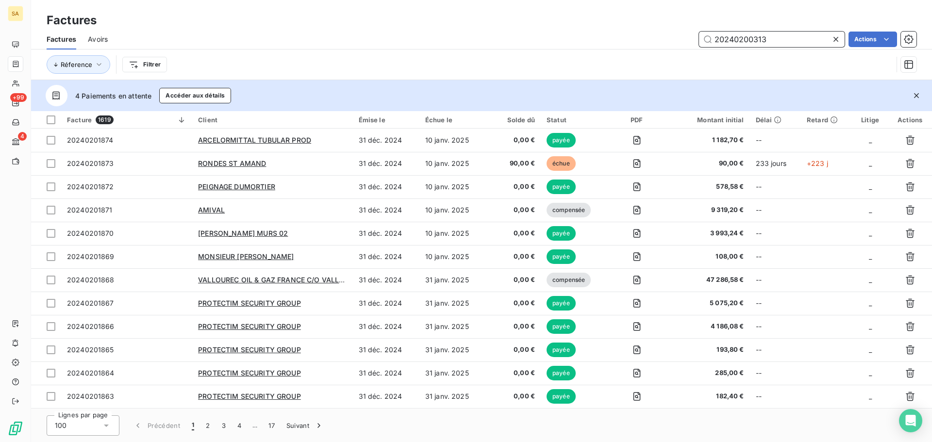
type input "20240200313"
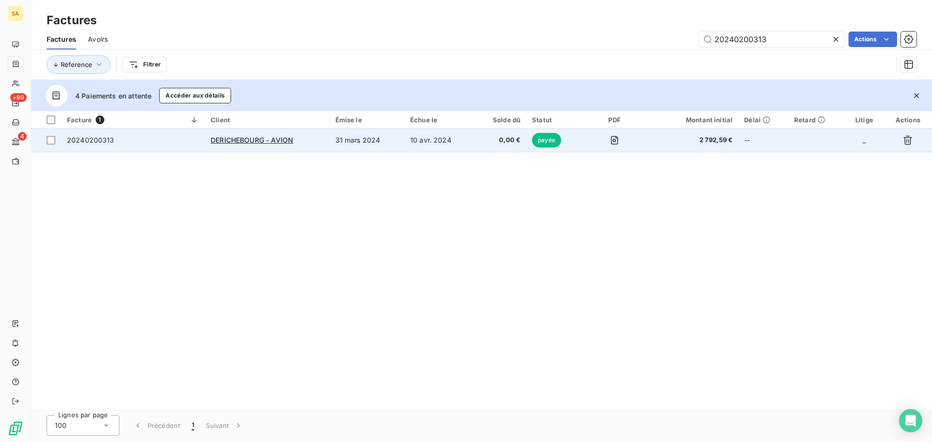
click at [126, 139] on span "20240200313" at bounding box center [133, 140] width 132 height 10
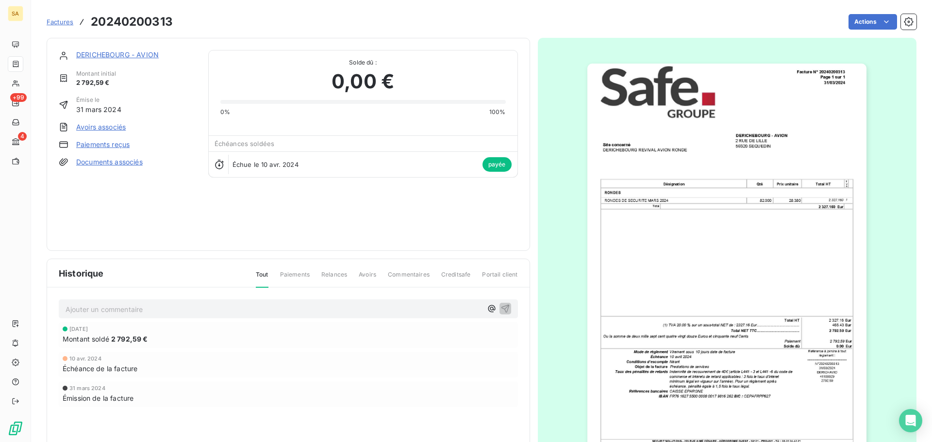
click at [130, 311] on p "Ajouter un commentaire ﻿" at bounding box center [274, 309] width 417 height 12
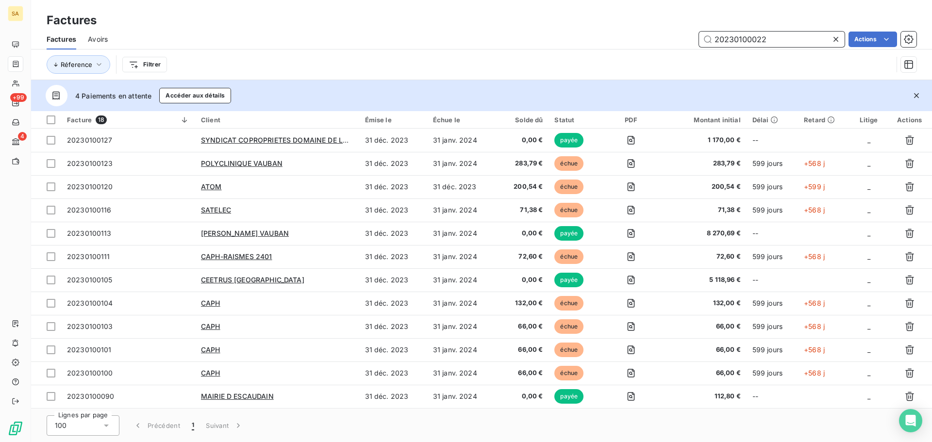
type input "20230100022"
